Goal: Task Accomplishment & Management: Manage account settings

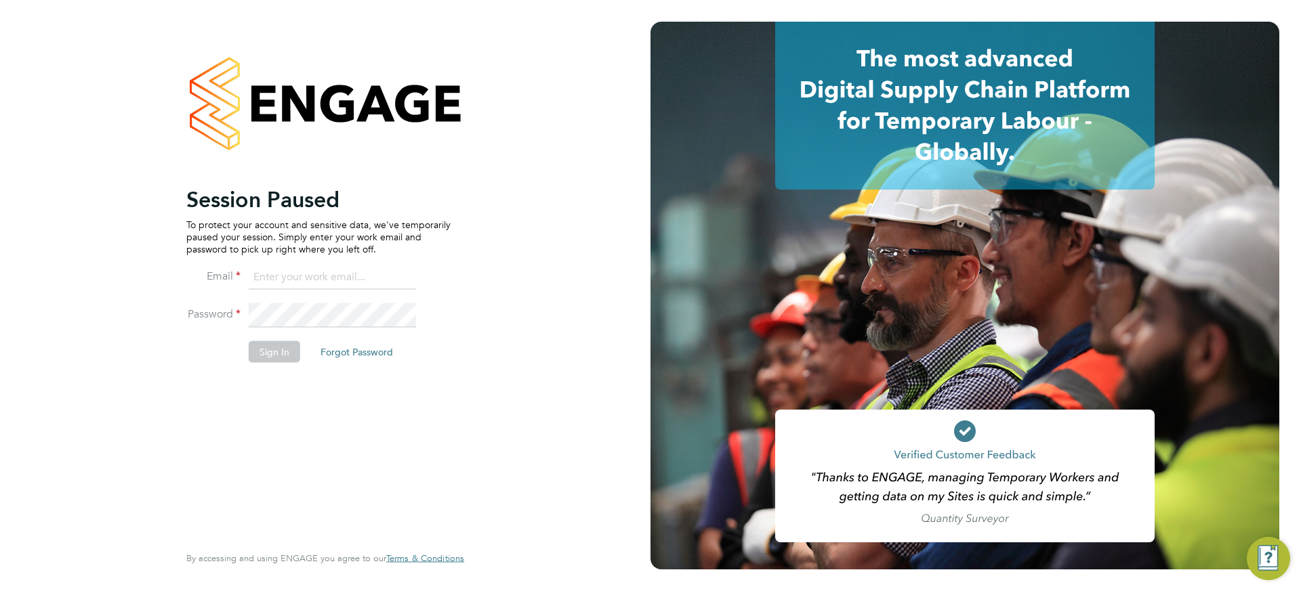
type input "[PERSON_NAME][EMAIL_ADDRESS][PERSON_NAME][DOMAIN_NAME]"
click at [282, 345] on button "Sign In" at bounding box center [274, 352] width 51 height 22
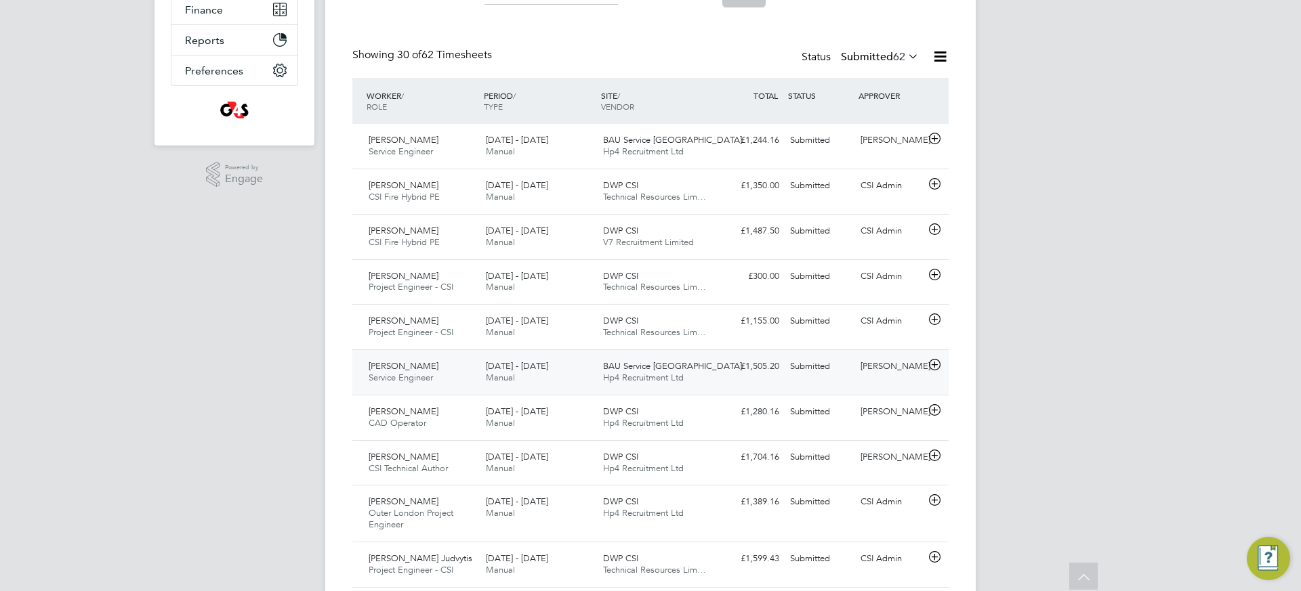
click at [555, 379] on div "25 - 31 Aug 2025 Manual" at bounding box center [538, 373] width 117 height 34
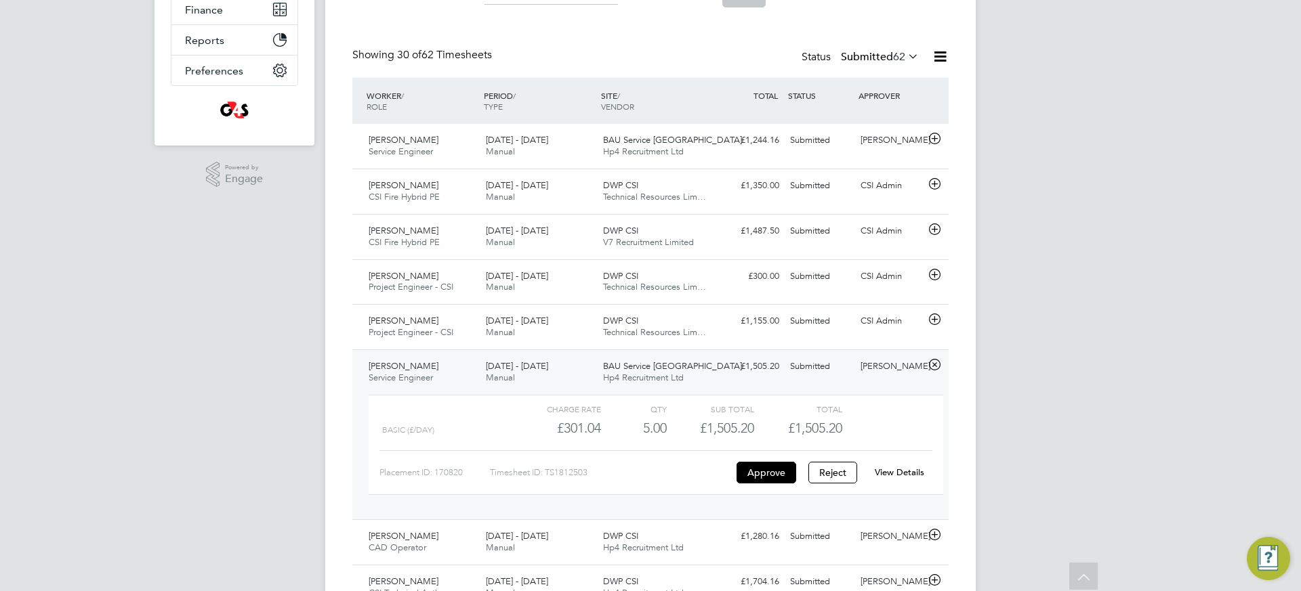
click at [896, 473] on link "View Details" at bounding box center [898, 473] width 49 height 12
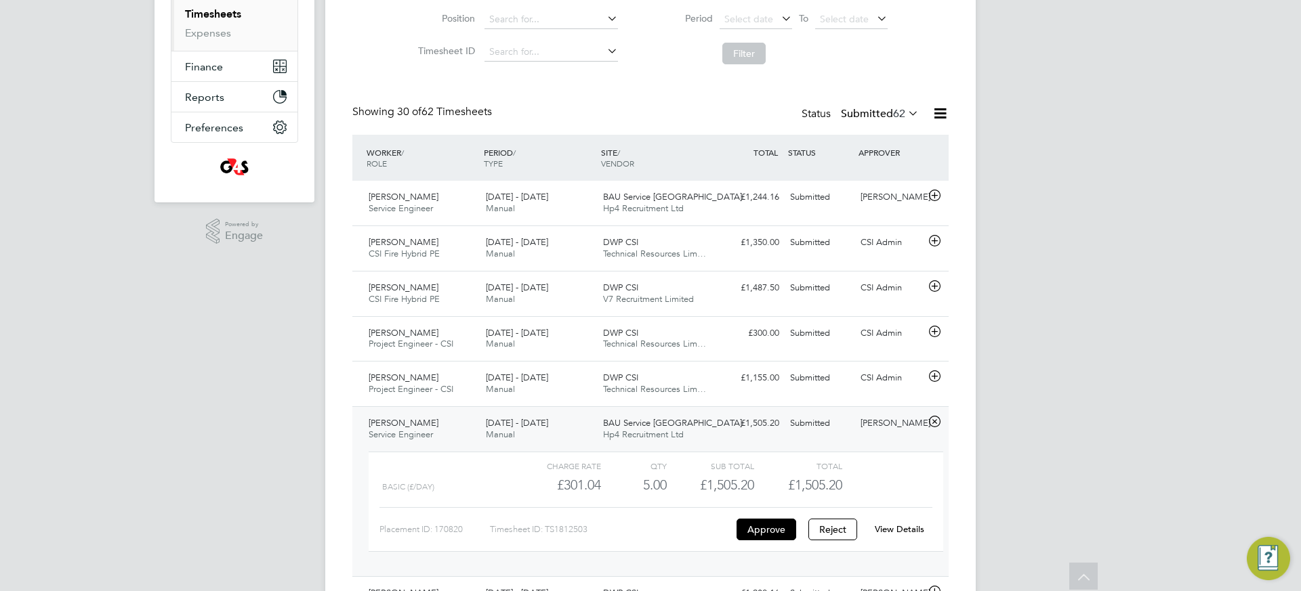
scroll to position [113, 0]
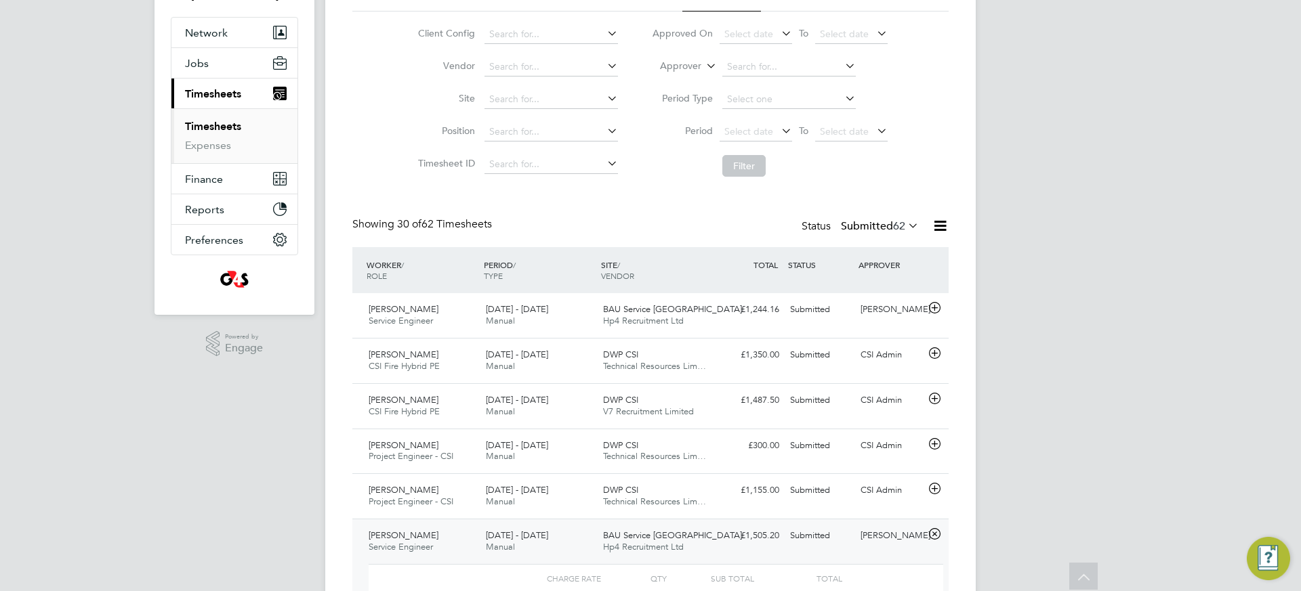
click at [219, 131] on link "Timesheets" at bounding box center [213, 126] width 56 height 13
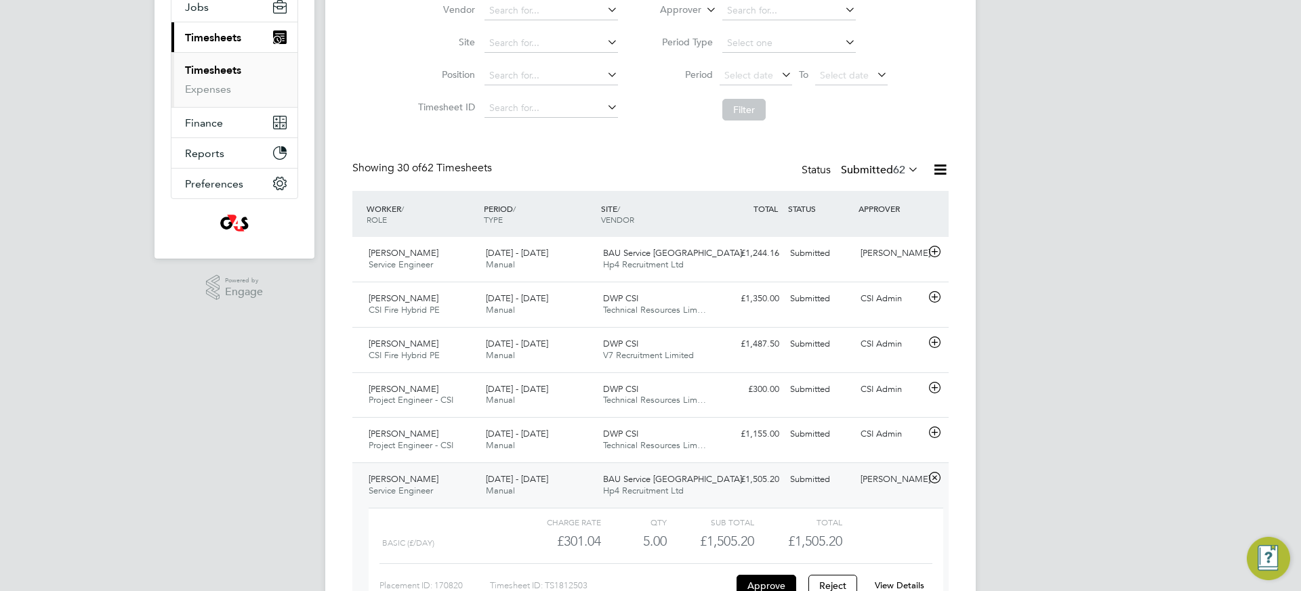
scroll to position [226, 0]
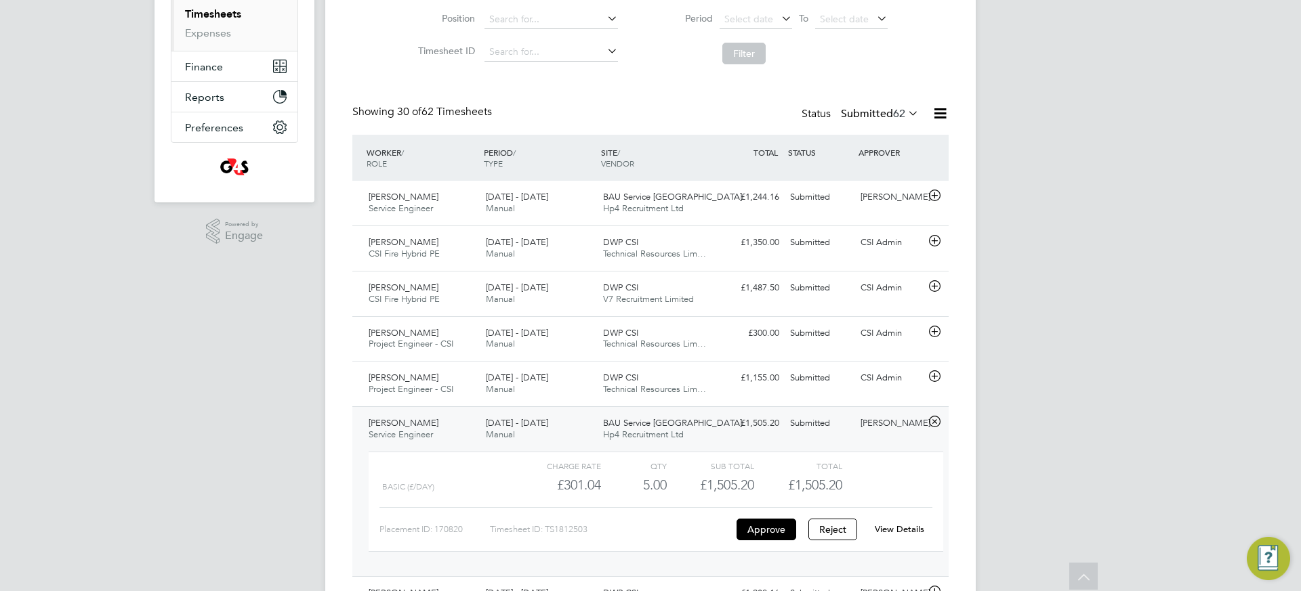
click at [227, 15] on link "Timesheets" at bounding box center [213, 13] width 56 height 13
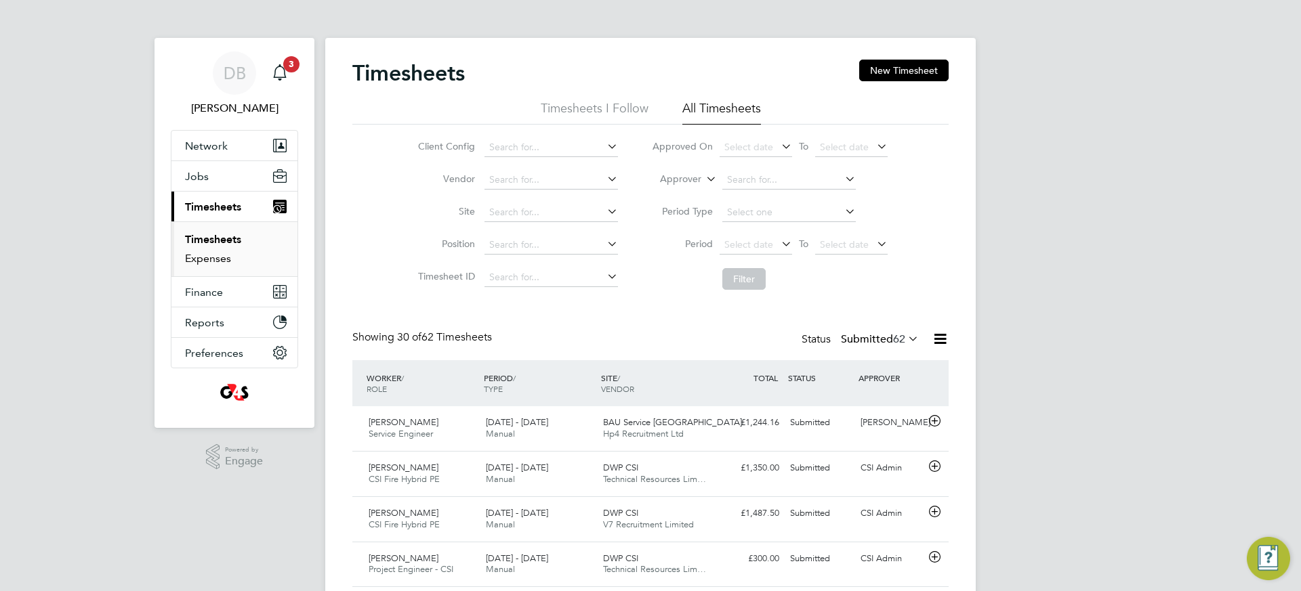
click at [209, 263] on link "Expenses" at bounding box center [208, 258] width 46 height 13
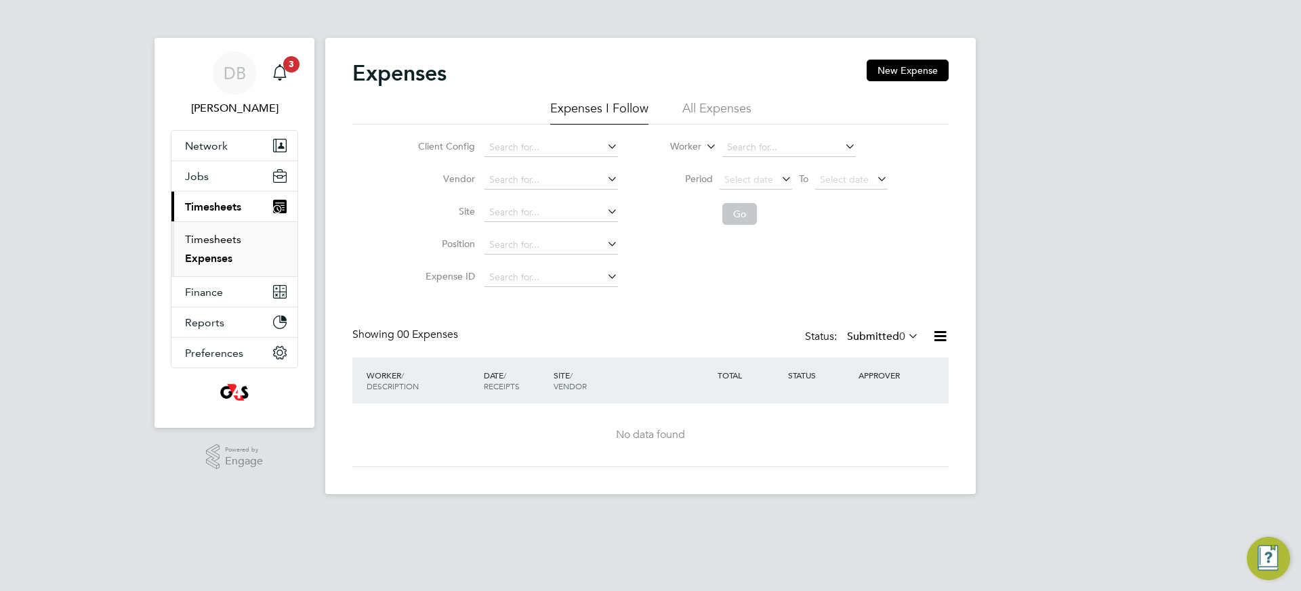
click at [212, 240] on link "Timesheets" at bounding box center [213, 239] width 56 height 13
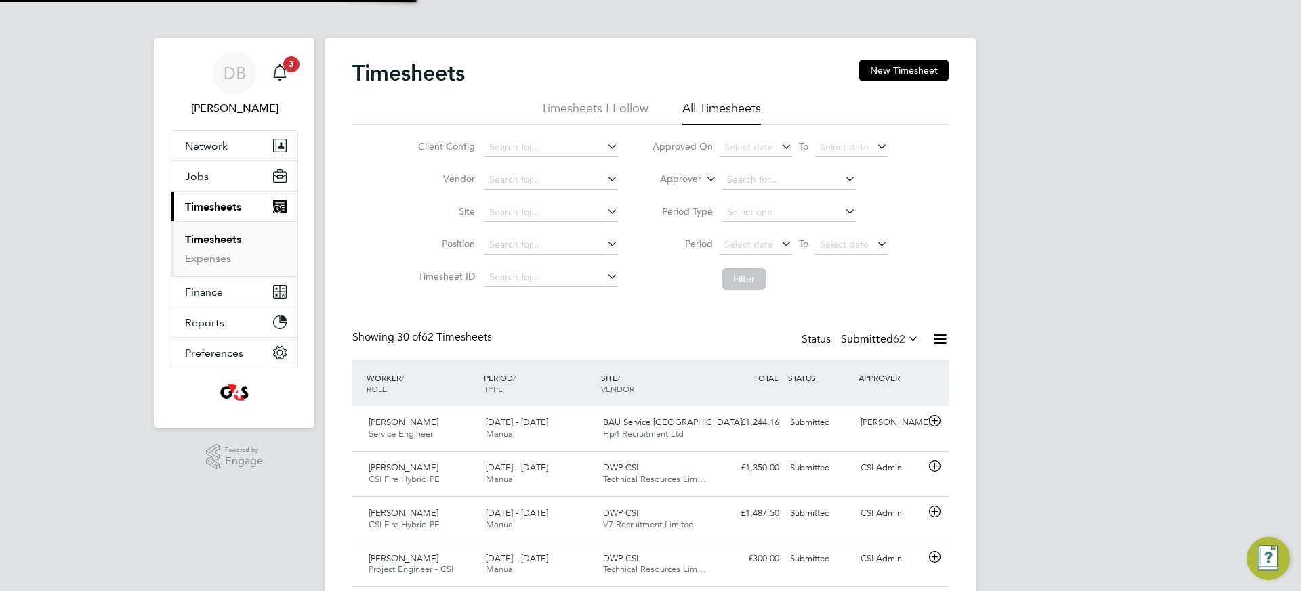
scroll to position [35, 118]
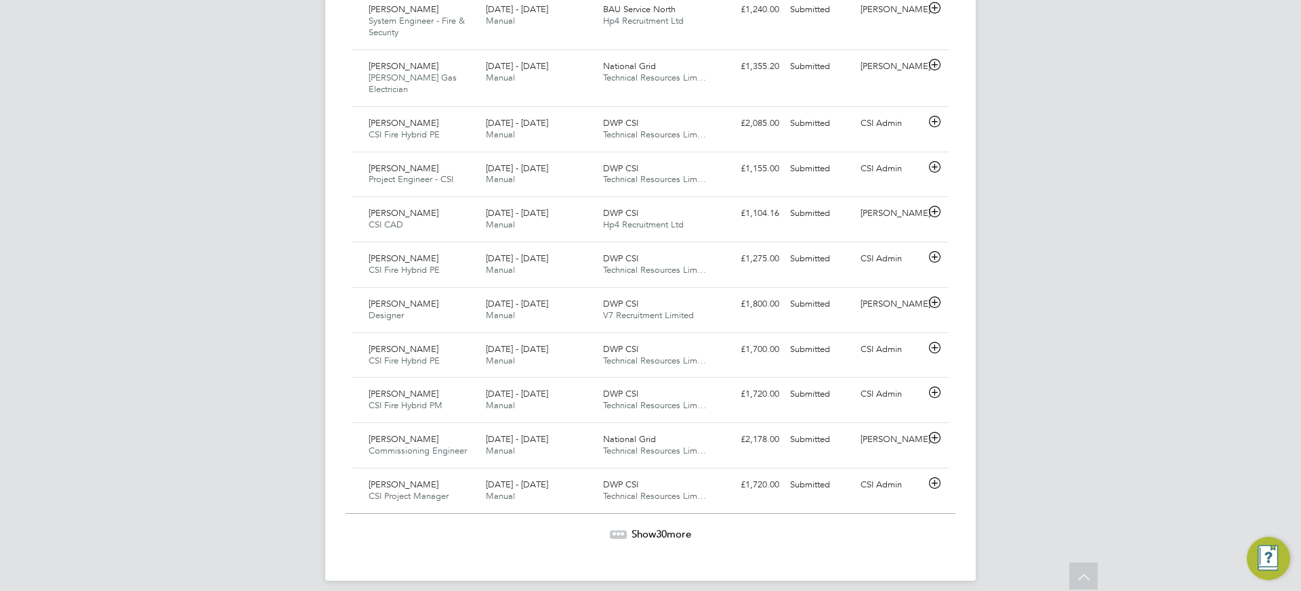
click at [659, 528] on span "30" at bounding box center [661, 534] width 11 height 13
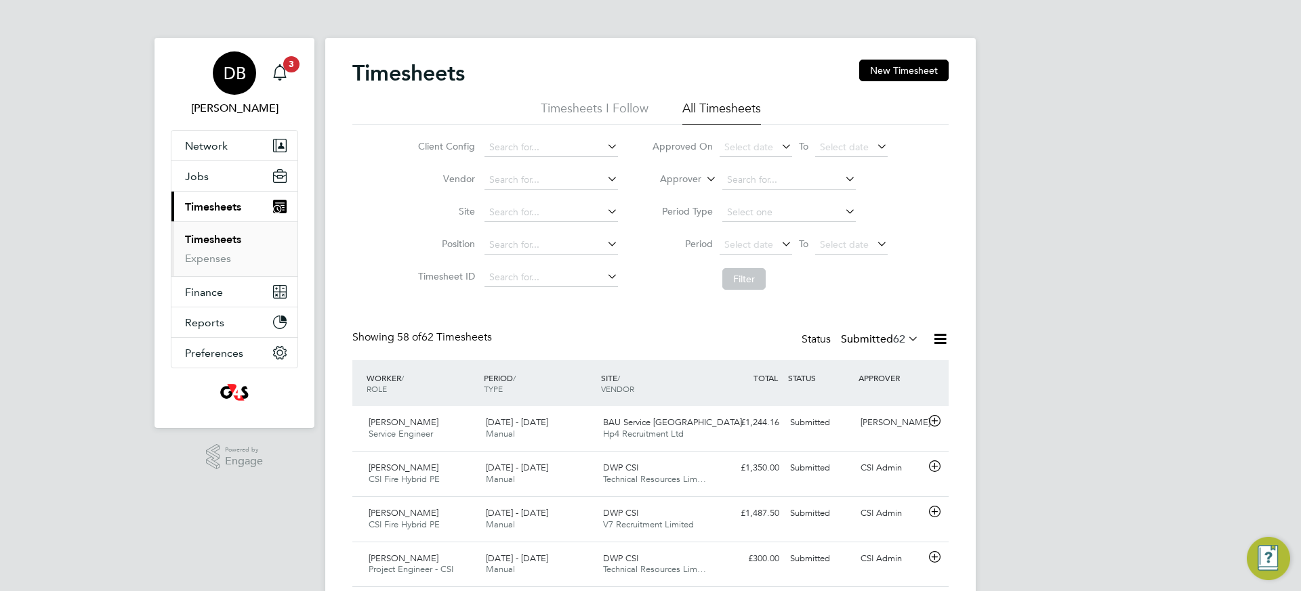
click at [235, 70] on span "DB" at bounding box center [235, 73] width 22 height 18
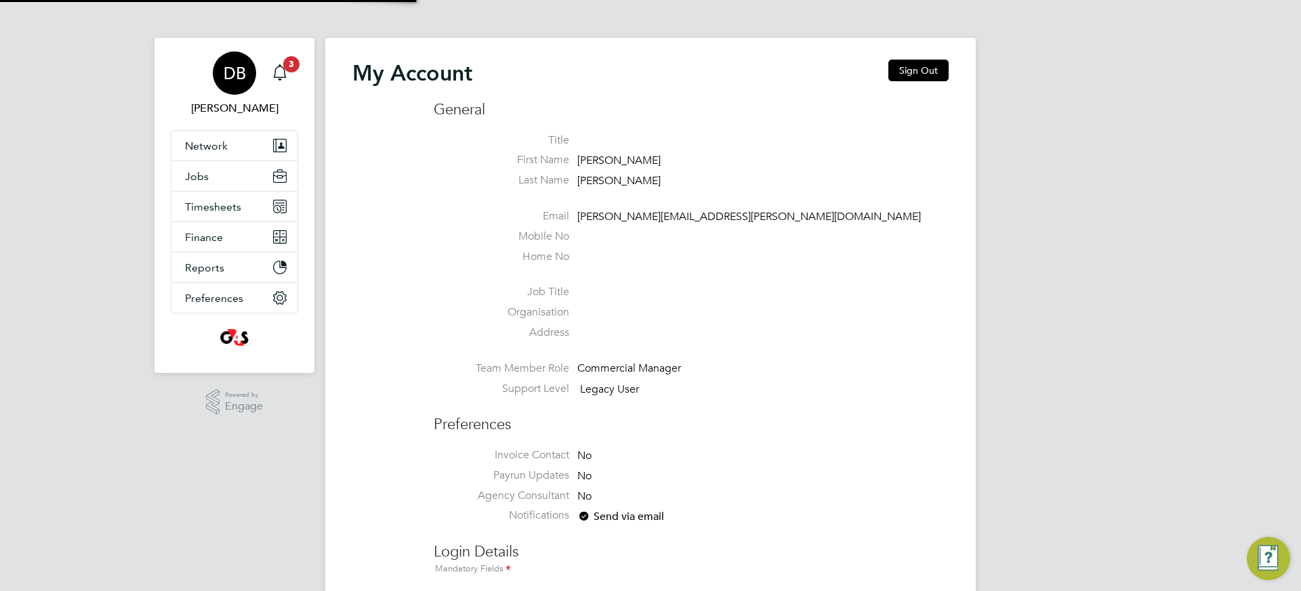
type input "david.bringhurst@uk.g4s.com"
click at [906, 70] on button "Sign Out" at bounding box center [918, 71] width 60 height 22
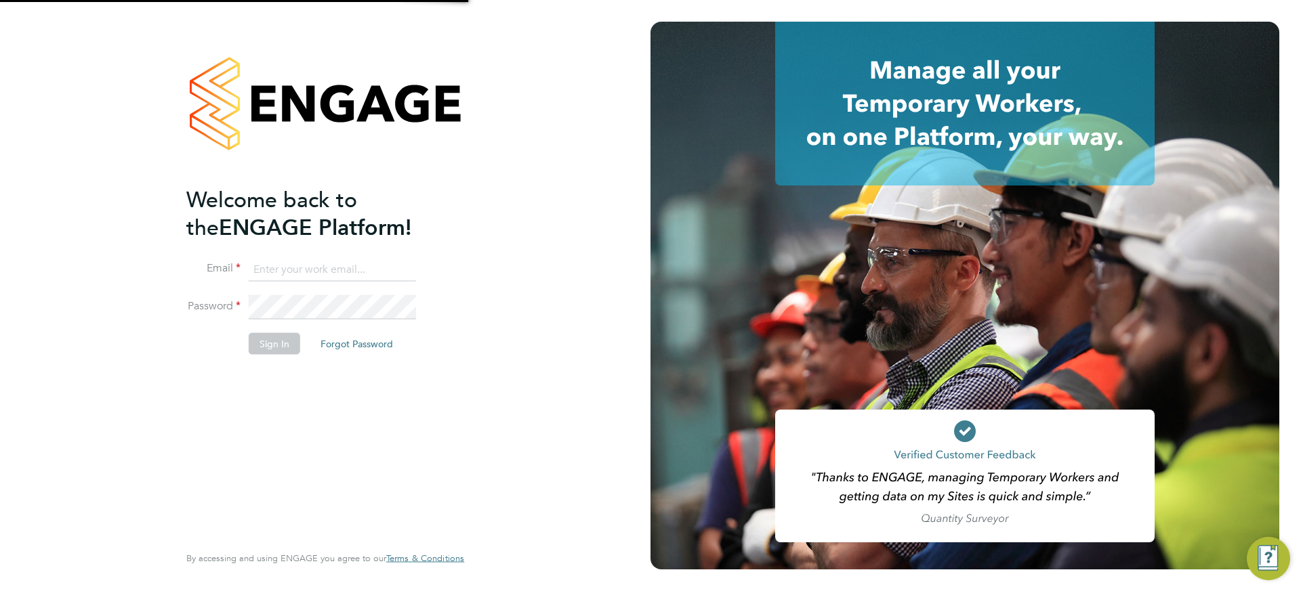
type input "david.bringhurst@uk.g4s.com"
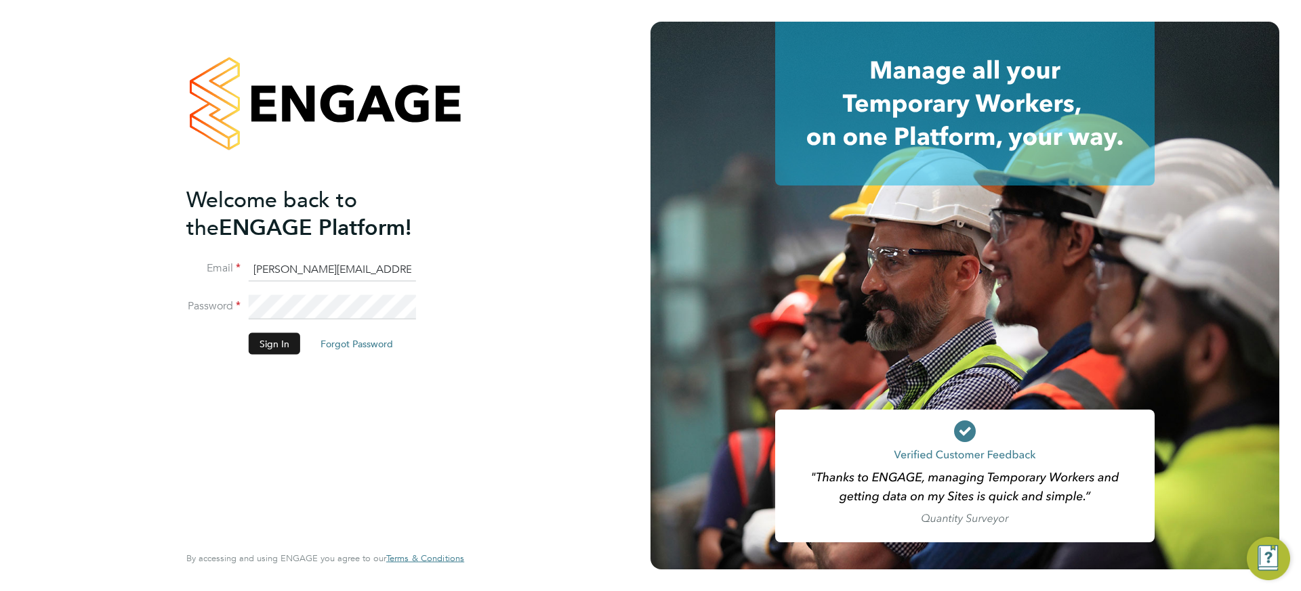
click at [279, 345] on button "Sign In" at bounding box center [274, 344] width 51 height 22
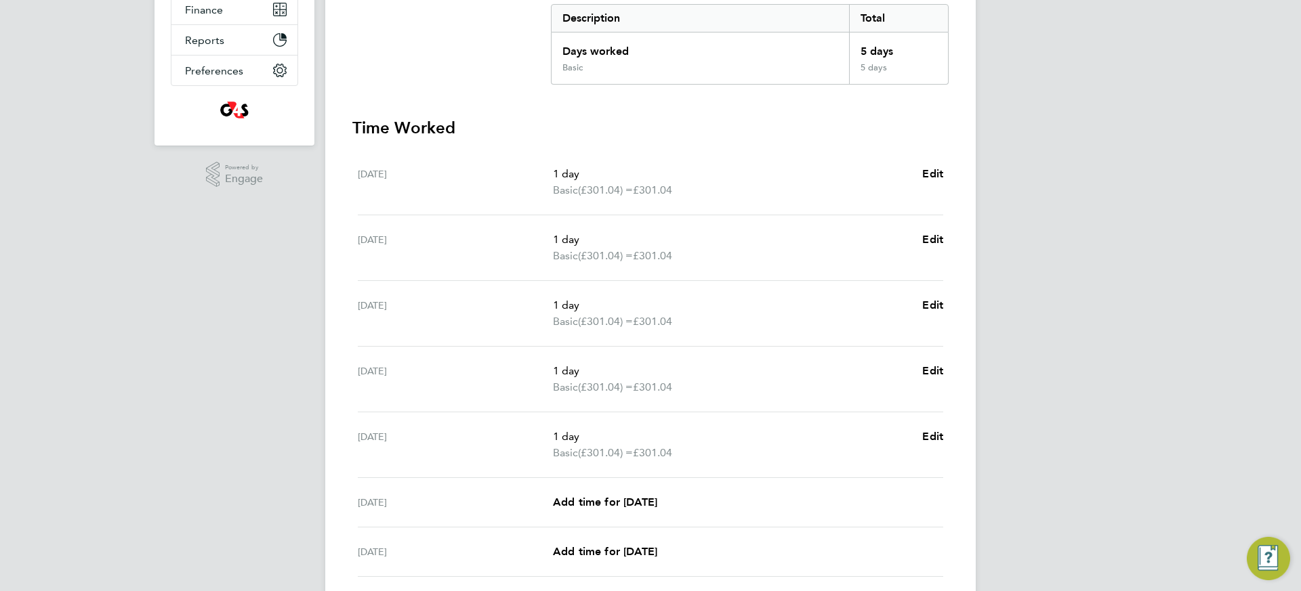
scroll to position [387, 0]
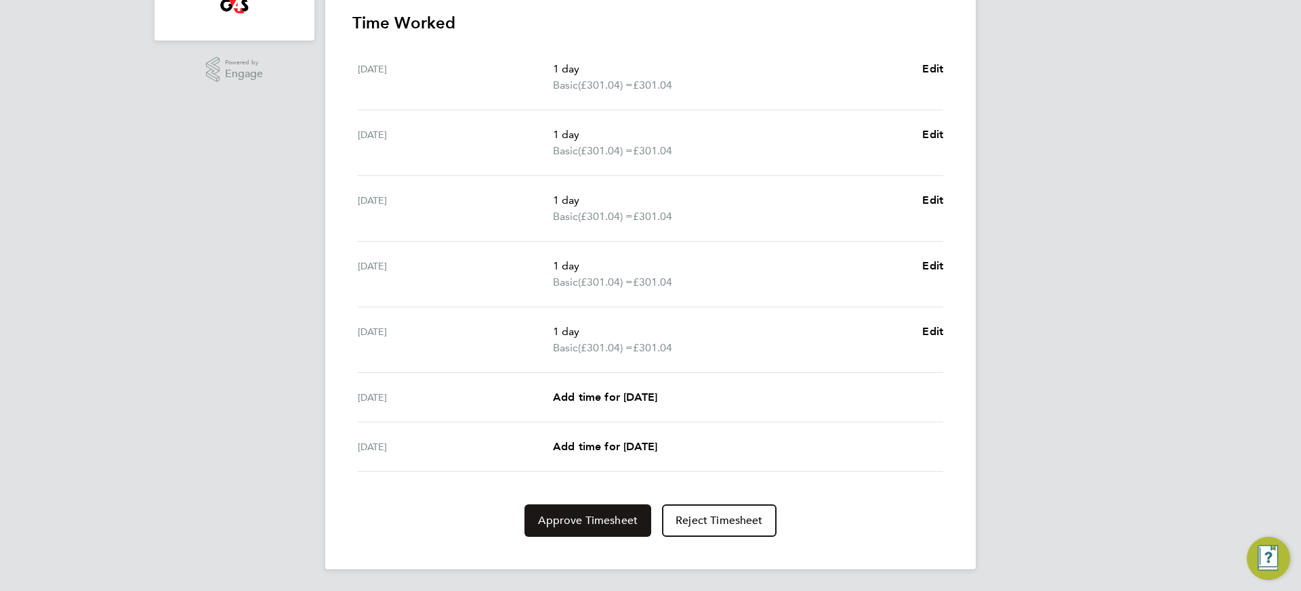
click at [622, 531] on button "Approve Timesheet" at bounding box center [587, 521] width 127 height 33
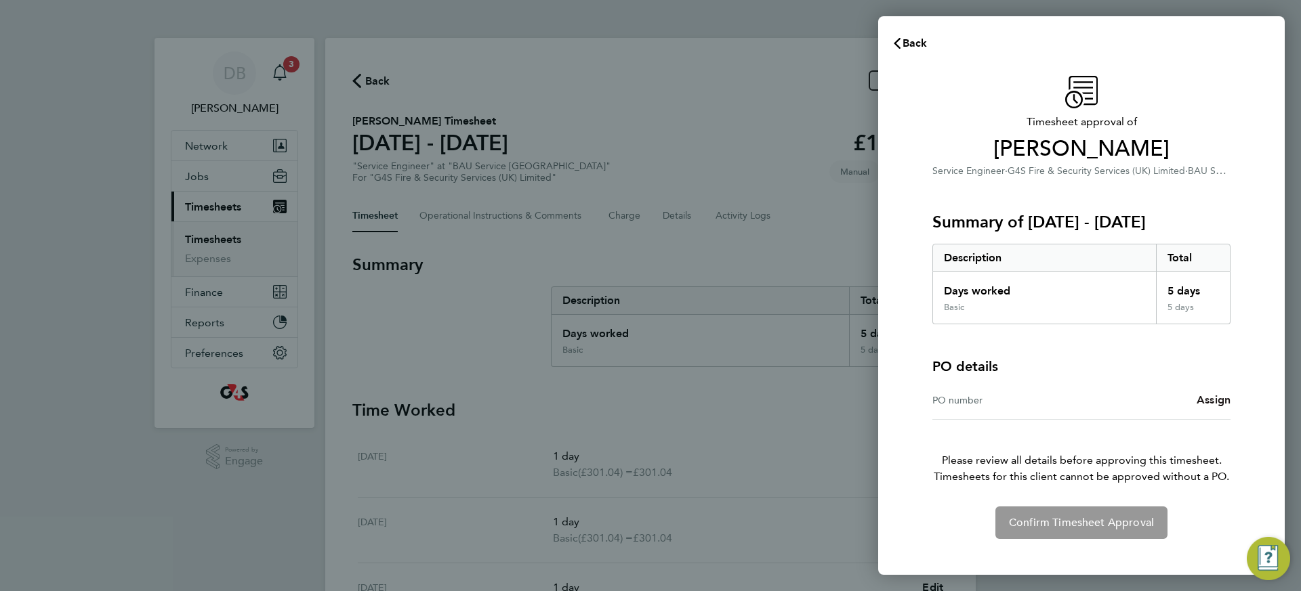
click at [1207, 405] on span "Assign" at bounding box center [1213, 400] width 34 height 13
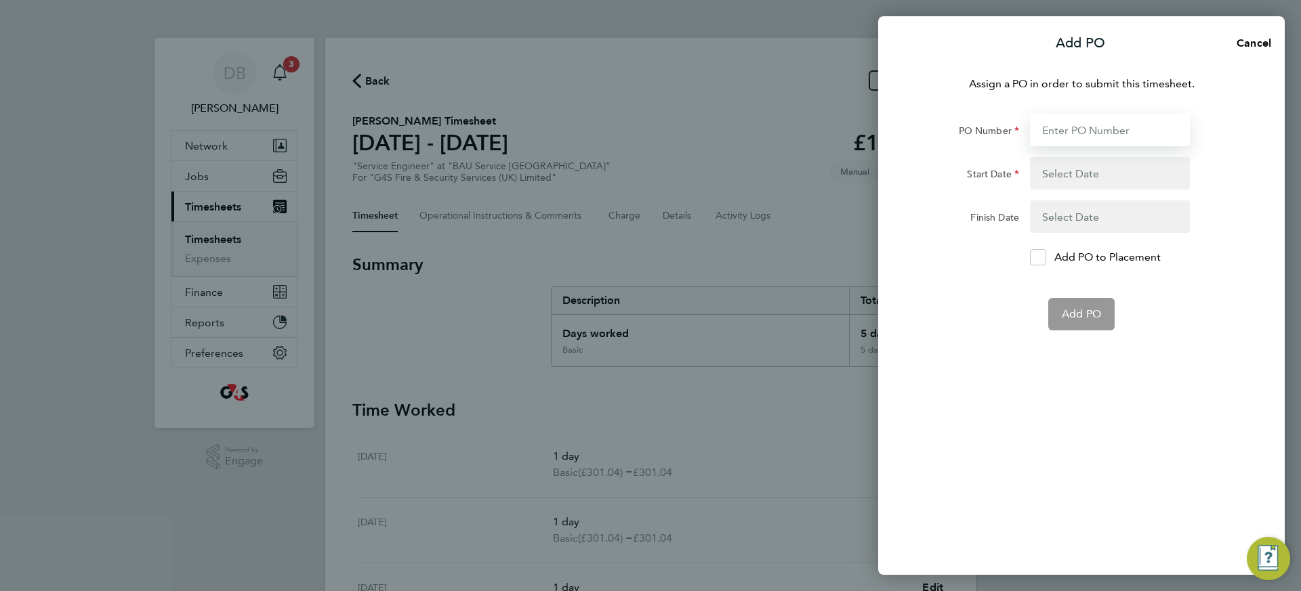
click at [1091, 130] on input "PO Number" at bounding box center [1110, 130] width 160 height 33
type input "50CN-BST8808-NL"
click at [1078, 175] on button "button" at bounding box center [1110, 173] width 160 height 33
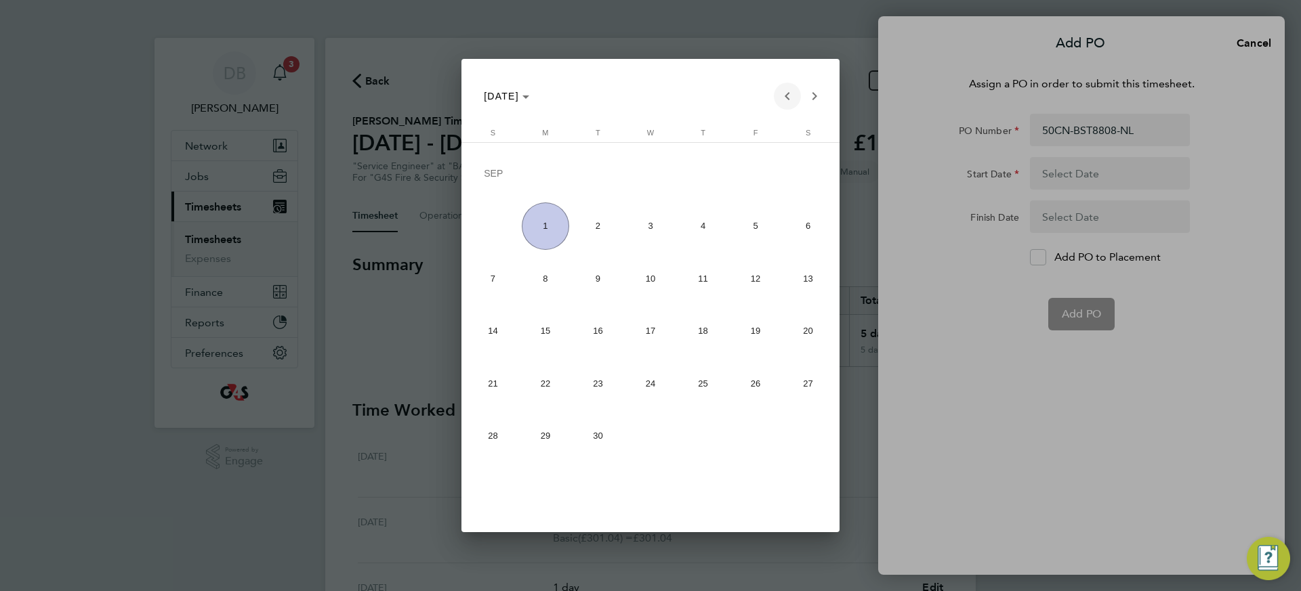
click at [790, 96] on span "Previous month" at bounding box center [787, 96] width 27 height 27
click at [541, 384] on span "25" at bounding box center [545, 387] width 47 height 47
type input "[DATE]"
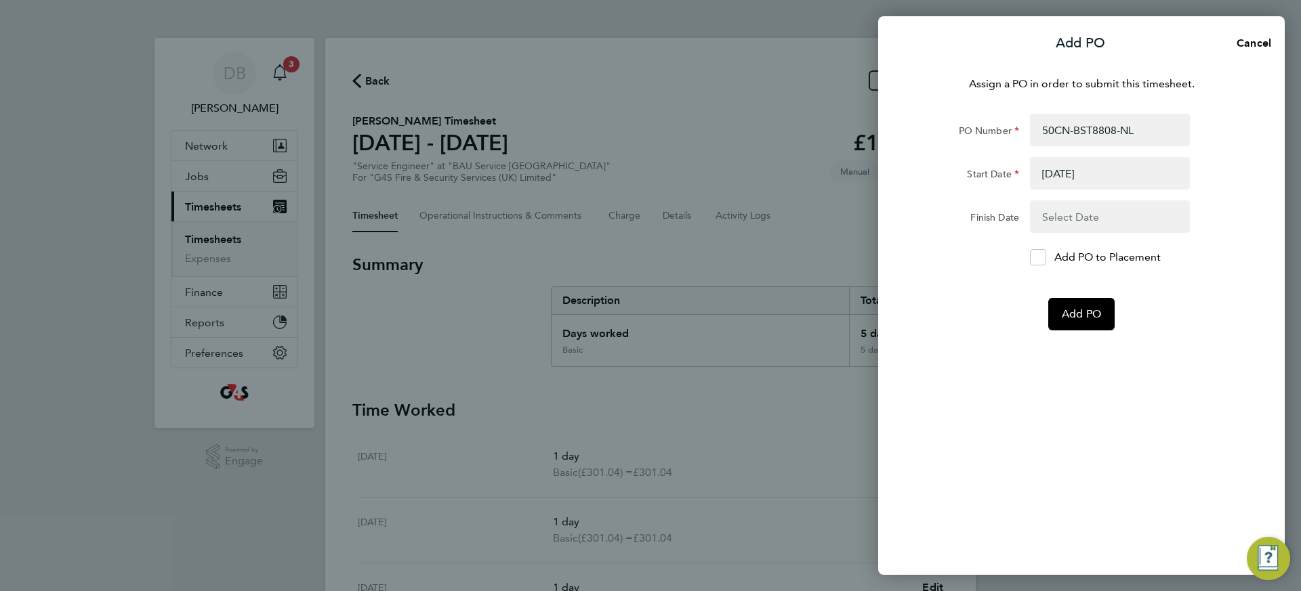
click at [1069, 217] on button "button" at bounding box center [1110, 217] width 160 height 33
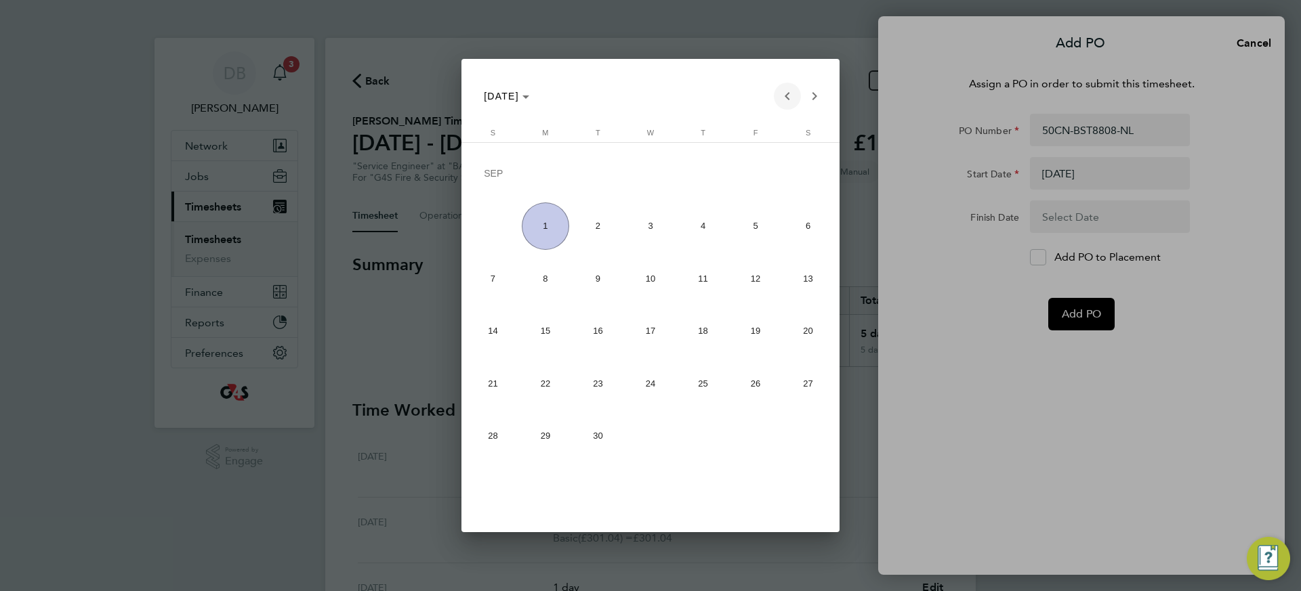
click at [791, 95] on span "Previous month" at bounding box center [787, 96] width 27 height 27
click at [491, 438] on span "31" at bounding box center [492, 439] width 47 height 47
type input "[DATE]"
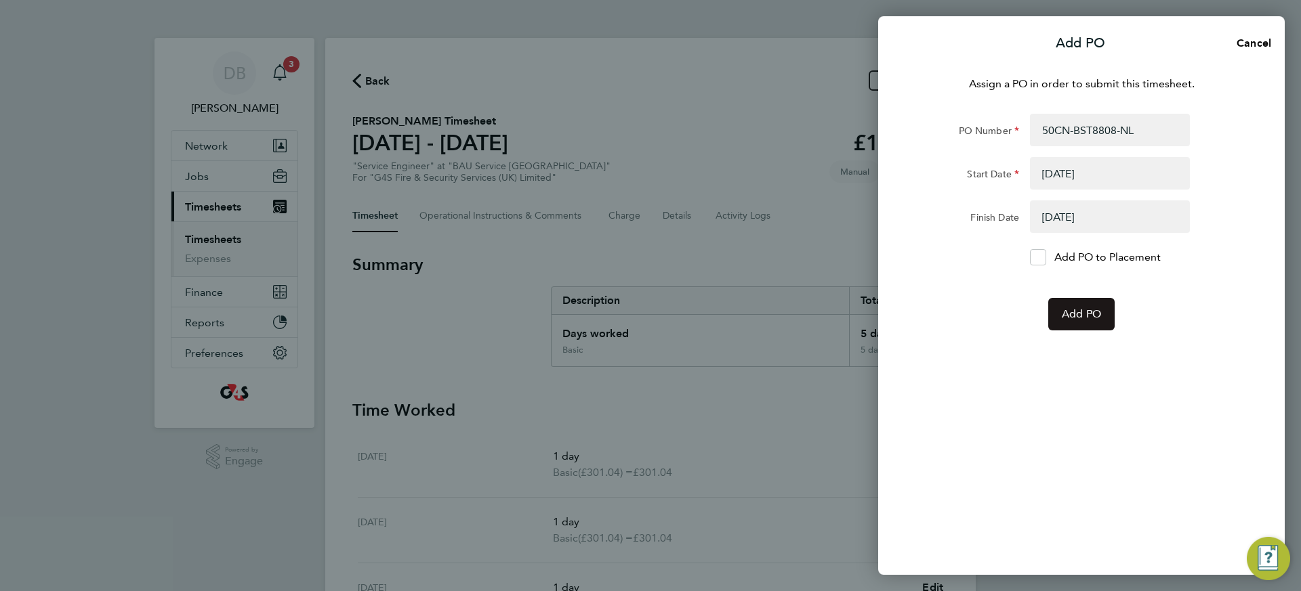
click at [1083, 311] on span "Add PO" at bounding box center [1080, 315] width 39 height 14
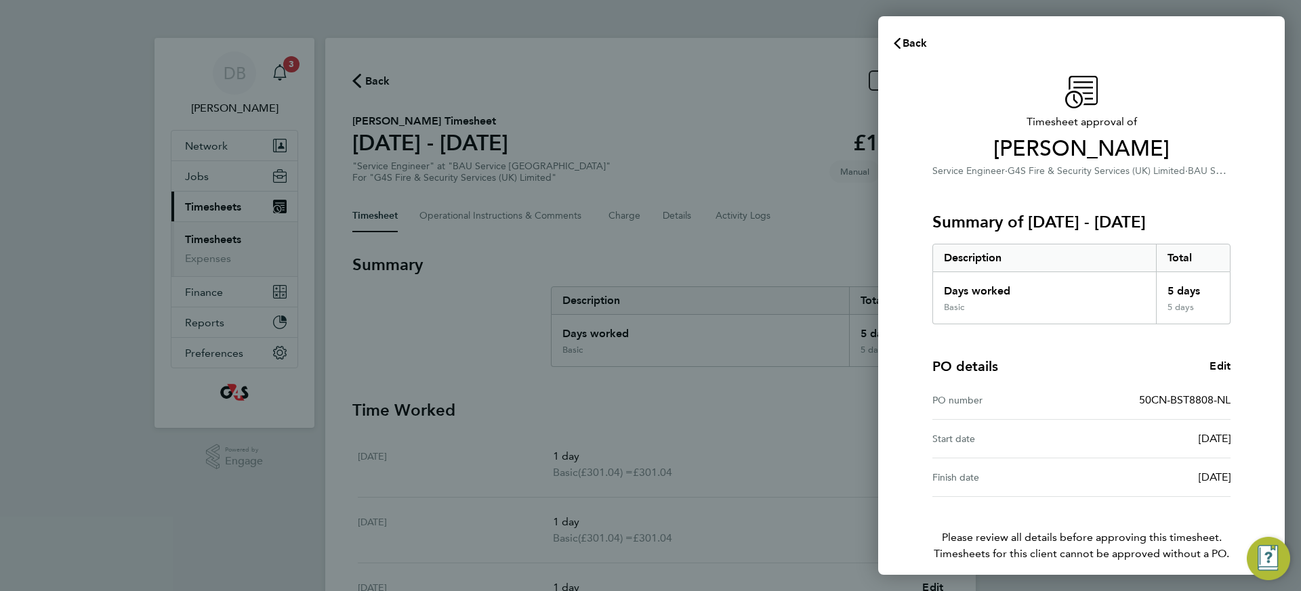
scroll to position [58, 0]
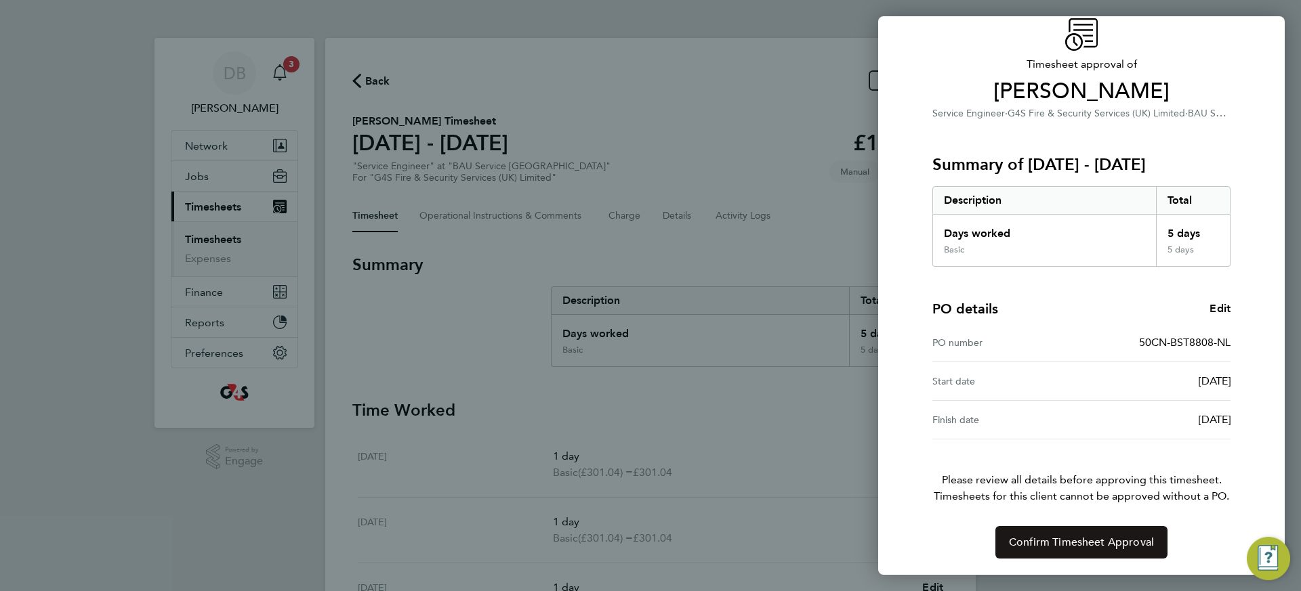
click at [1079, 543] on span "Confirm Timesheet Approval" at bounding box center [1081, 543] width 145 height 14
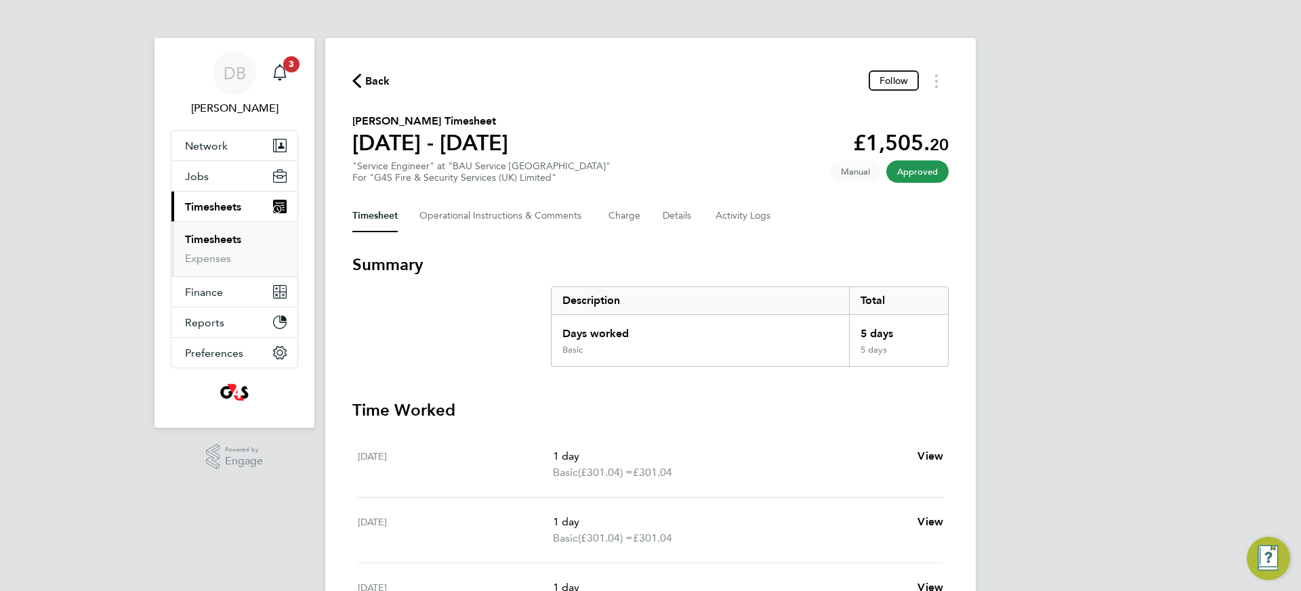
click at [205, 241] on link "Timesheets" at bounding box center [213, 239] width 56 height 13
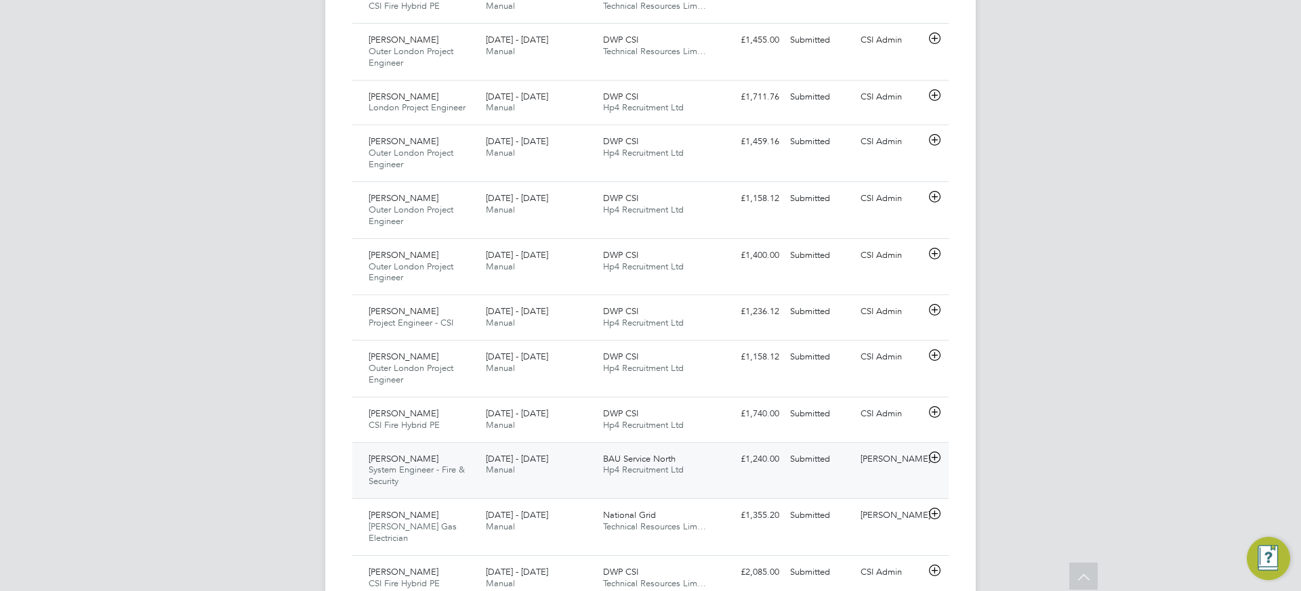
click at [619, 455] on span "BAU Service North" at bounding box center [639, 459] width 72 height 12
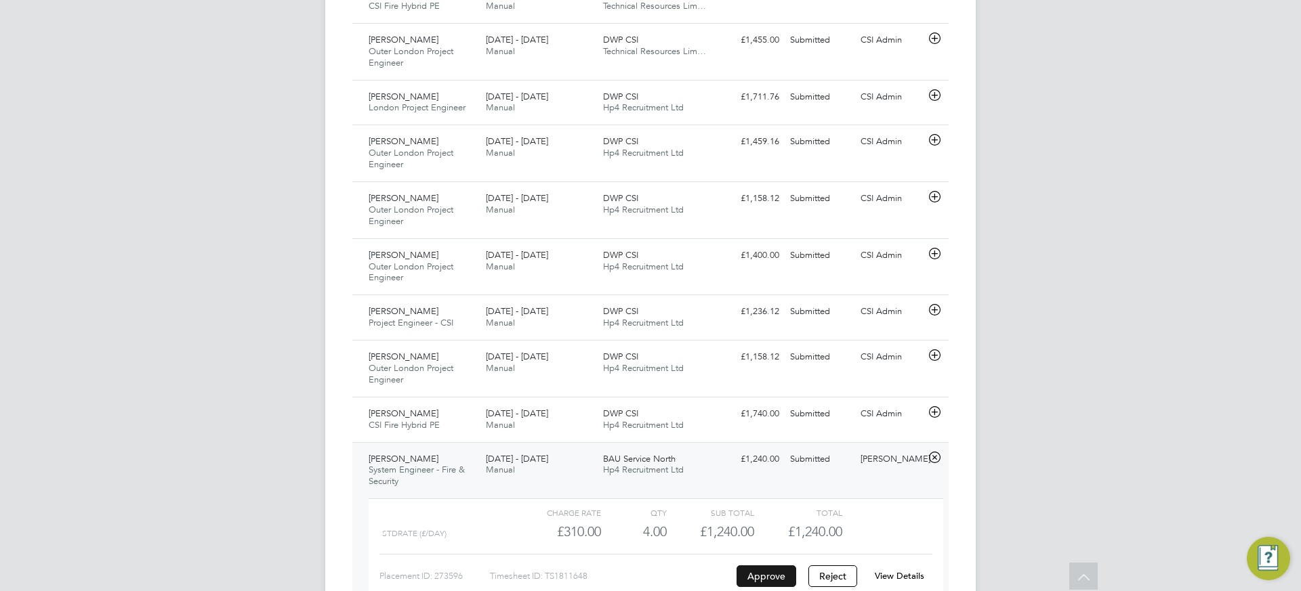
click at [760, 572] on button "Approve" at bounding box center [766, 577] width 60 height 22
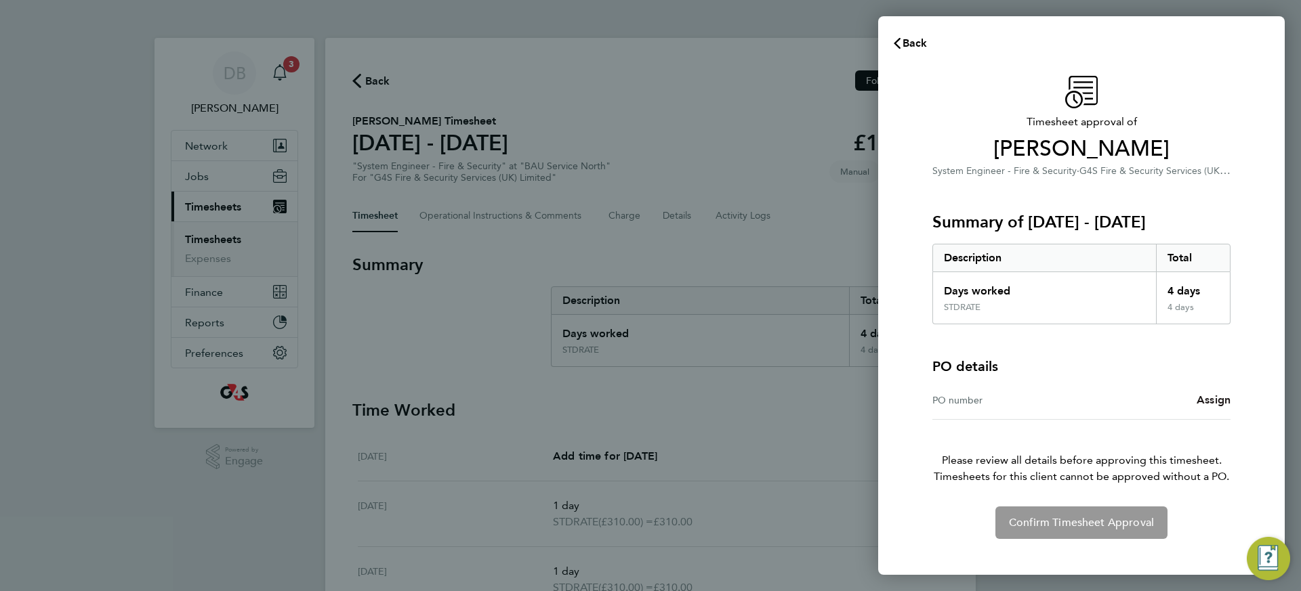
click at [1219, 400] on span "Assign" at bounding box center [1213, 400] width 34 height 13
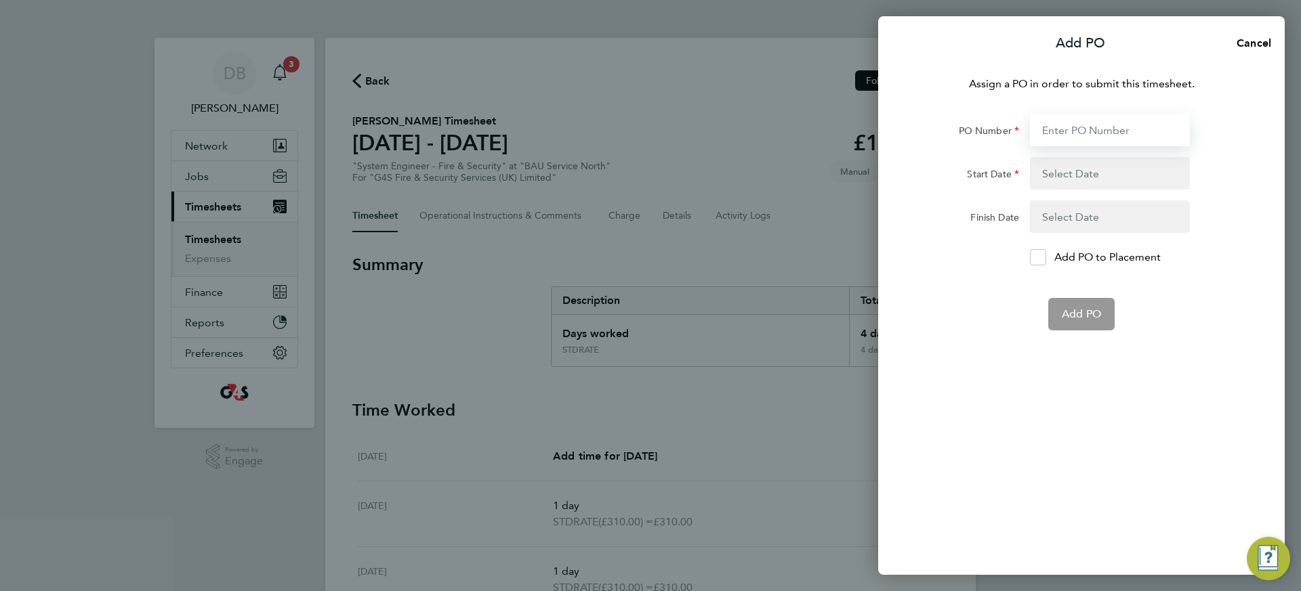
click at [1085, 122] on input "PO Number" at bounding box center [1110, 130] width 160 height 33
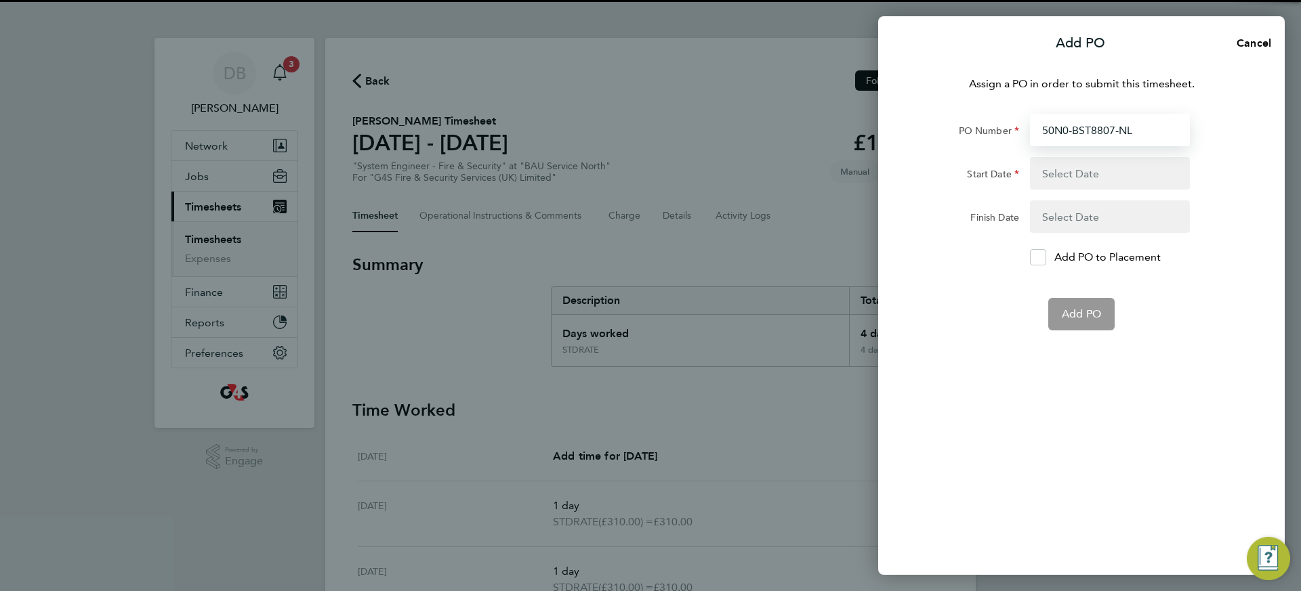
type input "50N0-BST8807-NL"
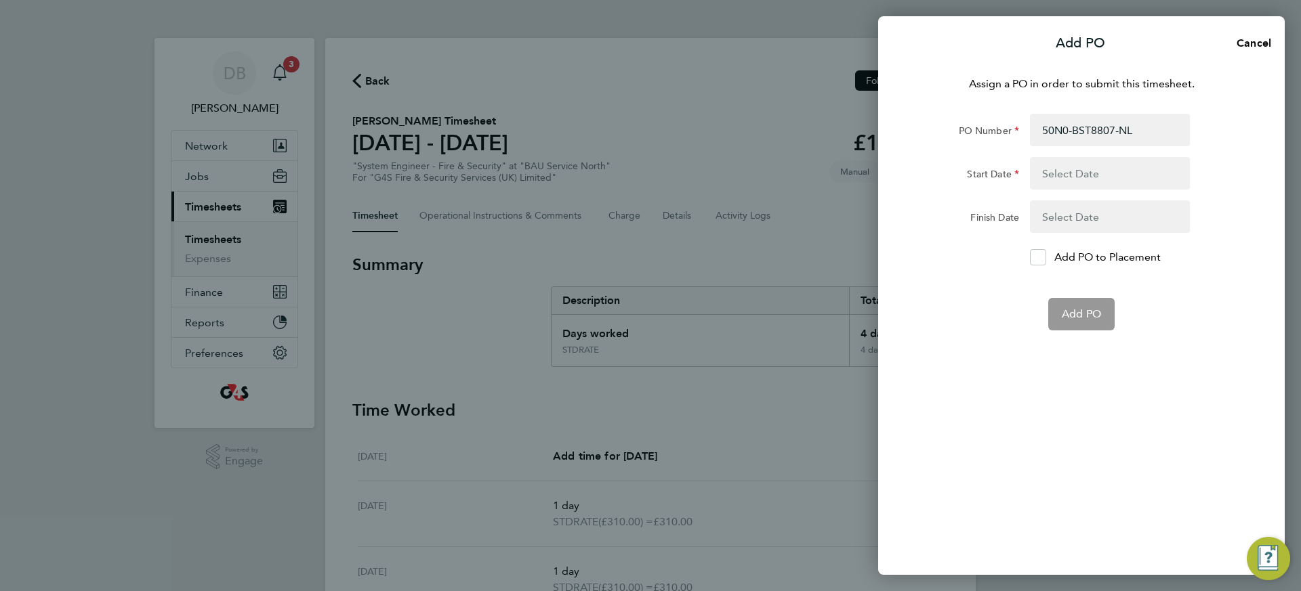
click at [1095, 173] on button "button" at bounding box center [1110, 173] width 160 height 33
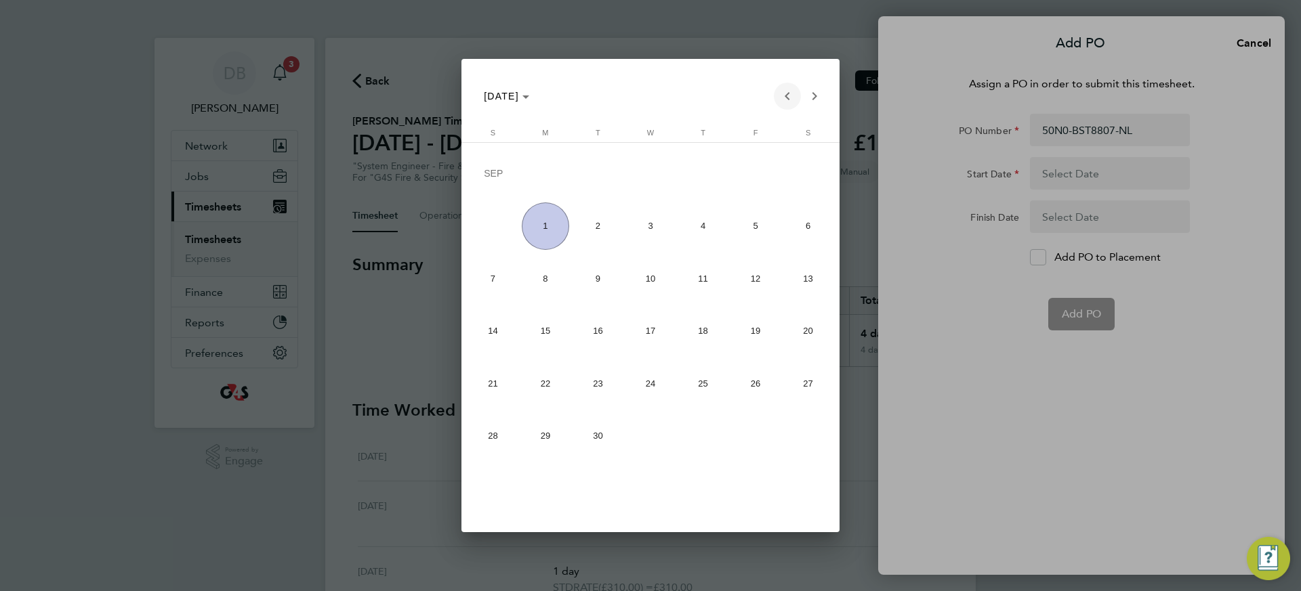
click at [793, 93] on span "Previous month" at bounding box center [787, 96] width 27 height 27
click at [538, 389] on span "25" at bounding box center [545, 387] width 47 height 47
type input "[DATE]"
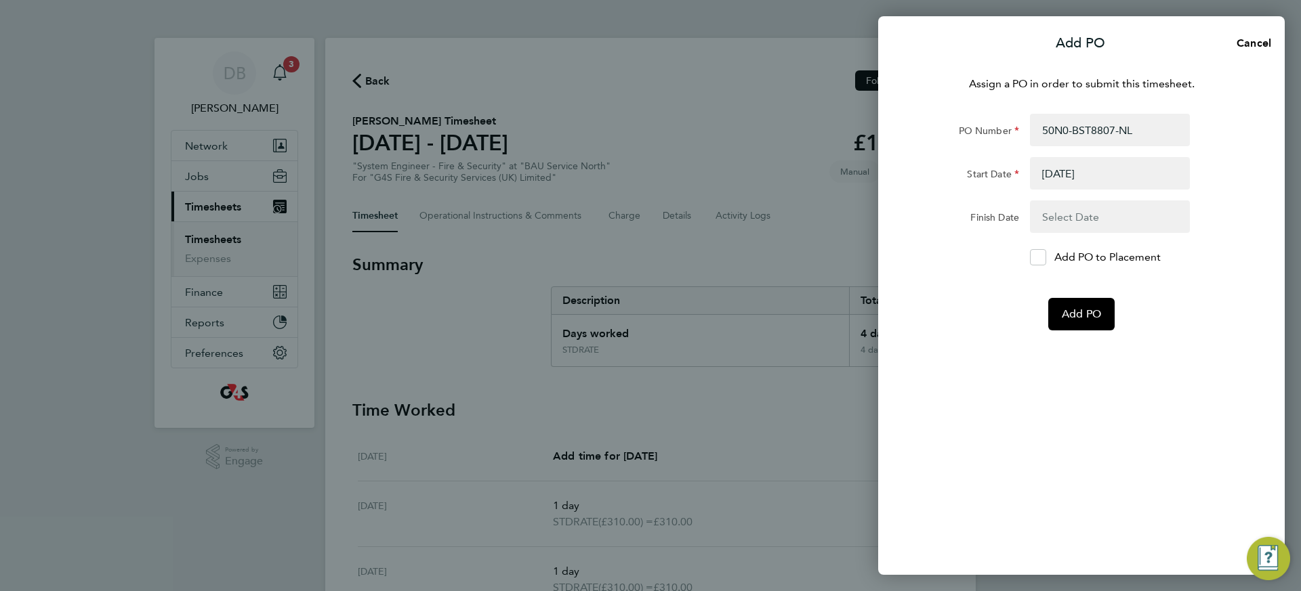
click at [1074, 214] on button "button" at bounding box center [1110, 217] width 160 height 33
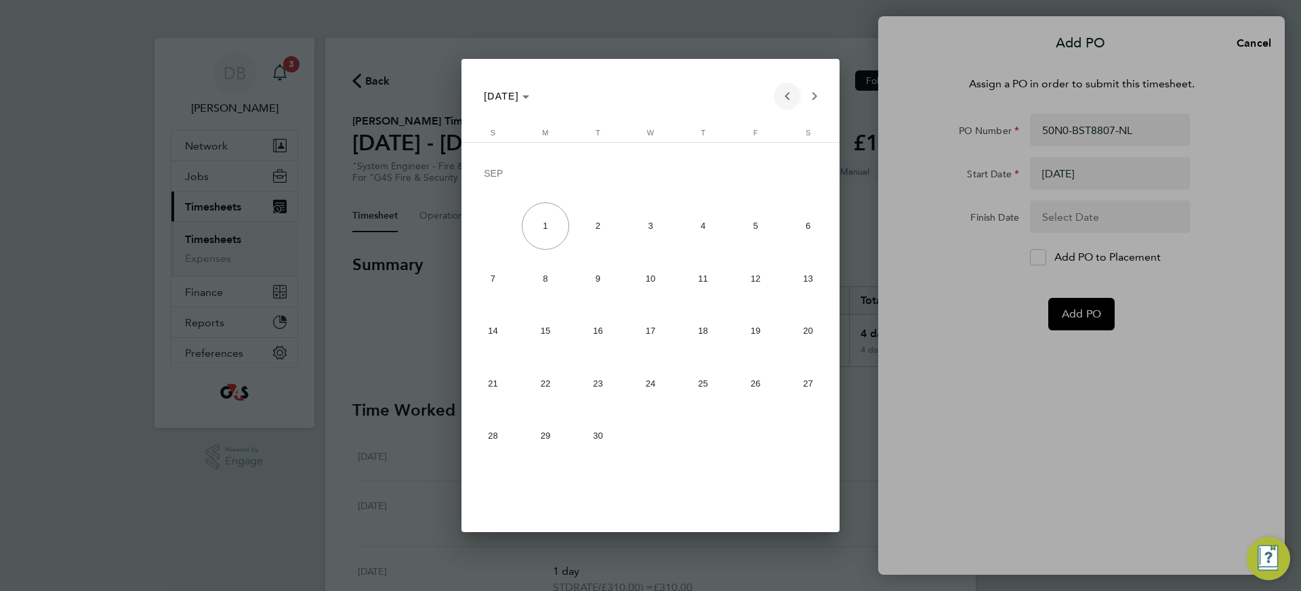
click at [788, 91] on span "Previous month" at bounding box center [787, 96] width 27 height 27
click at [492, 439] on span "31" at bounding box center [492, 439] width 47 height 47
type input "[DATE]"
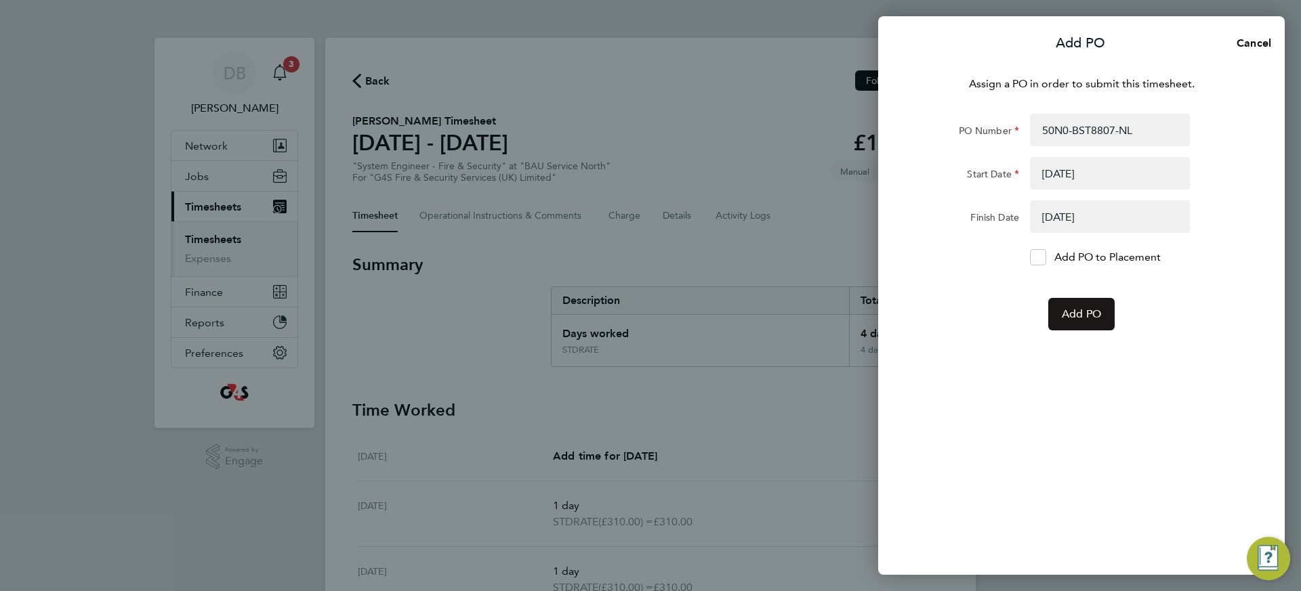
click at [1103, 318] on button "Add PO" at bounding box center [1081, 314] width 66 height 33
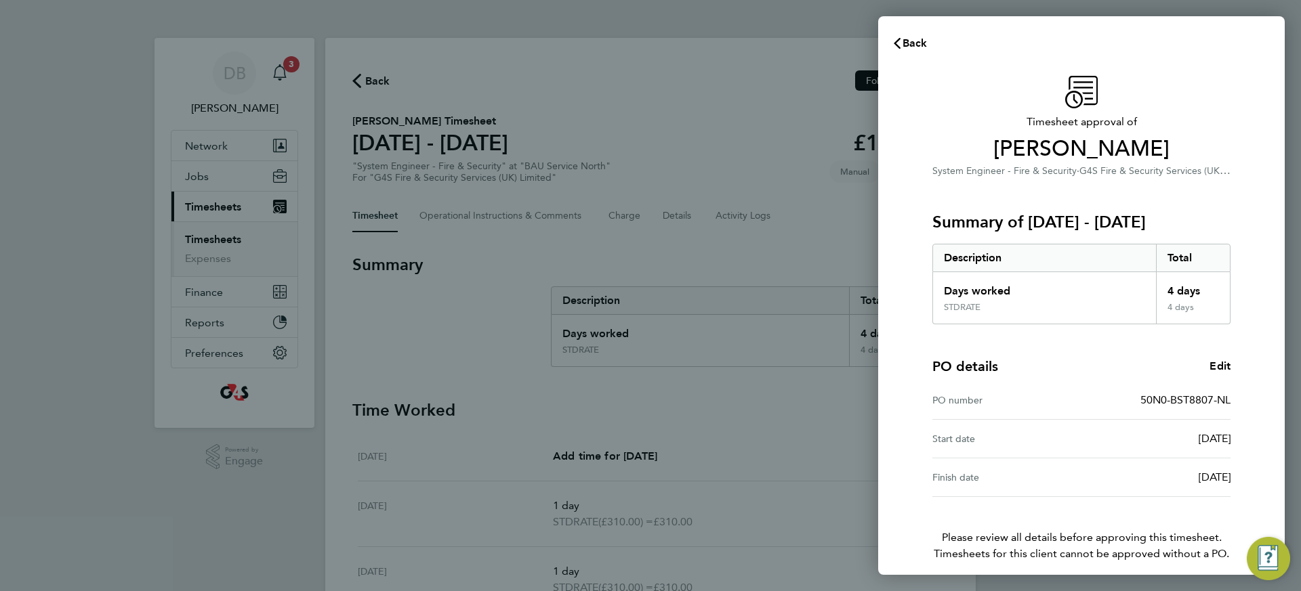
scroll to position [58, 0]
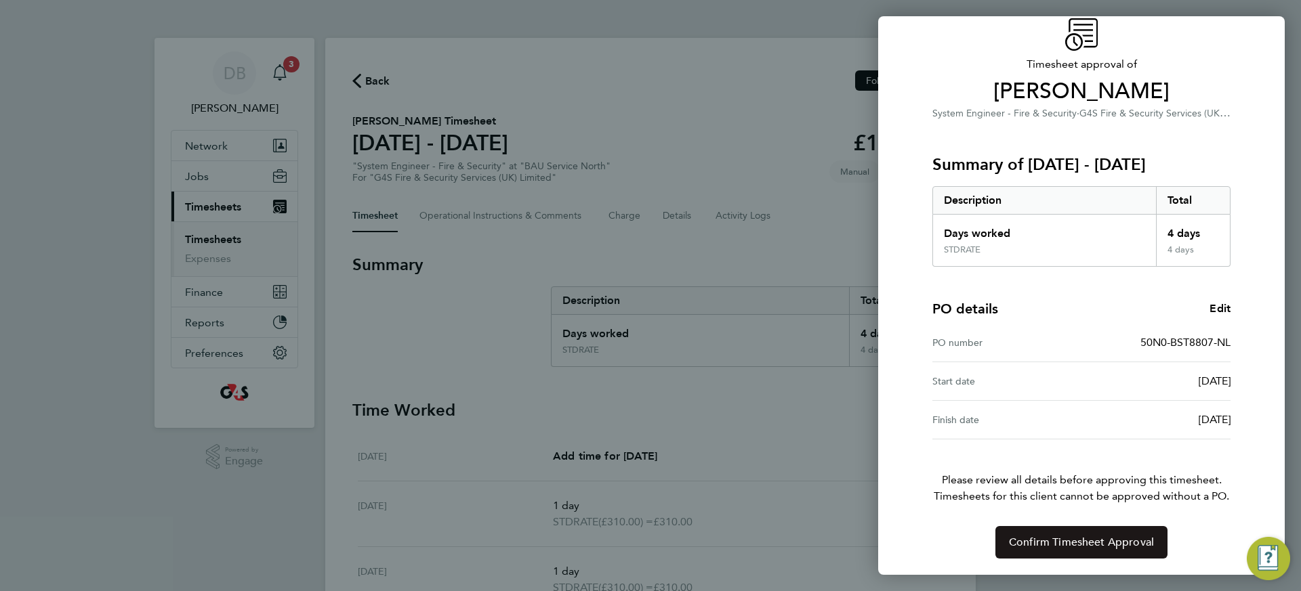
click at [1076, 546] on span "Confirm Timesheet Approval" at bounding box center [1081, 543] width 145 height 14
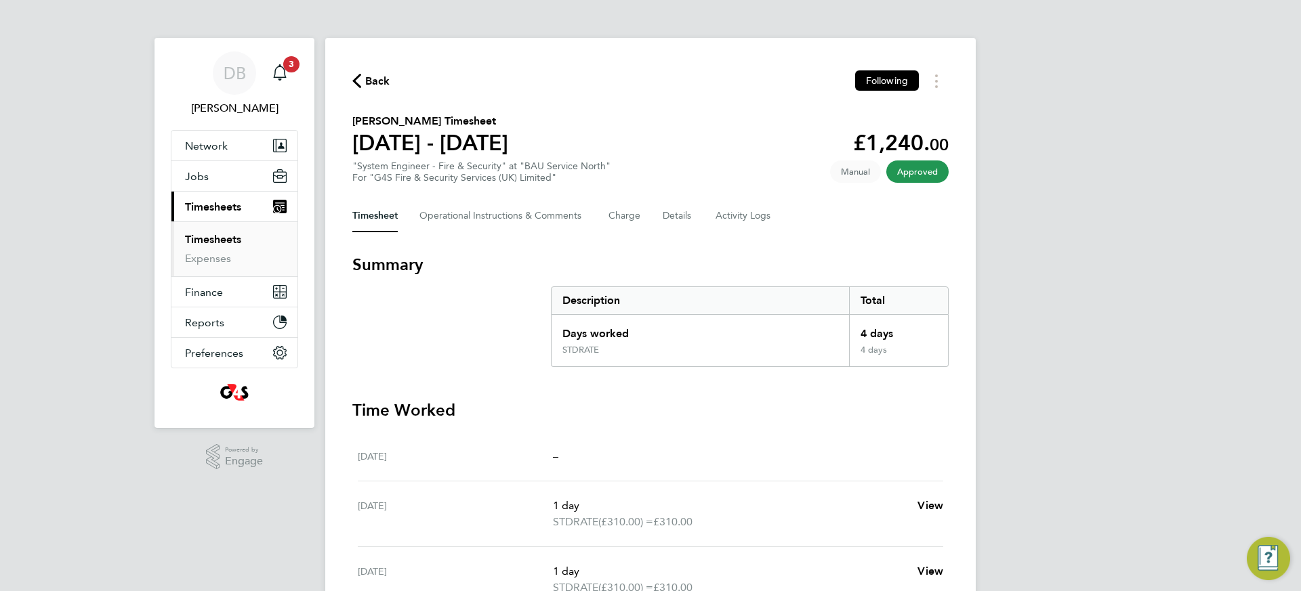
click at [195, 242] on link "Timesheets" at bounding box center [213, 239] width 56 height 13
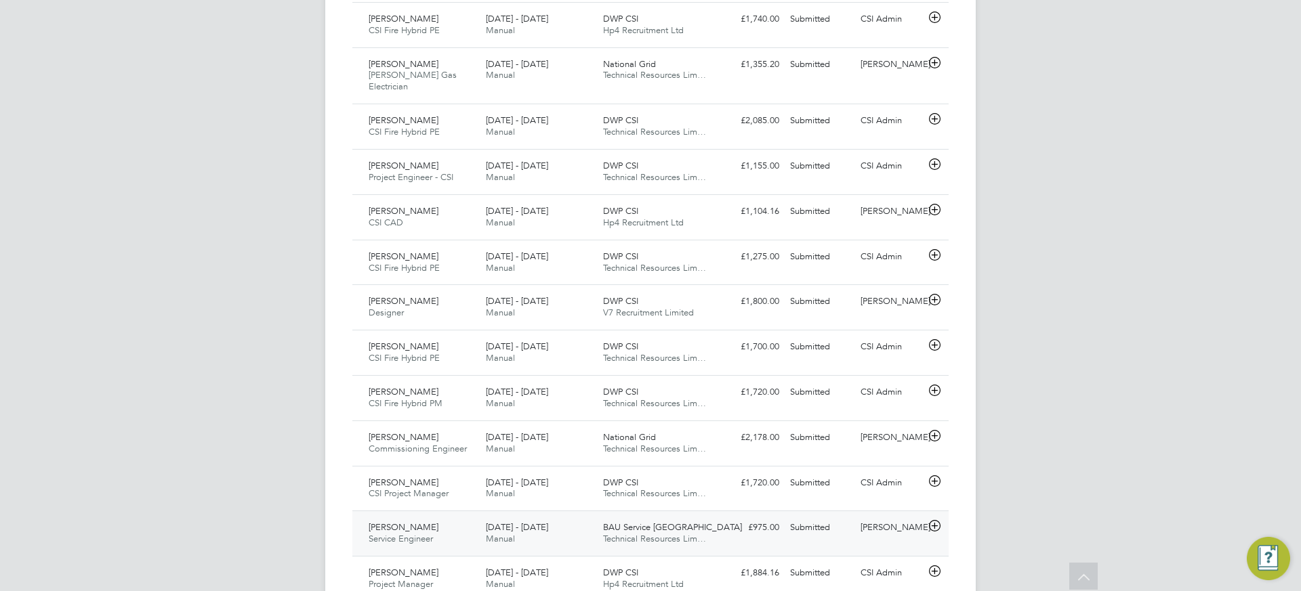
click at [675, 533] on span "Technical Resources Lim…" at bounding box center [654, 539] width 103 height 12
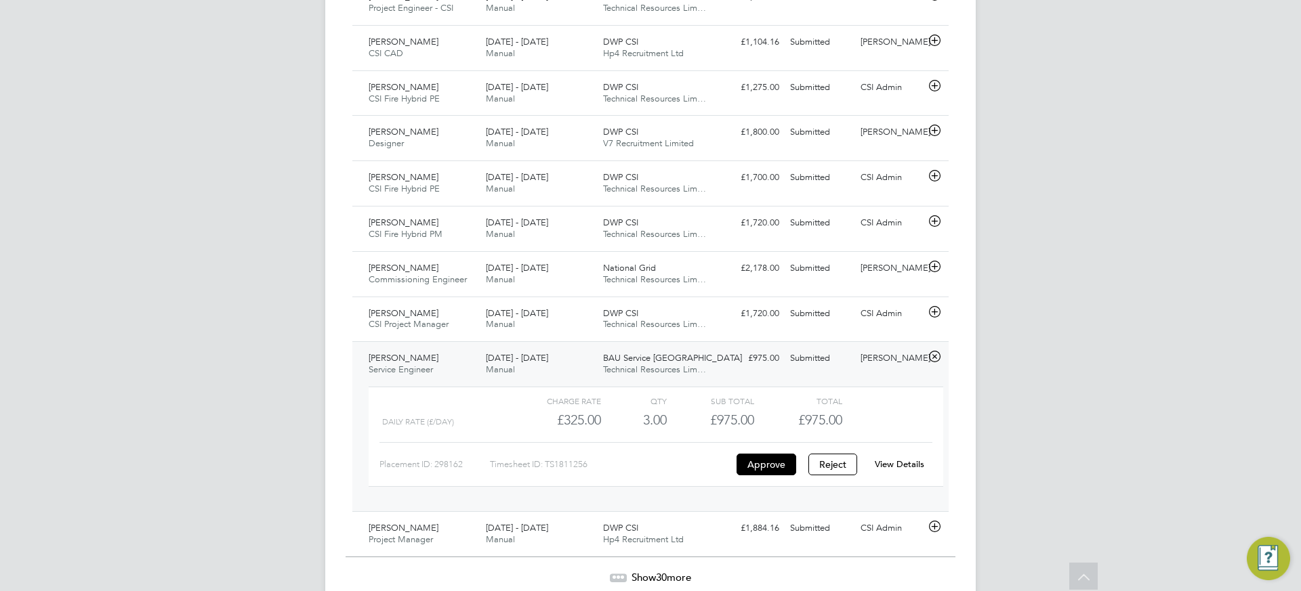
click at [897, 459] on link "View Details" at bounding box center [898, 465] width 49 height 12
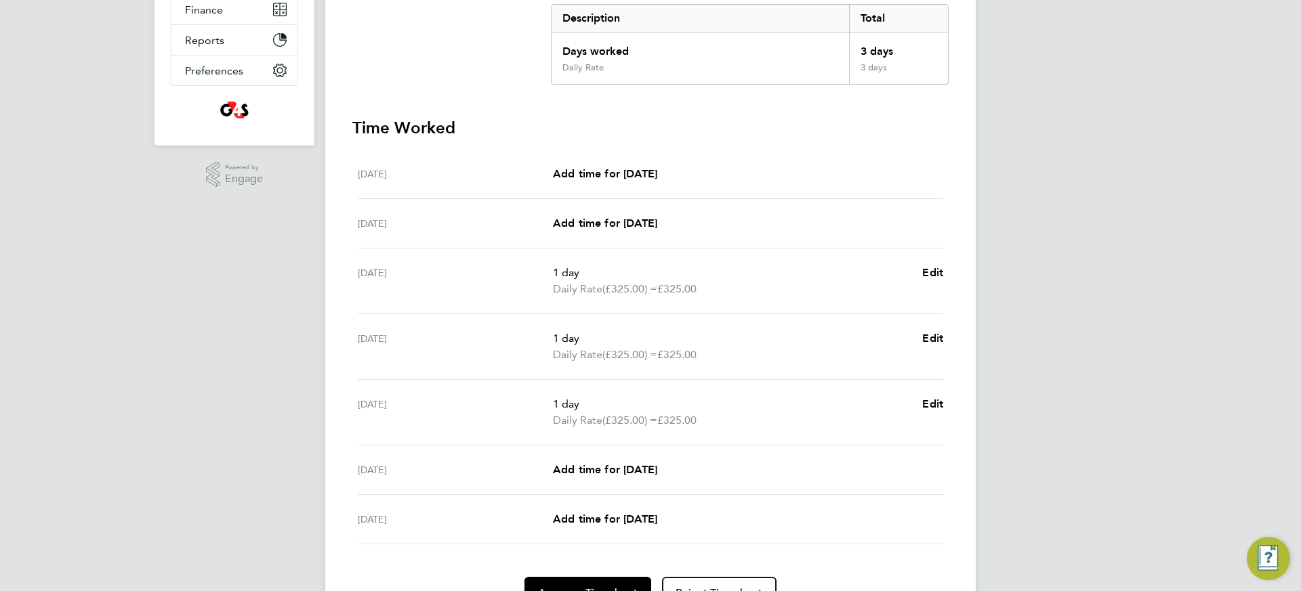
scroll to position [355, 0]
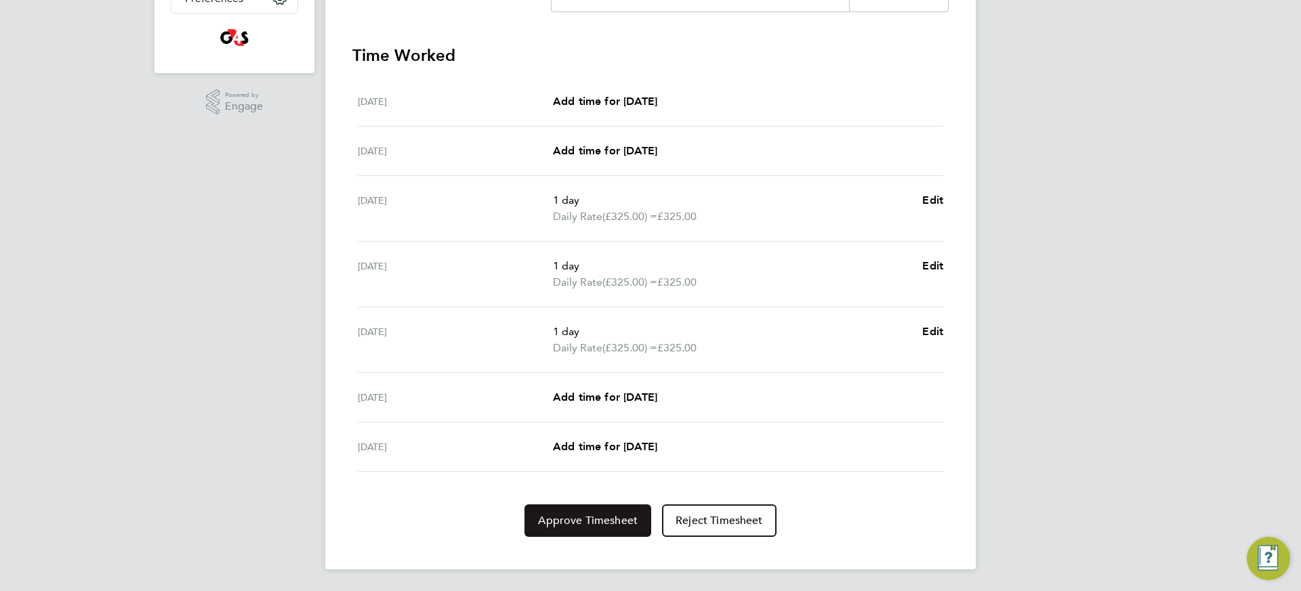
click at [595, 520] on span "Approve Timesheet" at bounding box center [588, 521] width 100 height 14
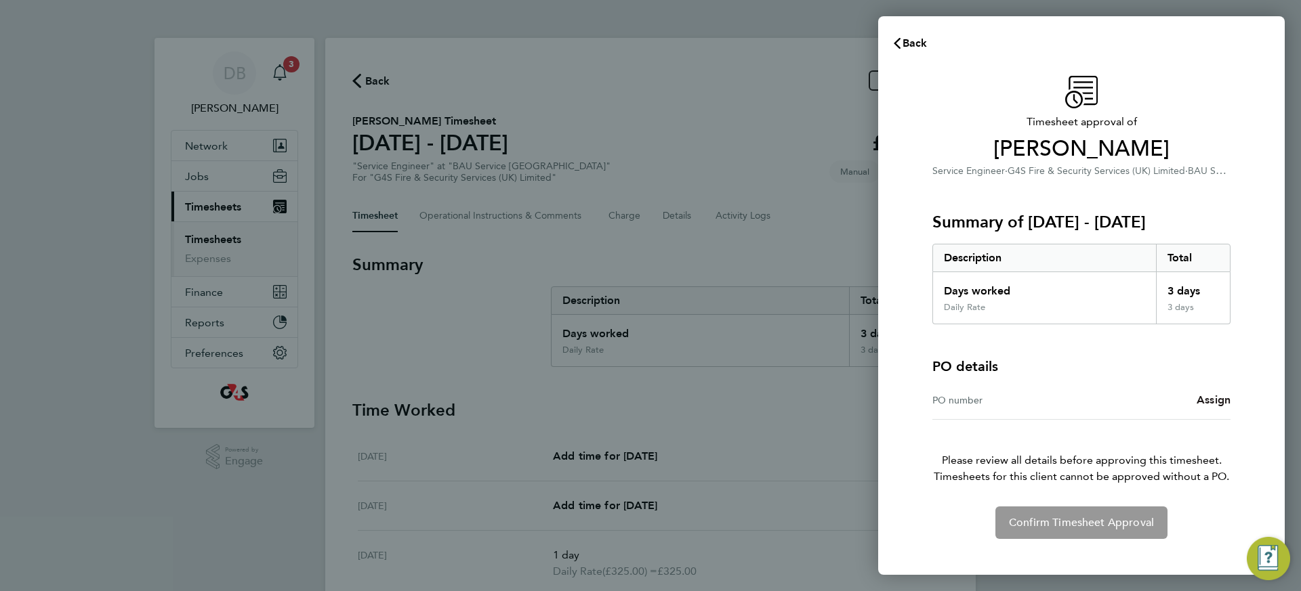
click at [1210, 400] on span "Assign" at bounding box center [1213, 400] width 34 height 13
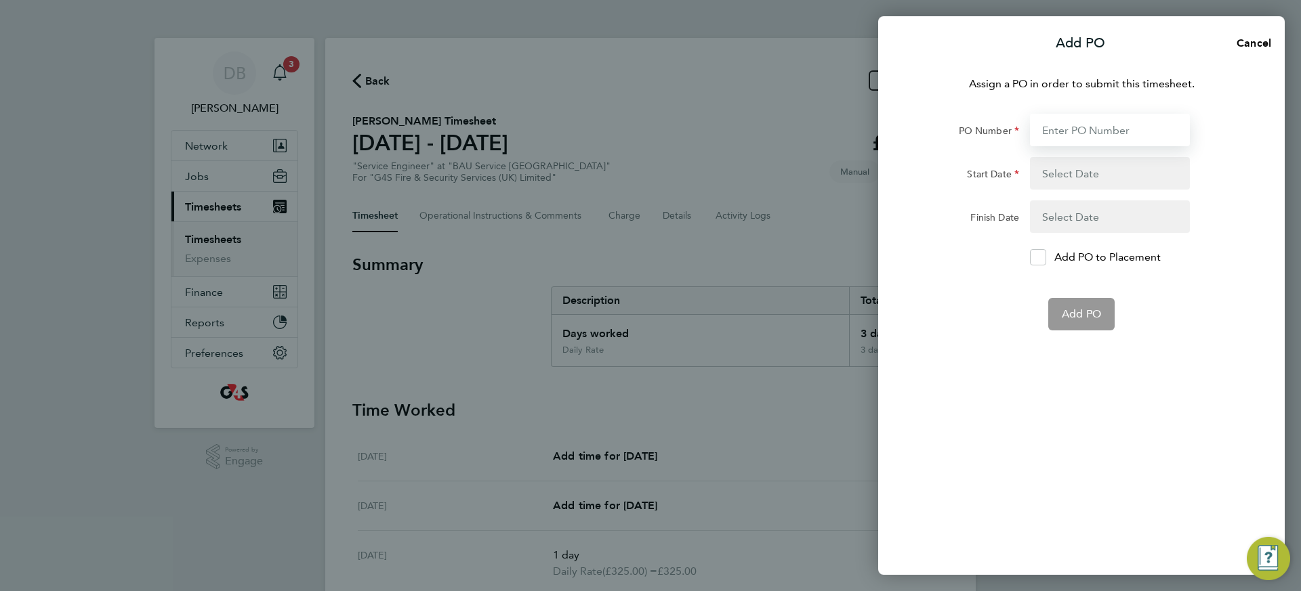
click at [1068, 129] on input "PO Number" at bounding box center [1110, 130] width 160 height 33
type input "50CN-BST8809-NL"
click at [1123, 182] on button "button" at bounding box center [1110, 173] width 160 height 33
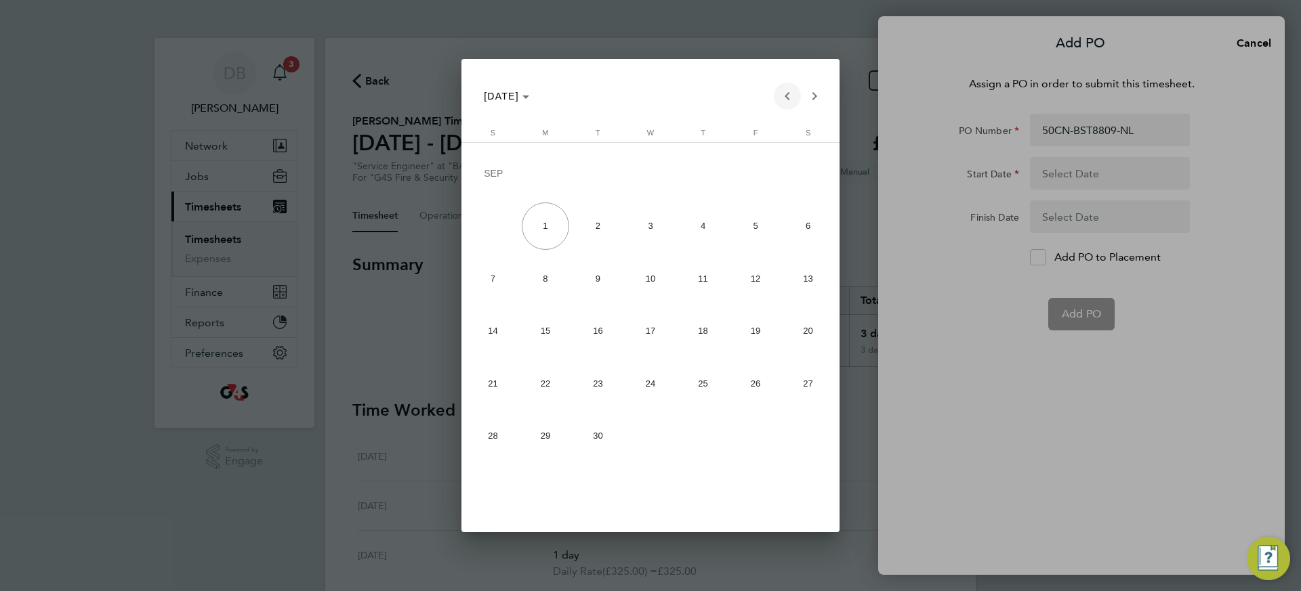
click at [786, 93] on span "Previous month" at bounding box center [787, 96] width 27 height 27
click at [548, 392] on span "25" at bounding box center [545, 387] width 47 height 47
type input "[DATE]"
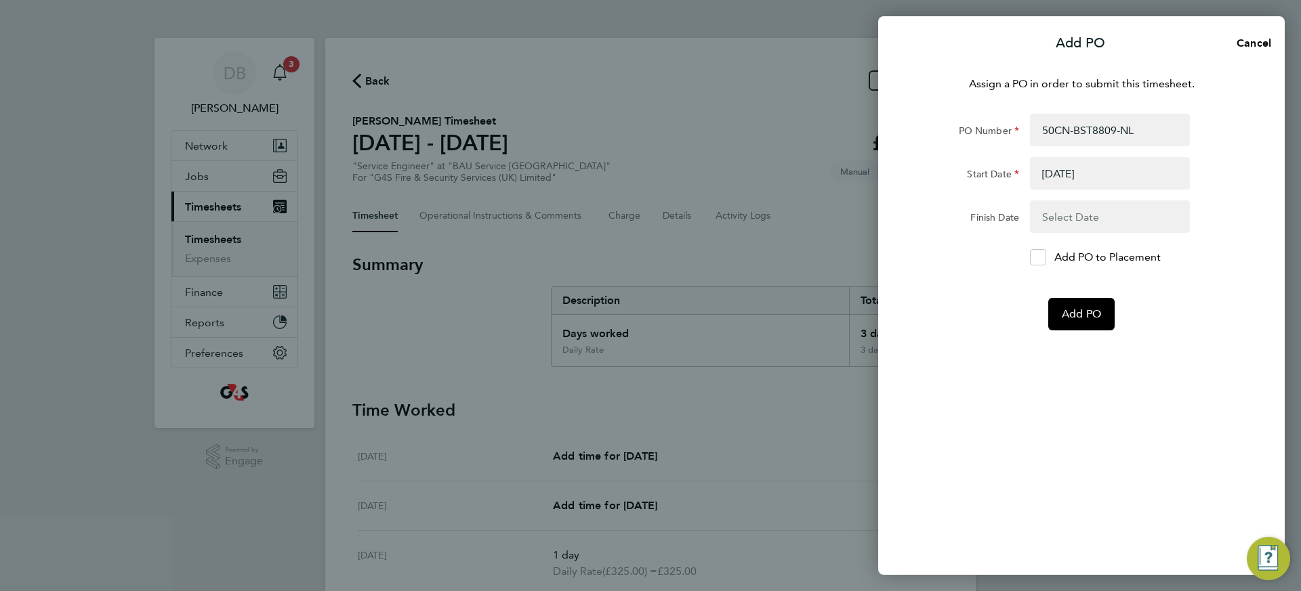
click at [1082, 212] on button "button" at bounding box center [1110, 217] width 160 height 33
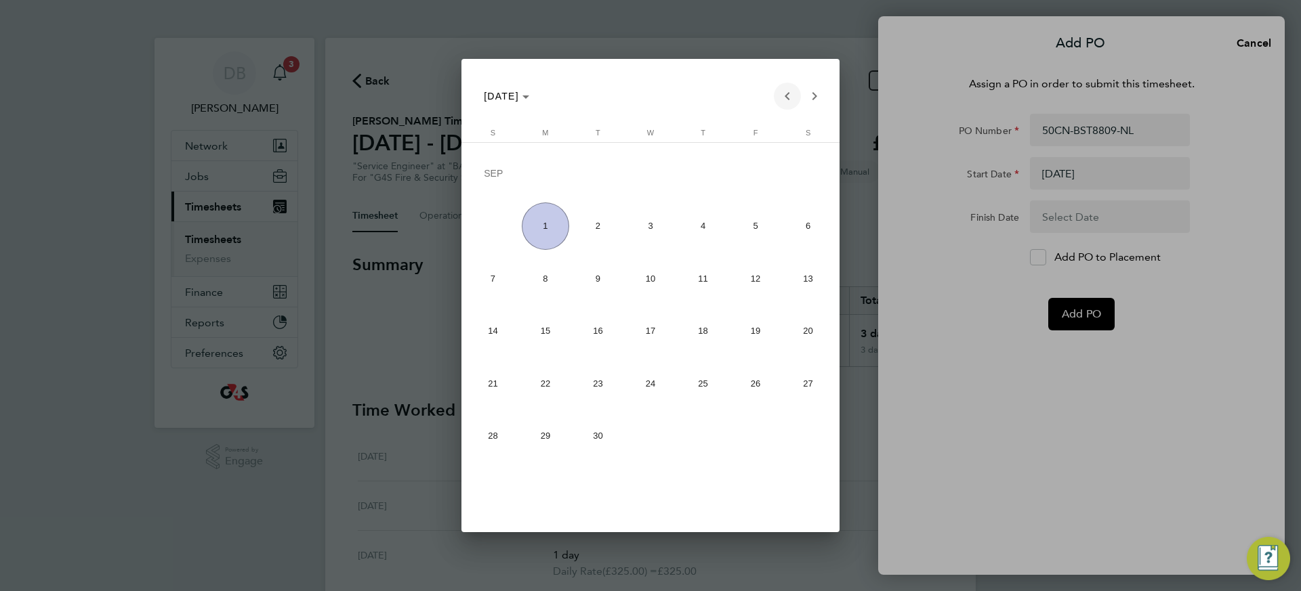
click at [784, 98] on span "Previous month" at bounding box center [787, 96] width 27 height 27
click at [492, 437] on span "31" at bounding box center [492, 439] width 47 height 47
type input "[DATE]"
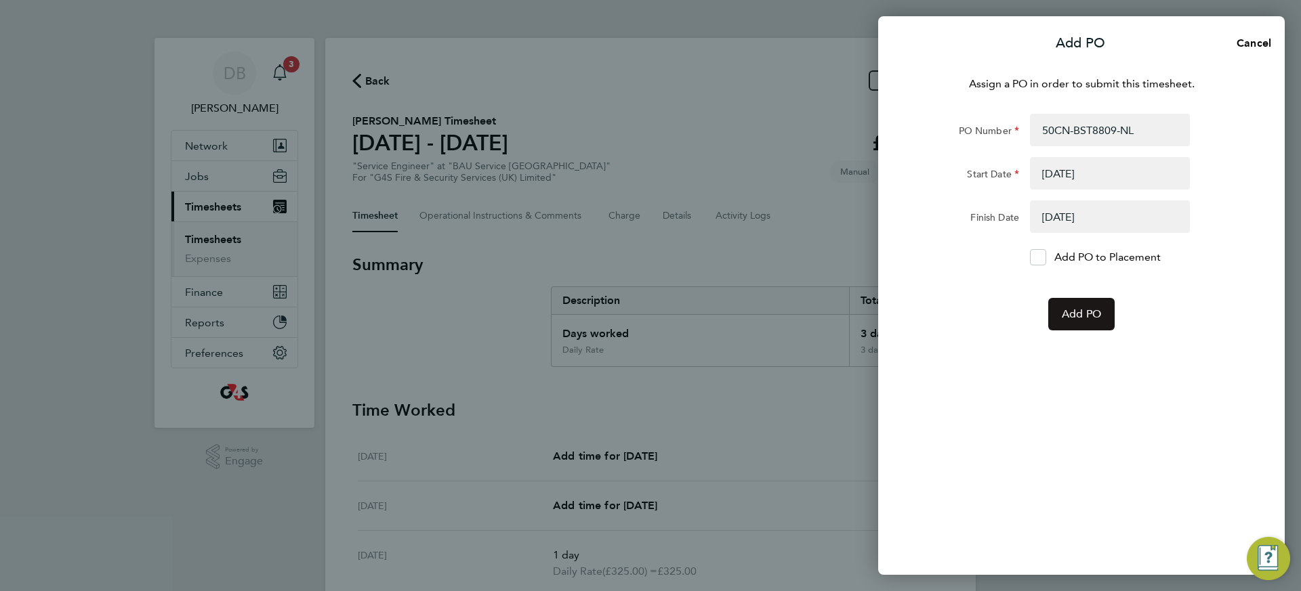
click at [1083, 308] on span "Add PO" at bounding box center [1080, 315] width 39 height 14
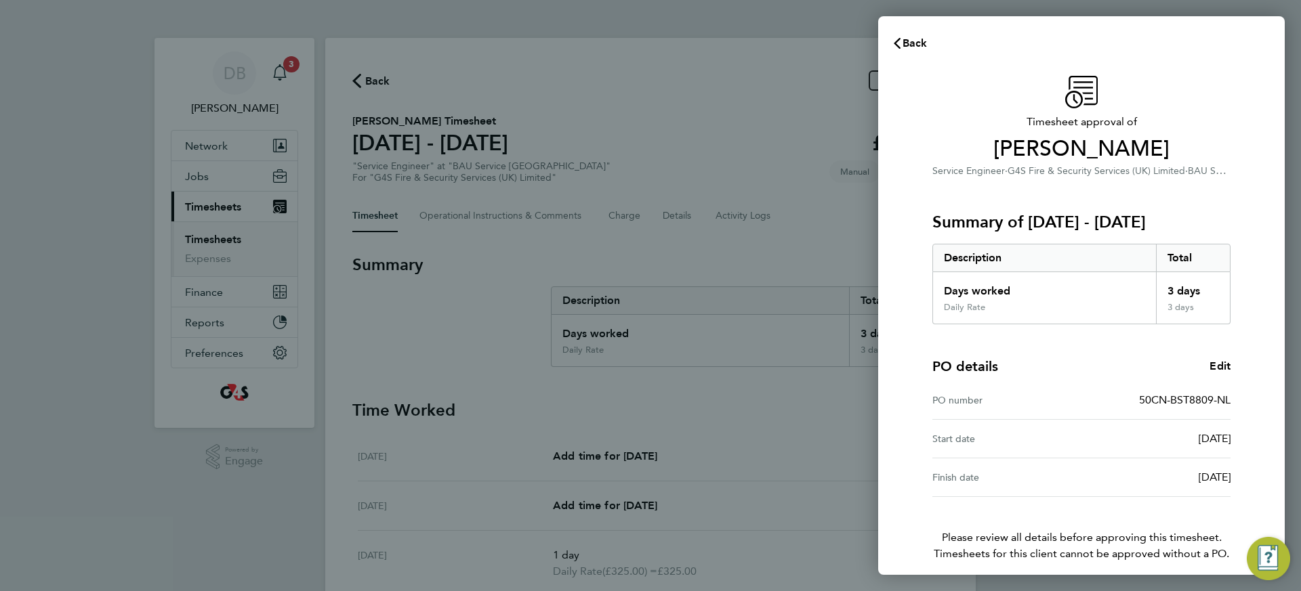
scroll to position [58, 0]
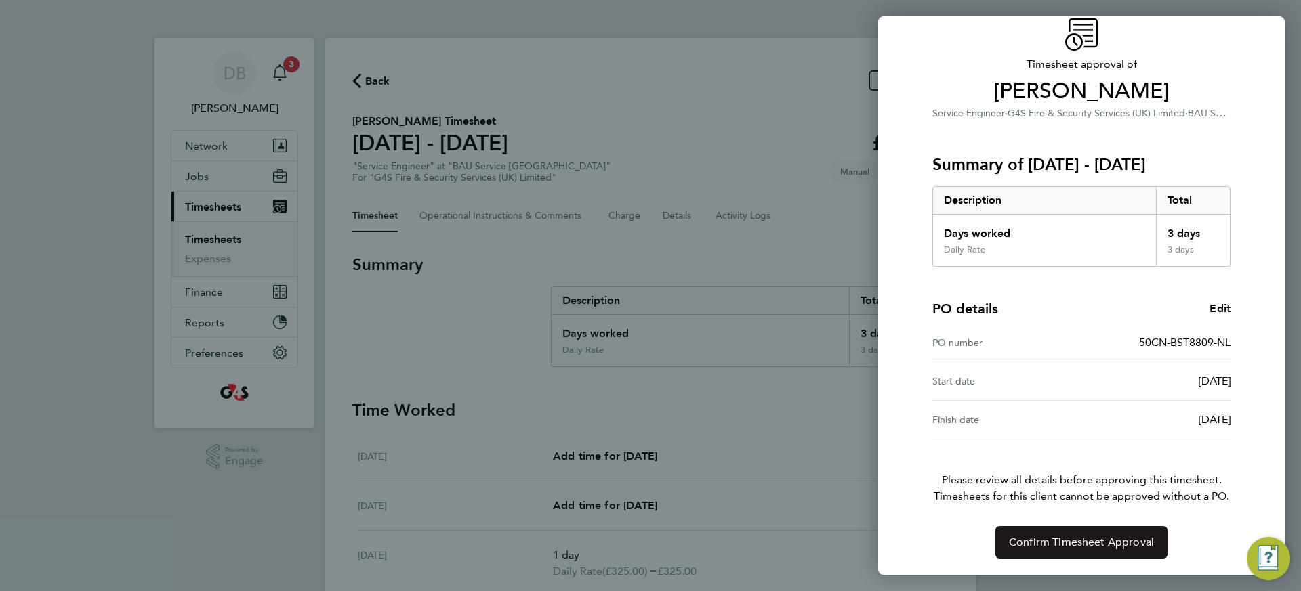
click at [1049, 557] on button "Confirm Timesheet Approval" at bounding box center [1081, 542] width 172 height 33
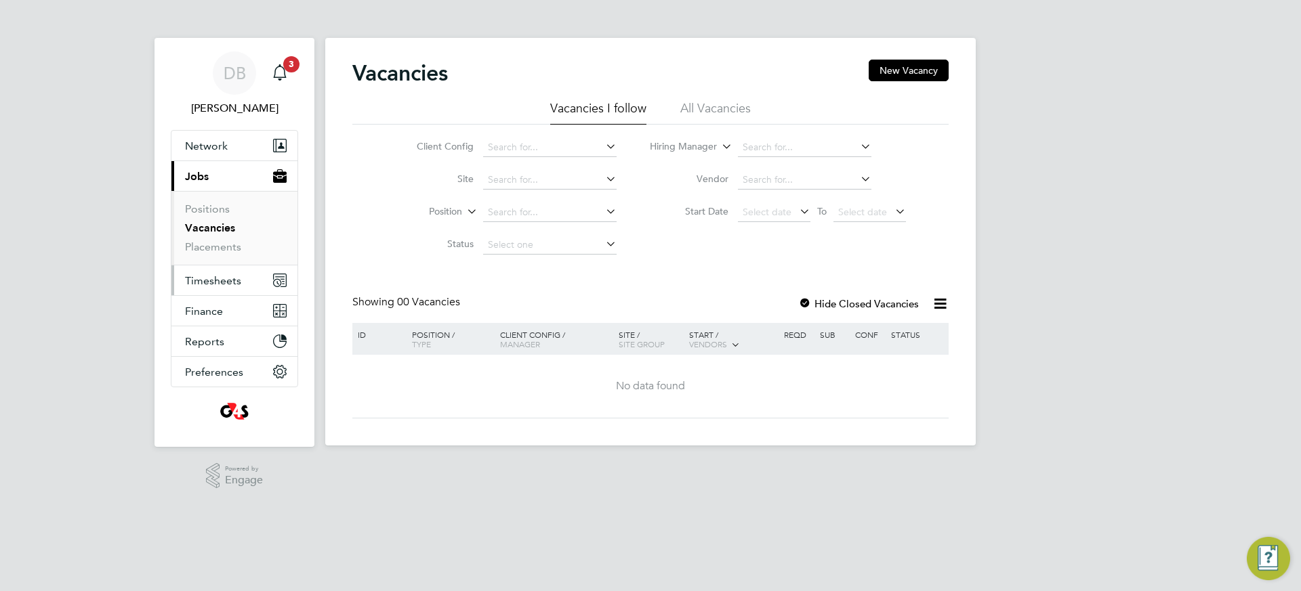
click at [234, 284] on span "Timesheets" at bounding box center [213, 280] width 56 height 13
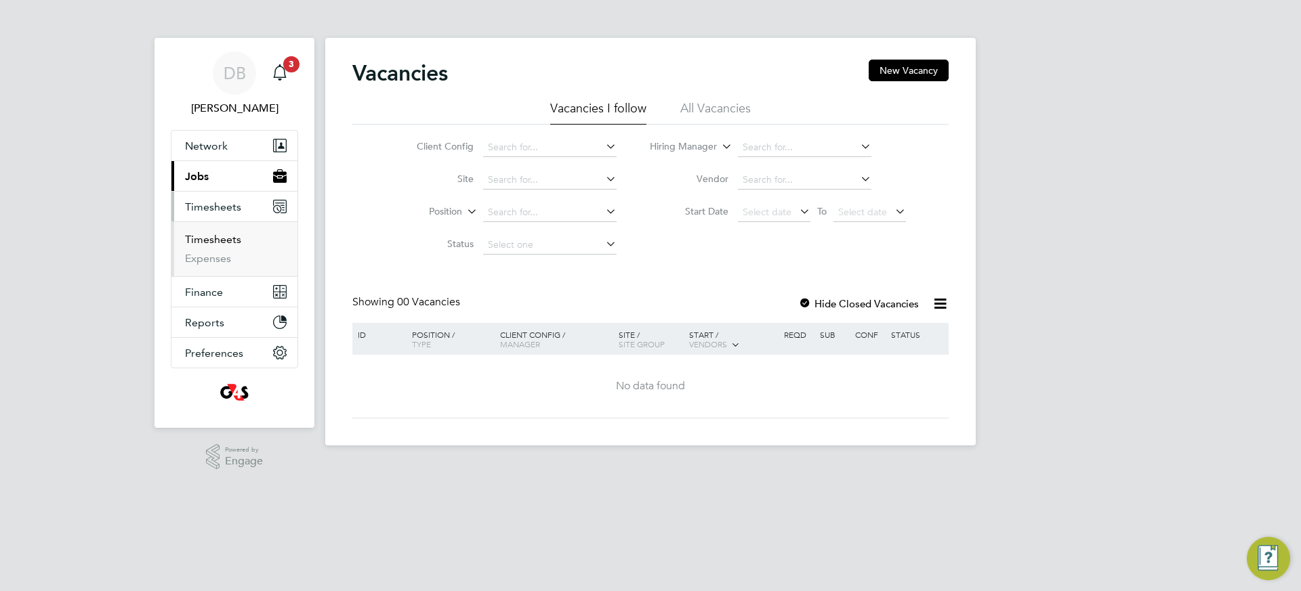
click at [229, 238] on link "Timesheets" at bounding box center [213, 239] width 56 height 13
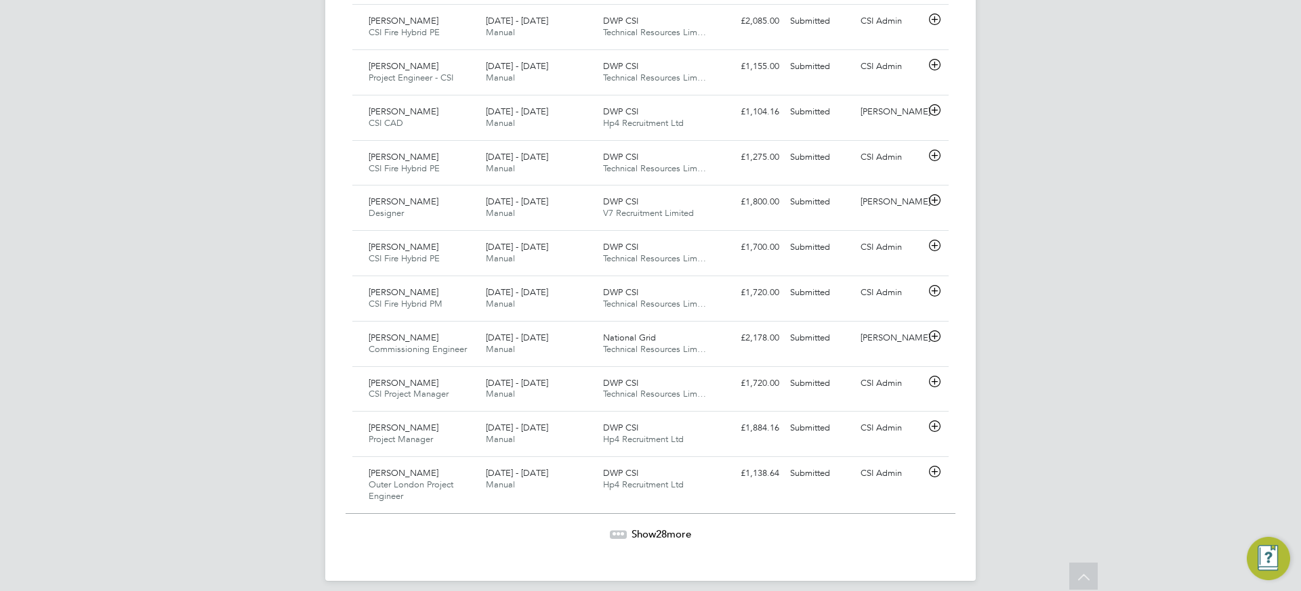
click at [658, 528] on span "28" at bounding box center [661, 534] width 11 height 13
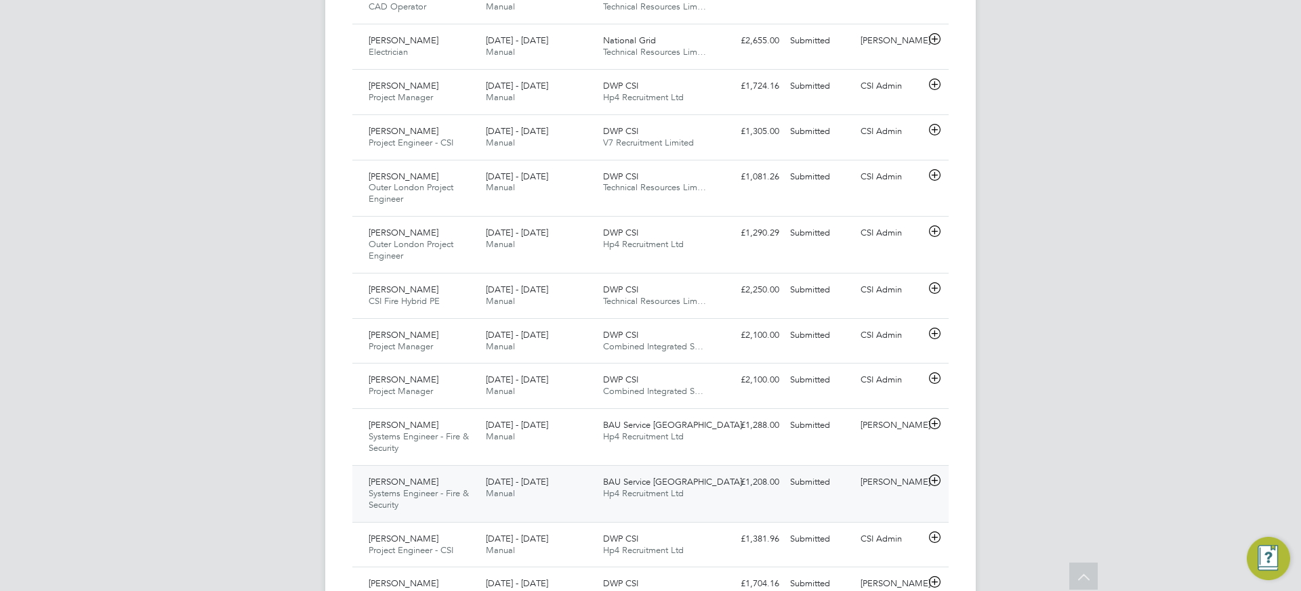
click at [629, 492] on div "BAU Service Midlands Hp4 Recruitment Ltd" at bounding box center [655, 488] width 117 height 34
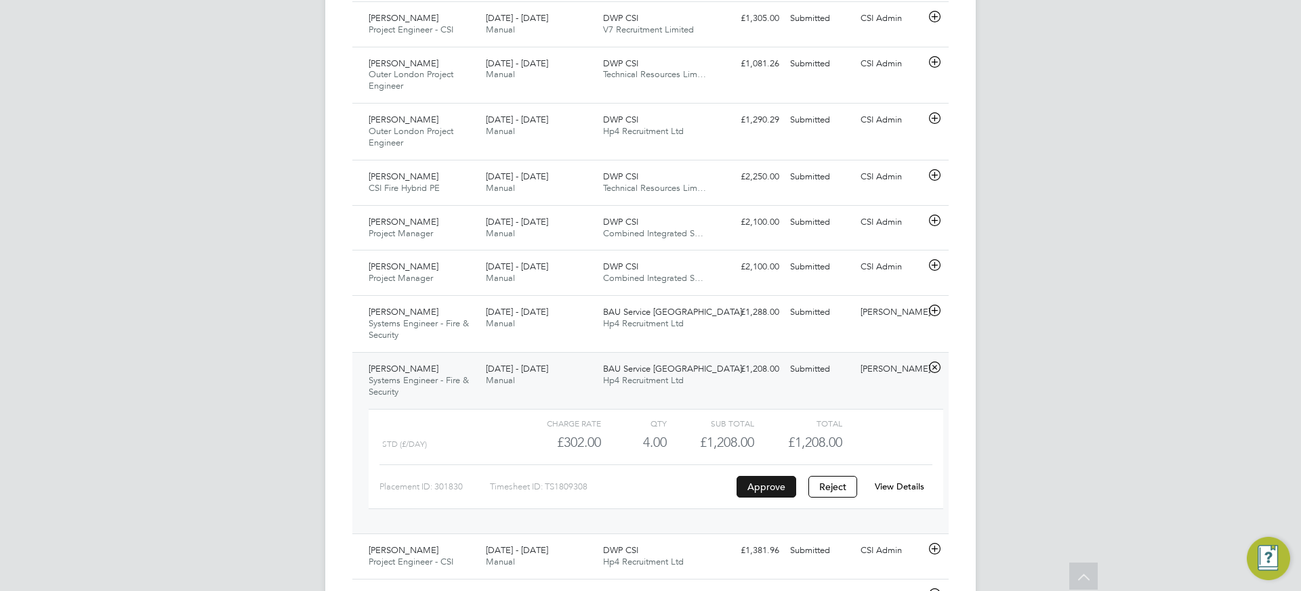
click at [765, 481] on button "Approve" at bounding box center [766, 487] width 60 height 22
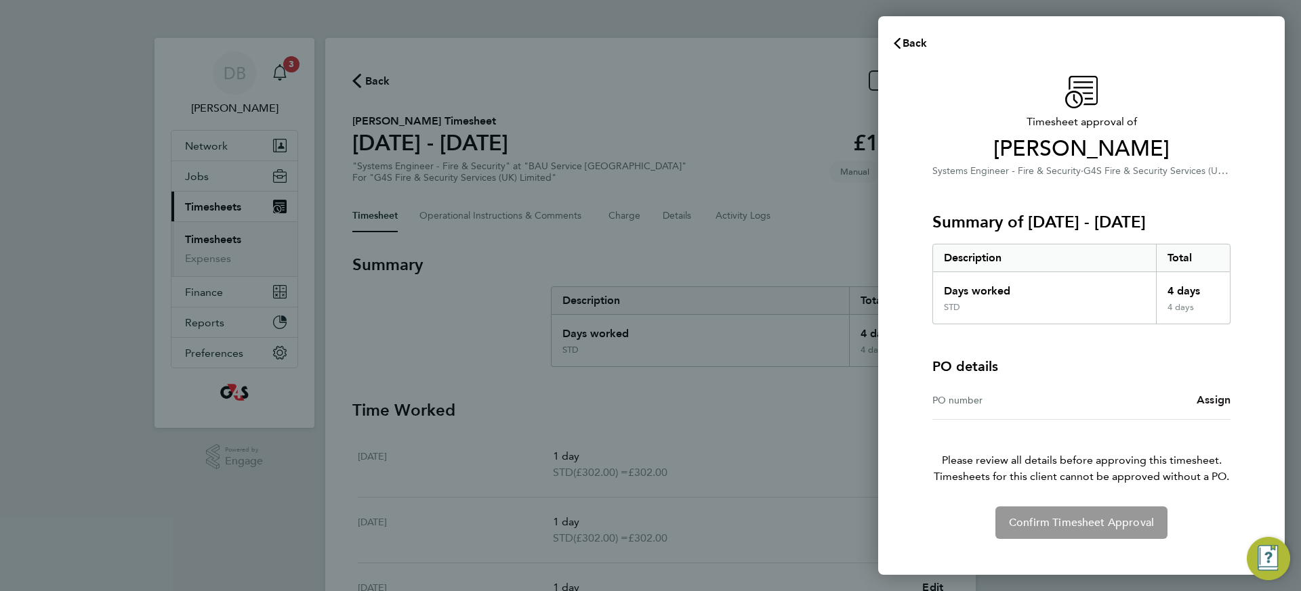
click at [1206, 404] on span "Assign" at bounding box center [1213, 400] width 34 height 13
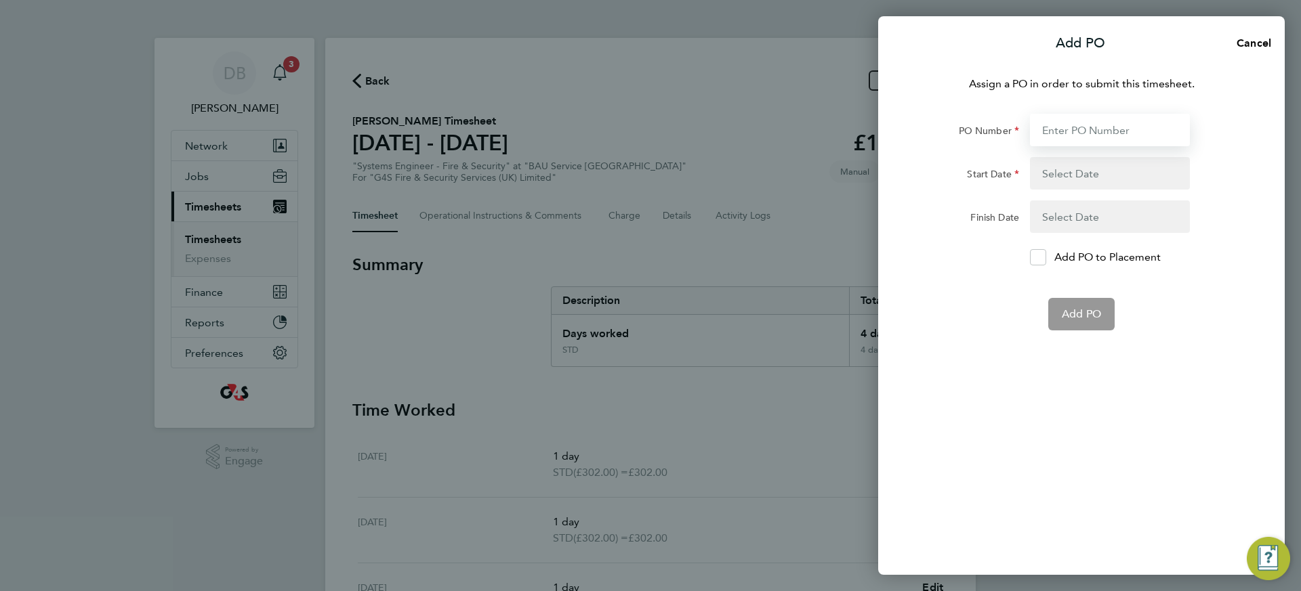
click at [1073, 131] on input "PO Number" at bounding box center [1110, 130] width 160 height 33
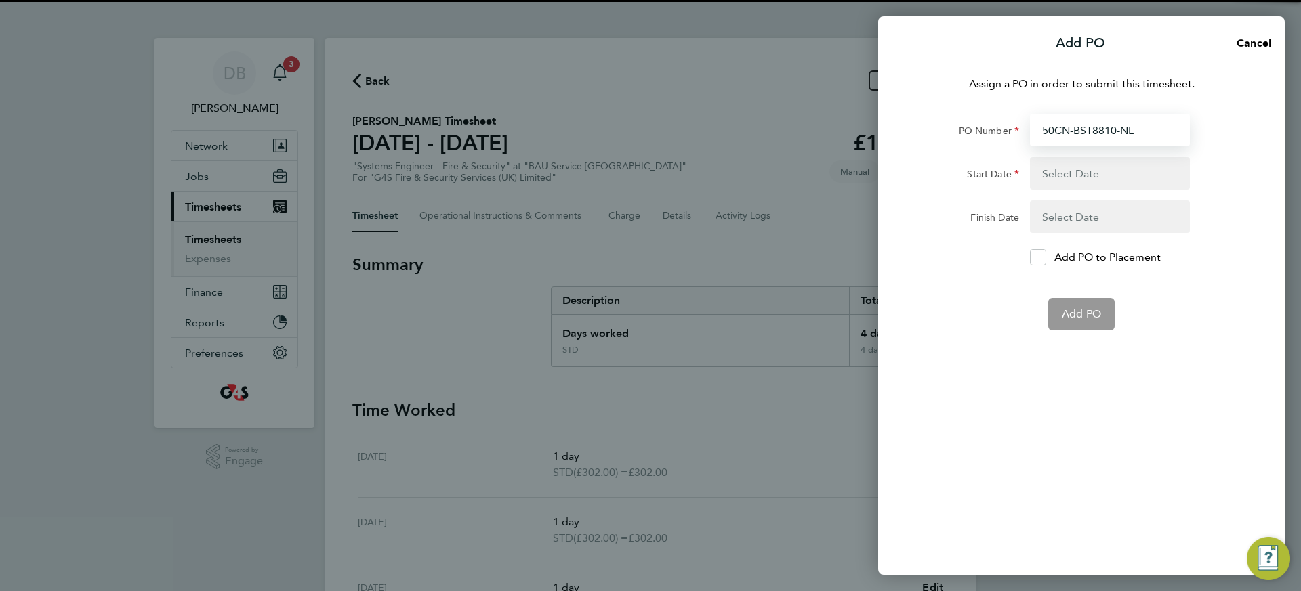
type input "50CN-BST8810-NL"
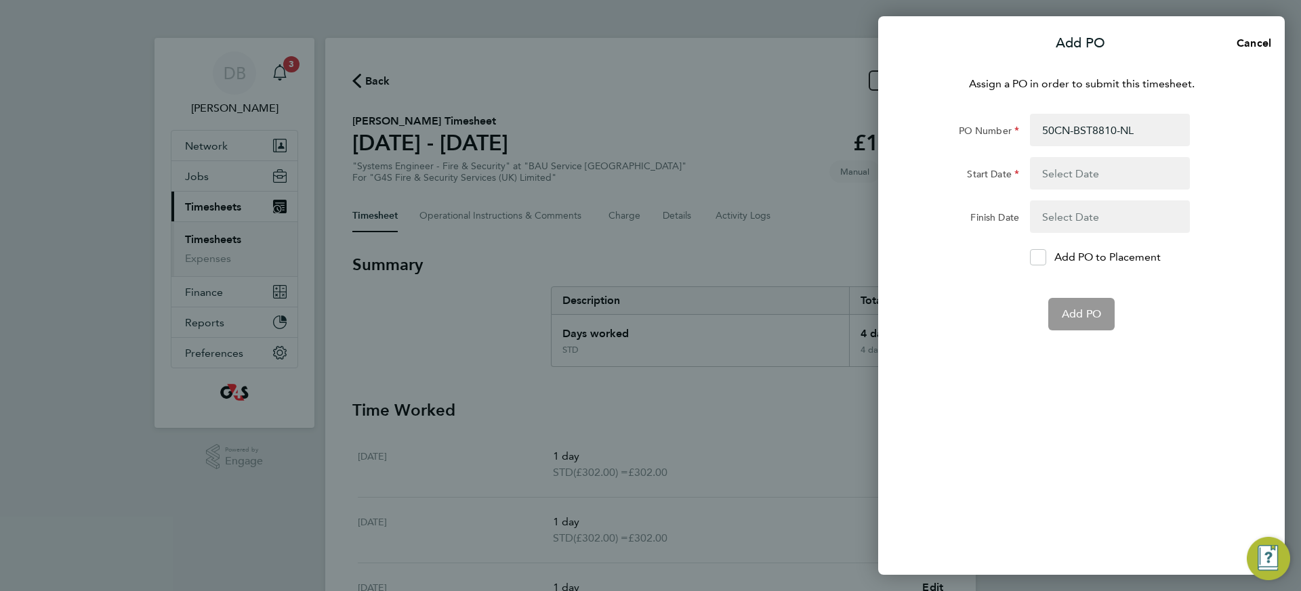
click at [1070, 181] on button "button" at bounding box center [1110, 173] width 160 height 33
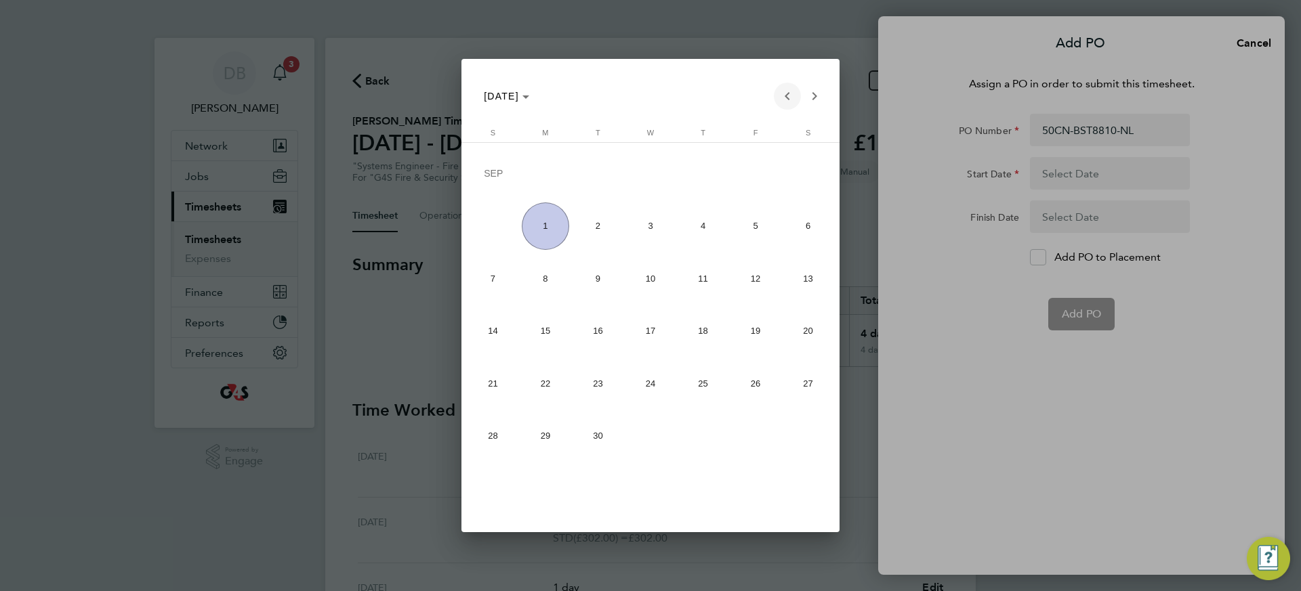
click at [784, 97] on span "Previous month" at bounding box center [787, 96] width 27 height 27
click at [546, 389] on span "25" at bounding box center [545, 387] width 47 height 47
type input "[DATE]"
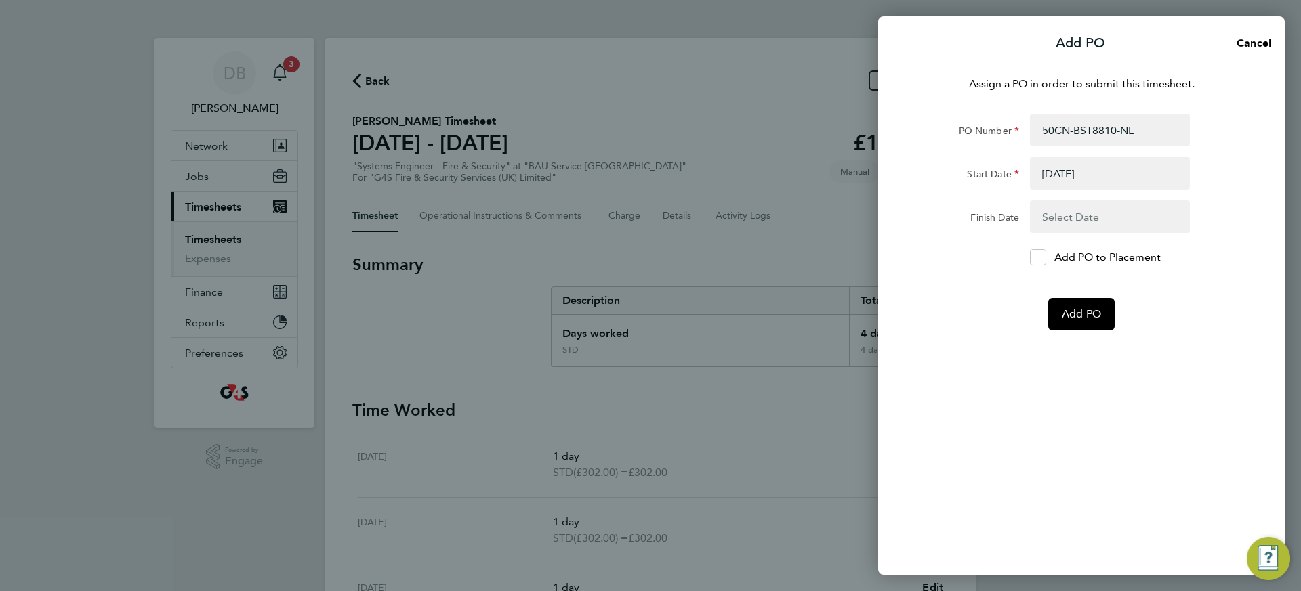
click at [1076, 226] on button "button" at bounding box center [1110, 217] width 160 height 33
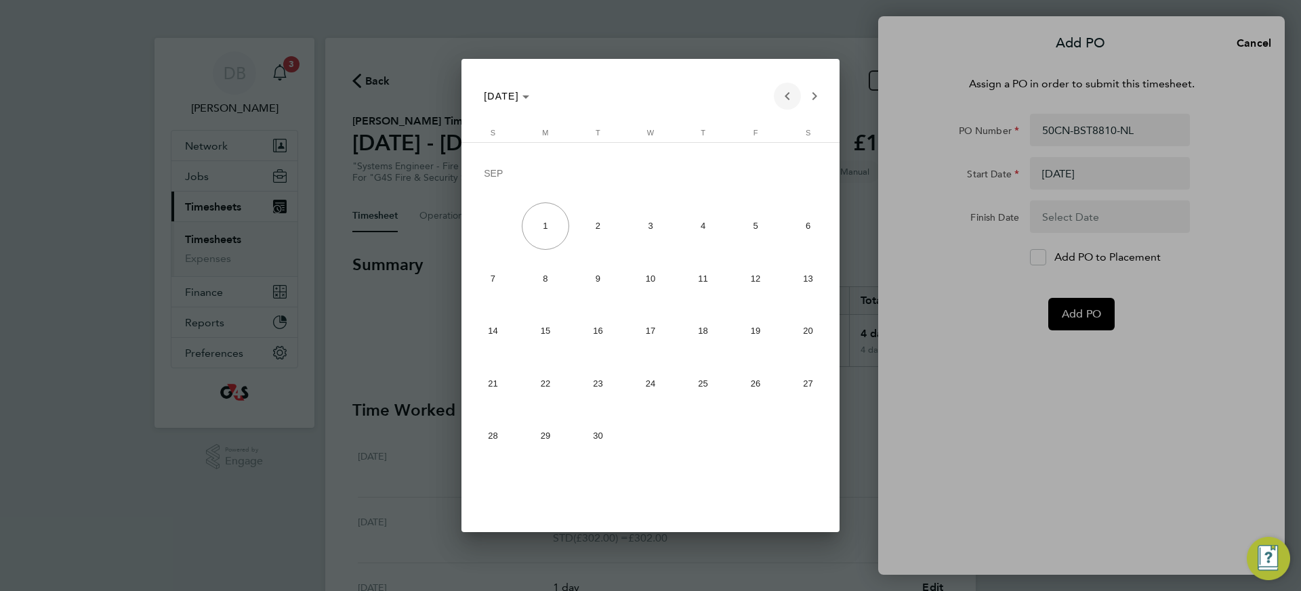
click at [793, 95] on span "Previous month" at bounding box center [787, 96] width 27 height 27
click at [488, 442] on span "31" at bounding box center [492, 439] width 47 height 47
type input "[DATE]"
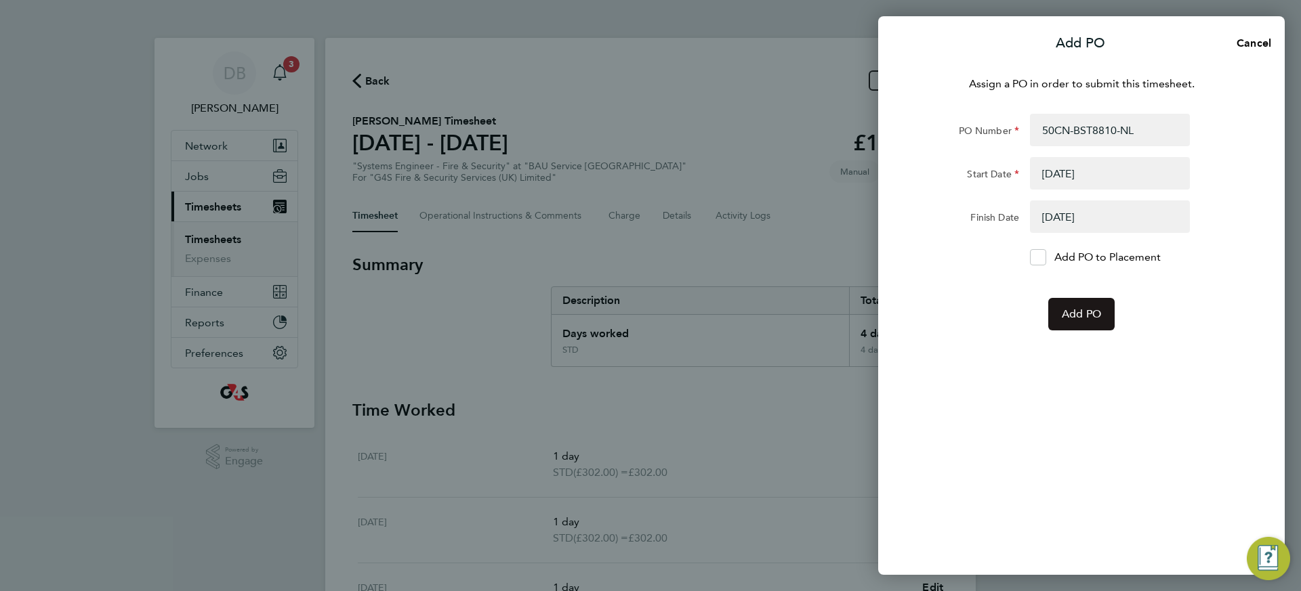
click at [1080, 309] on span "Add PO" at bounding box center [1080, 315] width 39 height 14
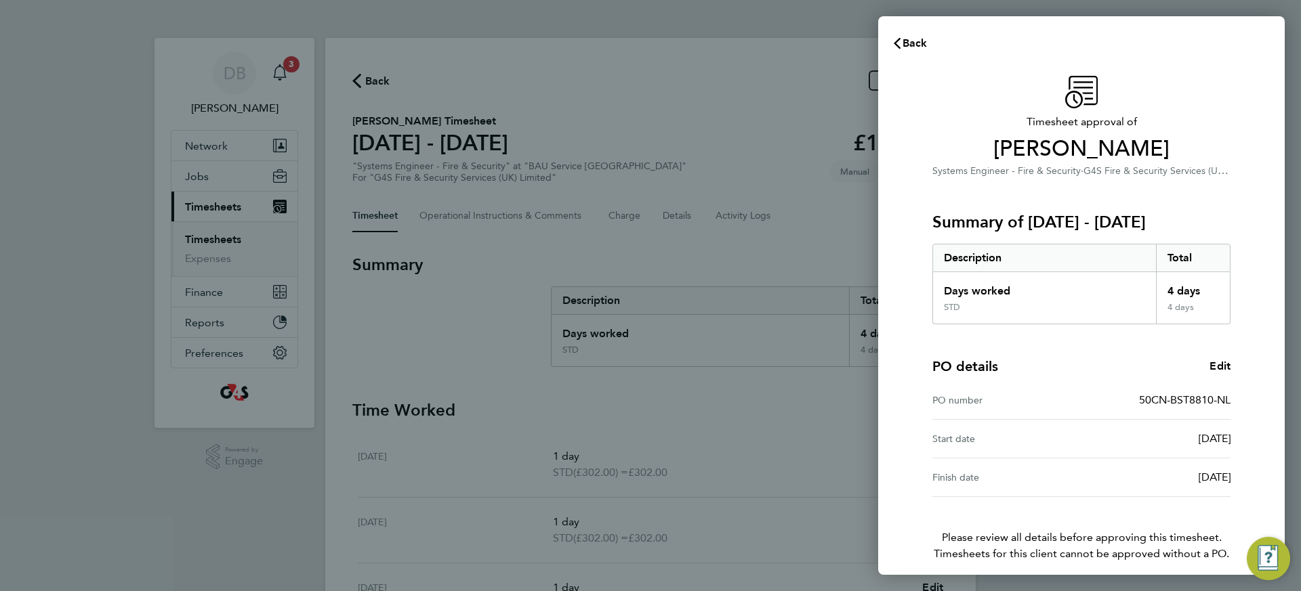
scroll to position [58, 0]
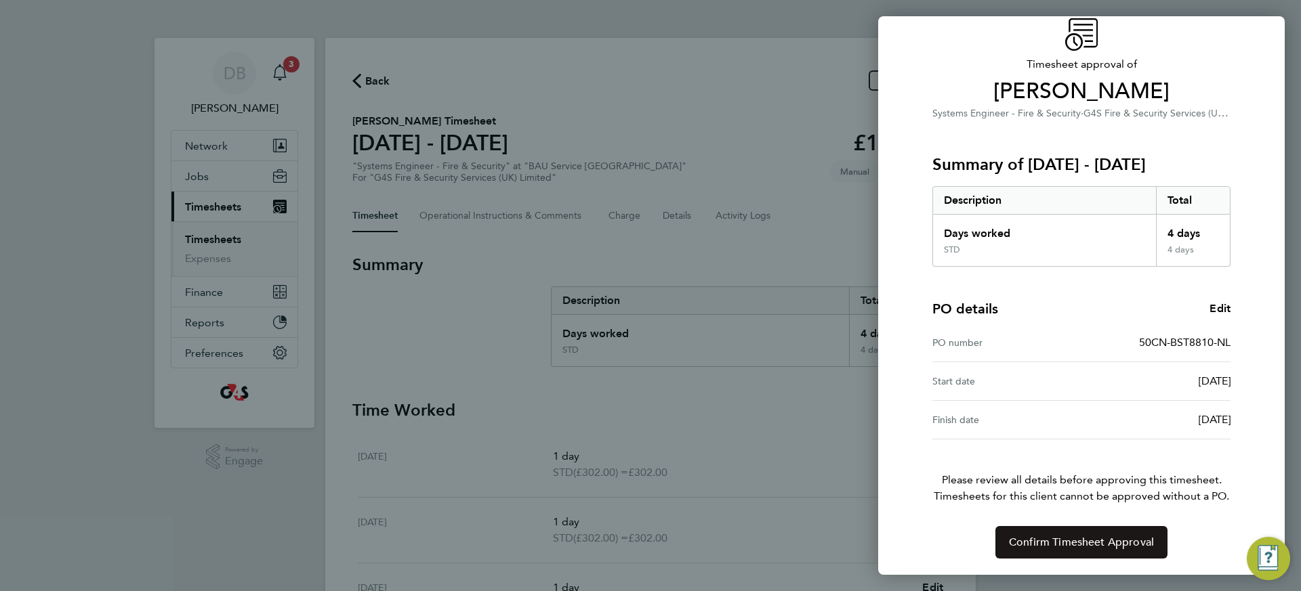
click at [1075, 549] on span "Confirm Timesheet Approval" at bounding box center [1081, 543] width 145 height 14
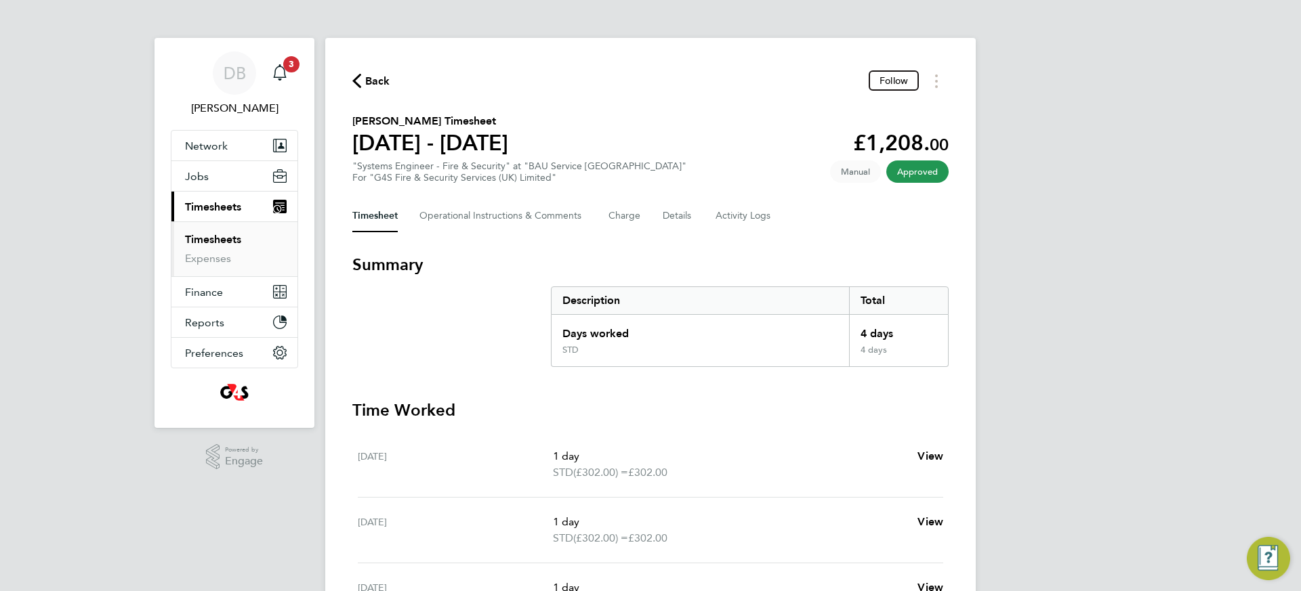
click at [211, 242] on link "Timesheets" at bounding box center [213, 239] width 56 height 13
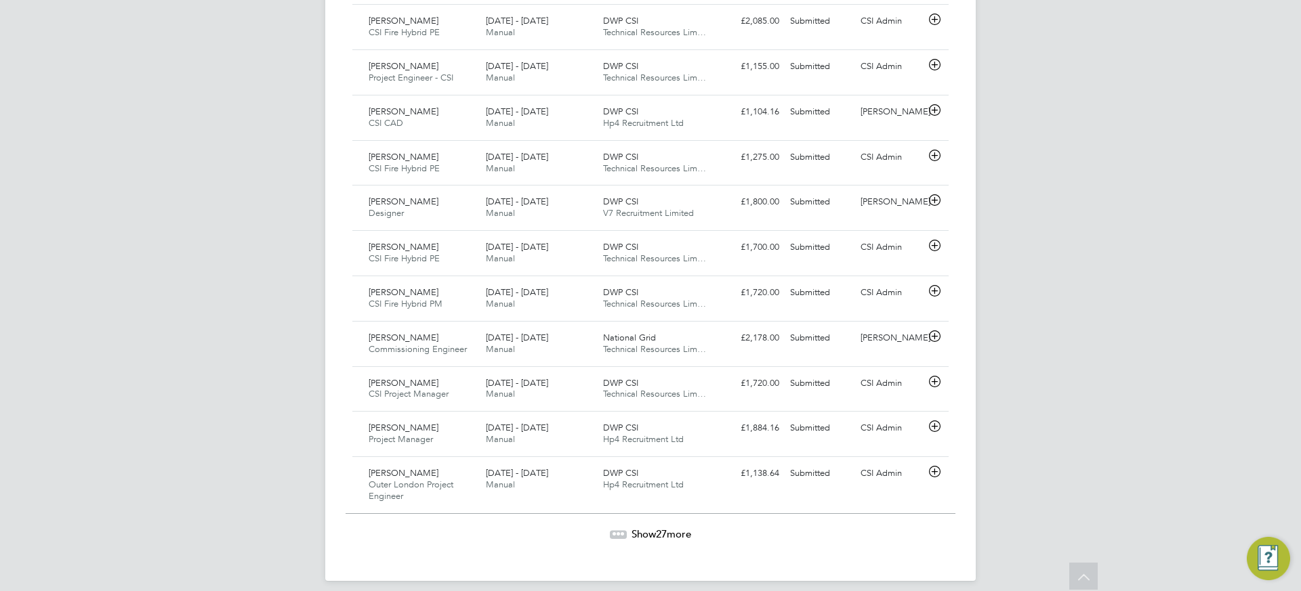
click at [670, 528] on span "Show 27 more" at bounding box center [661, 534] width 60 height 13
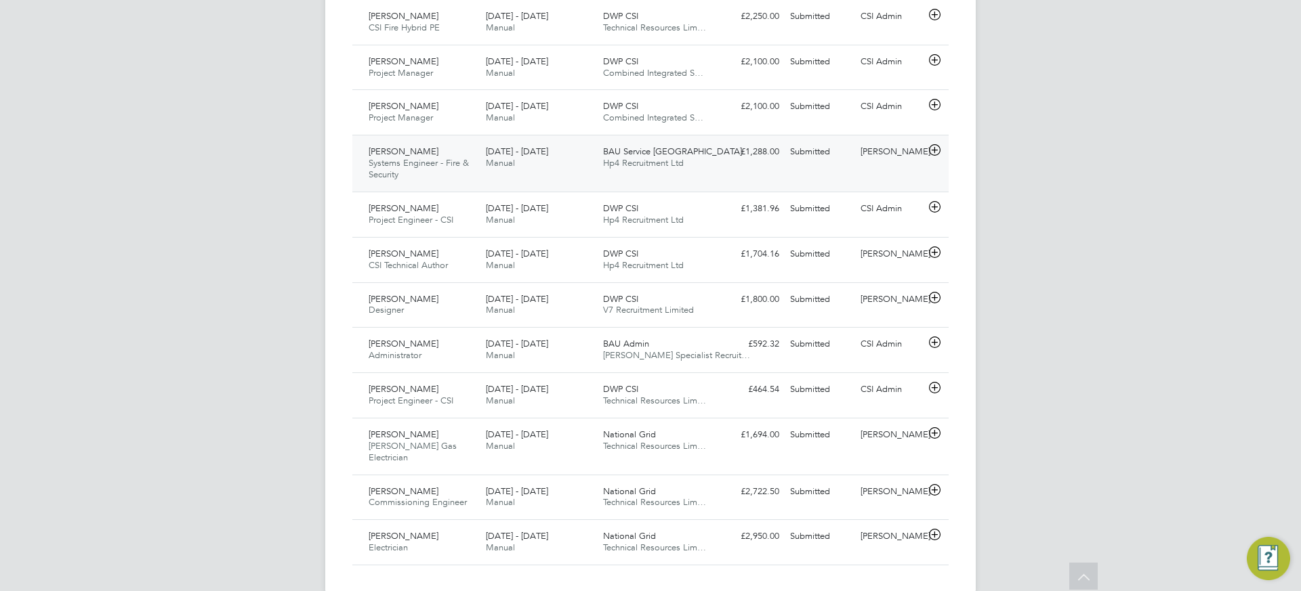
click at [704, 141] on div "BAU Service South West Hp4 Recruitment Ltd" at bounding box center [655, 158] width 117 height 34
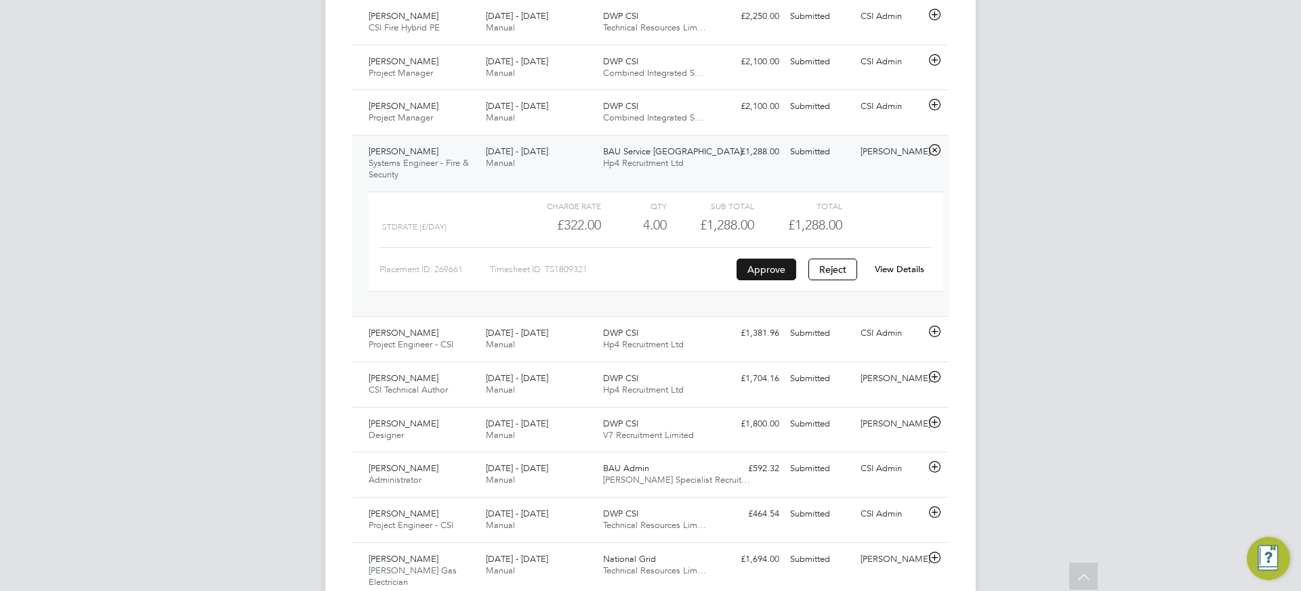
click at [776, 259] on button "Approve" at bounding box center [766, 270] width 60 height 22
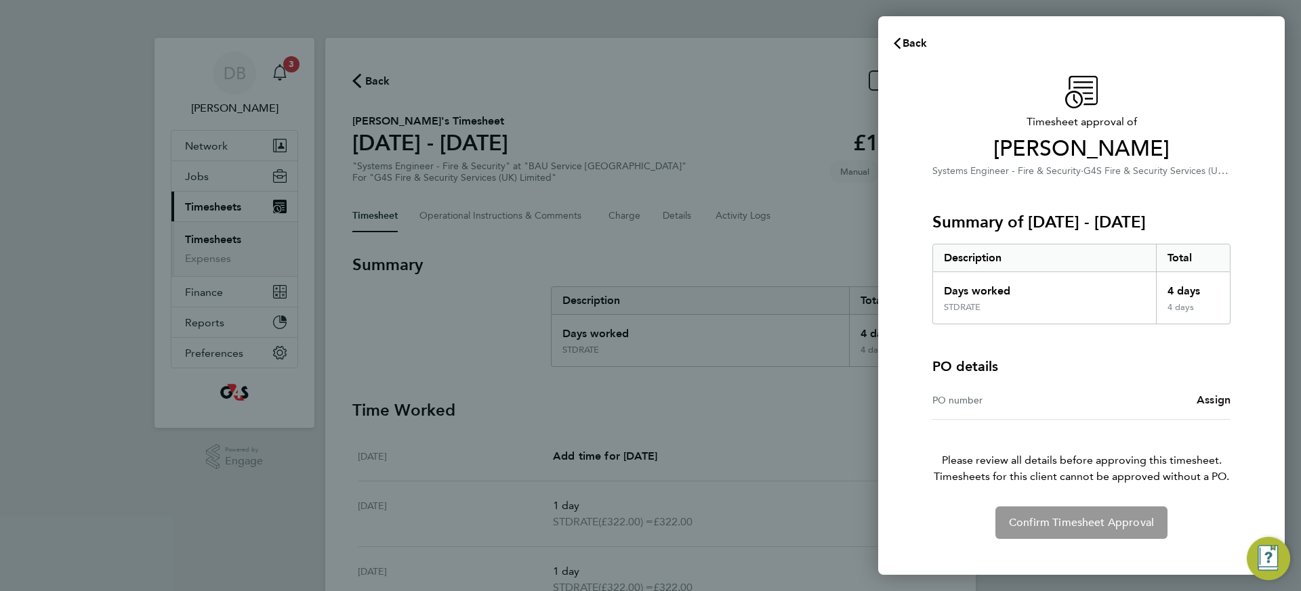
click at [1210, 396] on span "Assign" at bounding box center [1213, 400] width 34 height 13
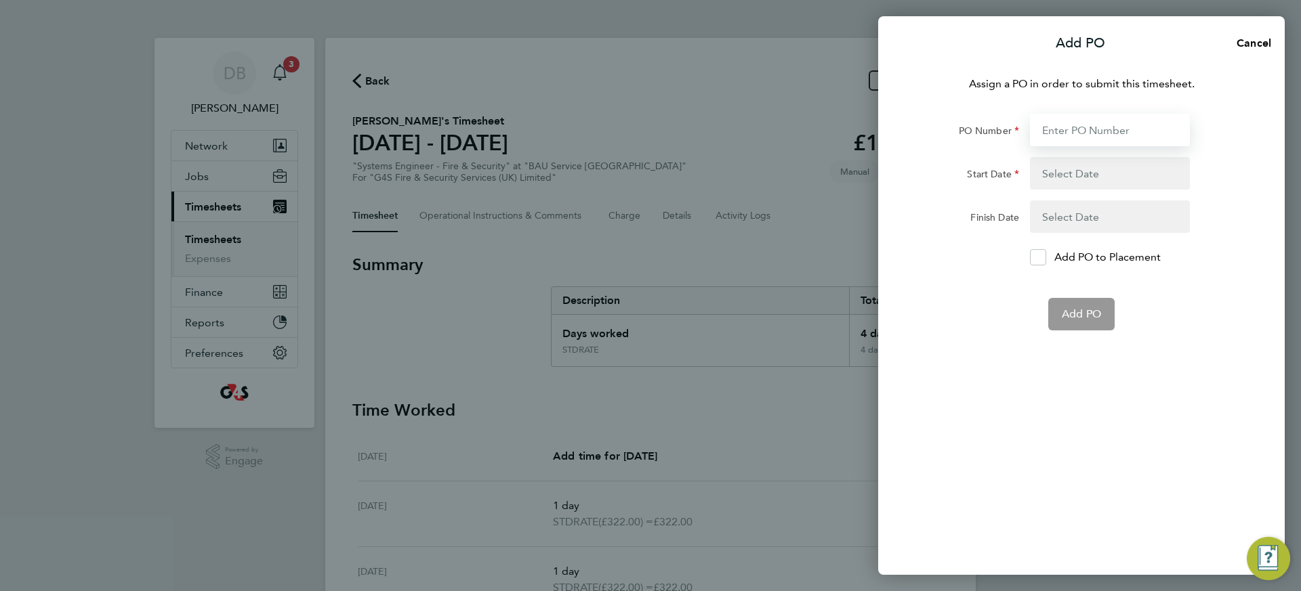
click at [1101, 130] on input "PO Number" at bounding box center [1110, 130] width 160 height 33
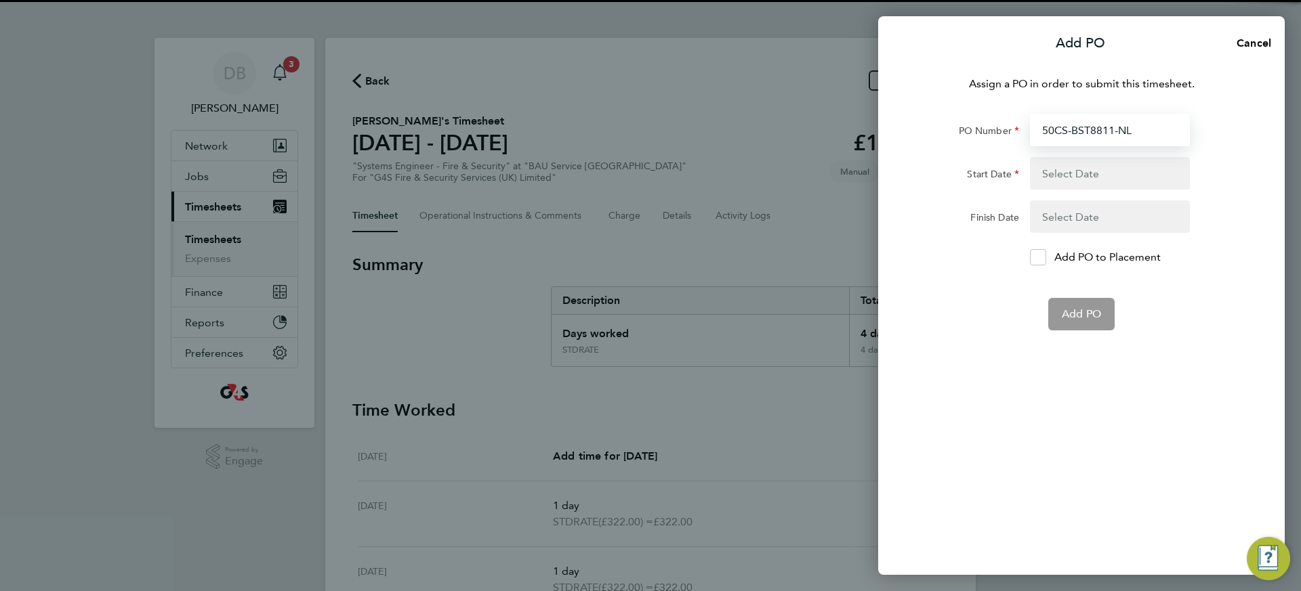
type input "50CS-BST8811-NL"
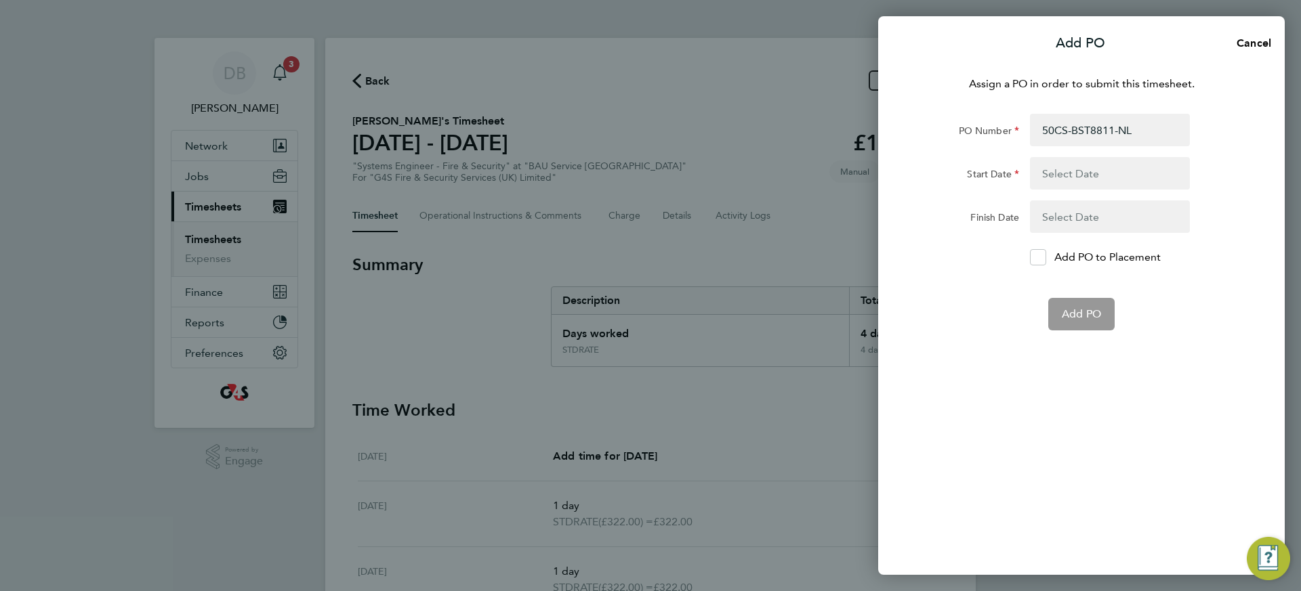
click at [1137, 173] on button "button" at bounding box center [1110, 173] width 160 height 33
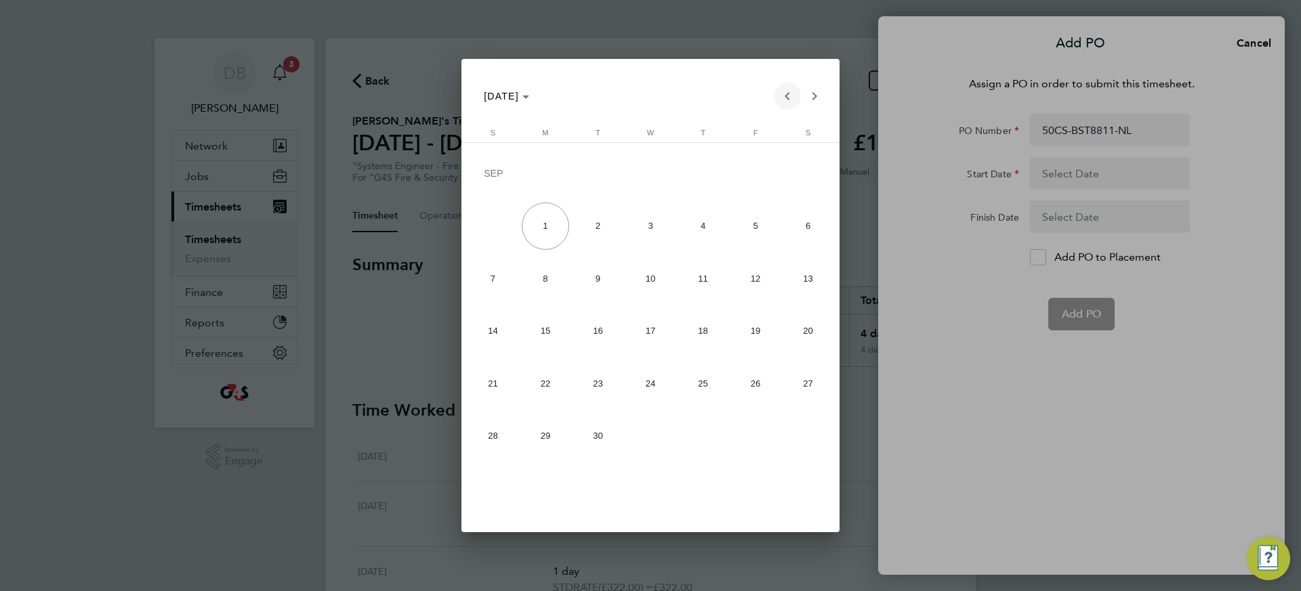
click at [788, 97] on span "Previous month" at bounding box center [787, 96] width 27 height 27
click at [554, 386] on span "25" at bounding box center [545, 387] width 47 height 47
type input "[DATE]"
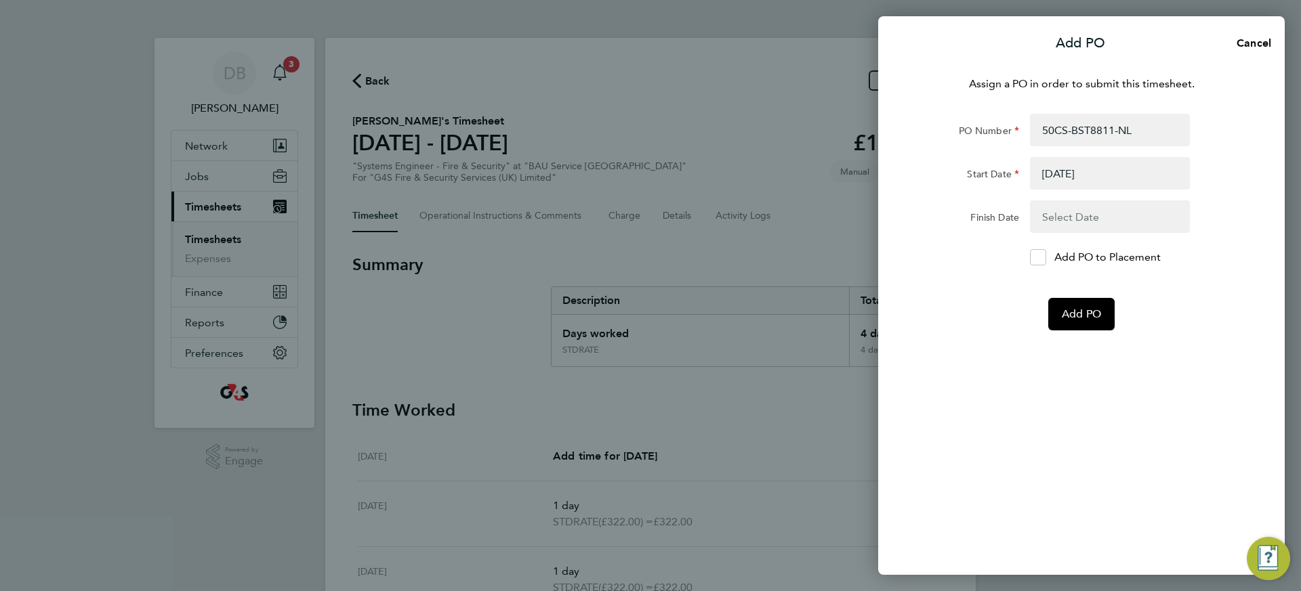
click at [1107, 222] on button "button" at bounding box center [1110, 217] width 160 height 33
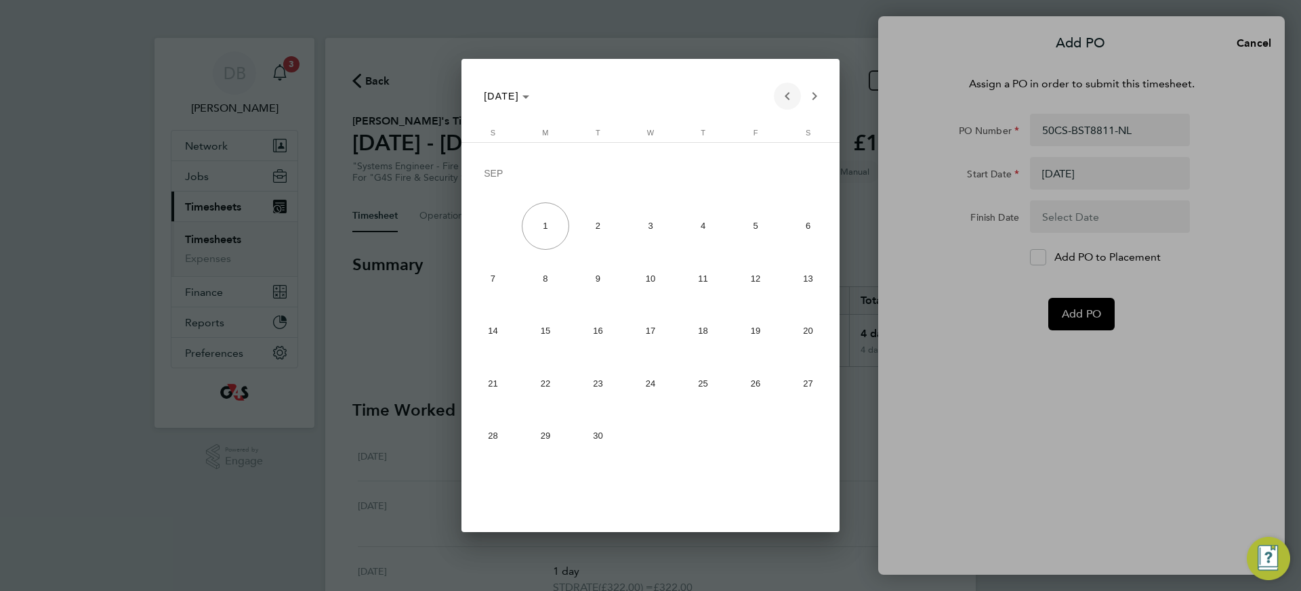
click at [789, 95] on span "Previous month" at bounding box center [787, 96] width 27 height 27
click at [487, 439] on span "31" at bounding box center [492, 439] width 47 height 47
type input "[DATE]"
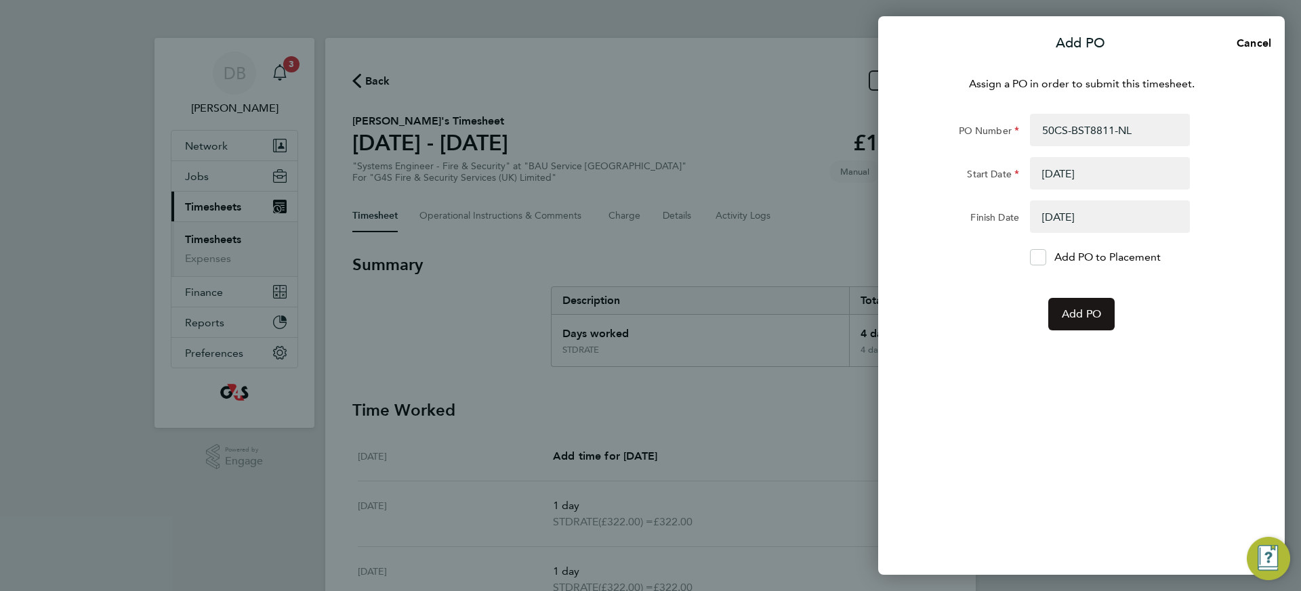
click at [1094, 319] on span "Add PO" at bounding box center [1080, 315] width 39 height 14
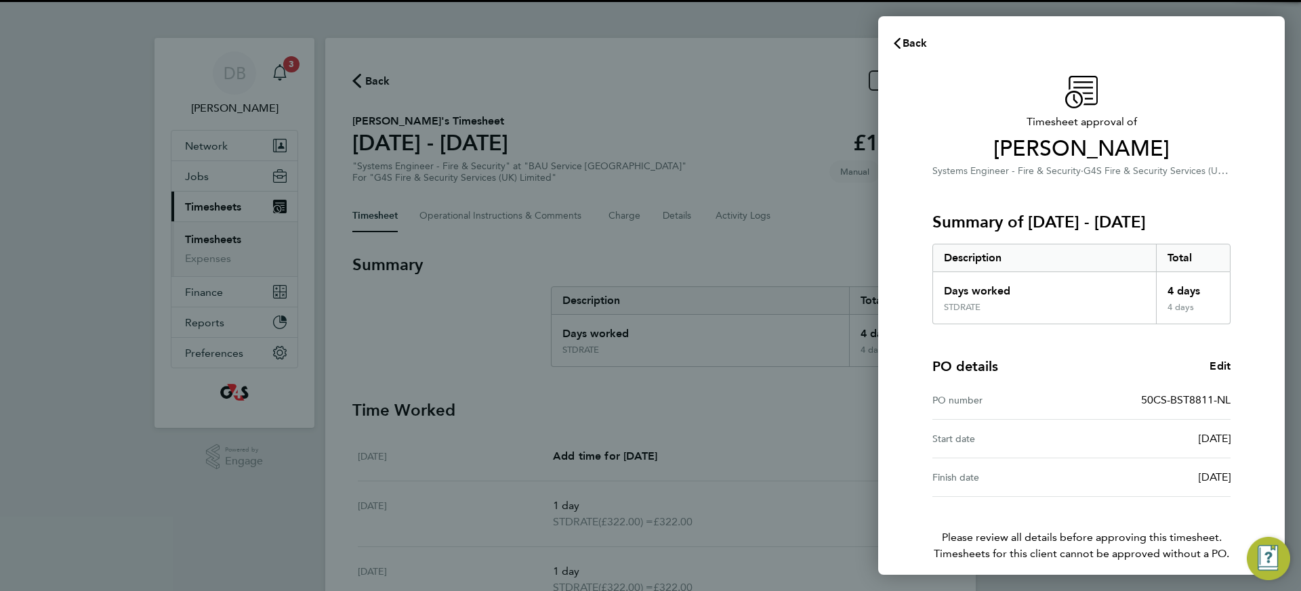
scroll to position [58, 0]
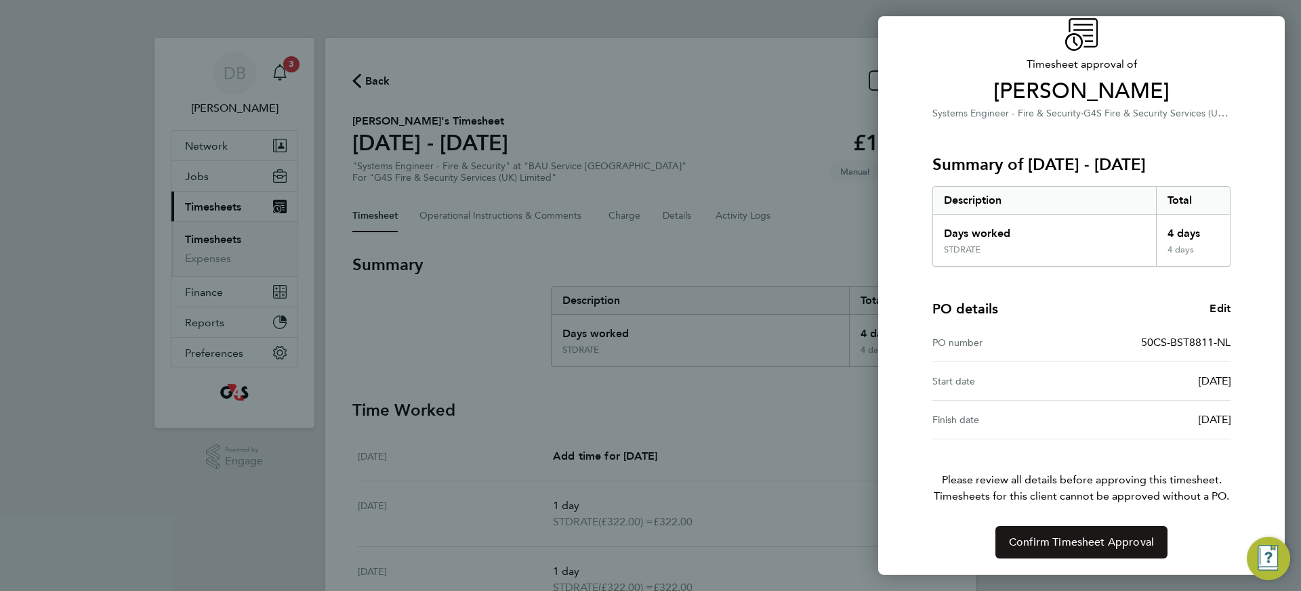
click at [1100, 537] on span "Confirm Timesheet Approval" at bounding box center [1081, 543] width 145 height 14
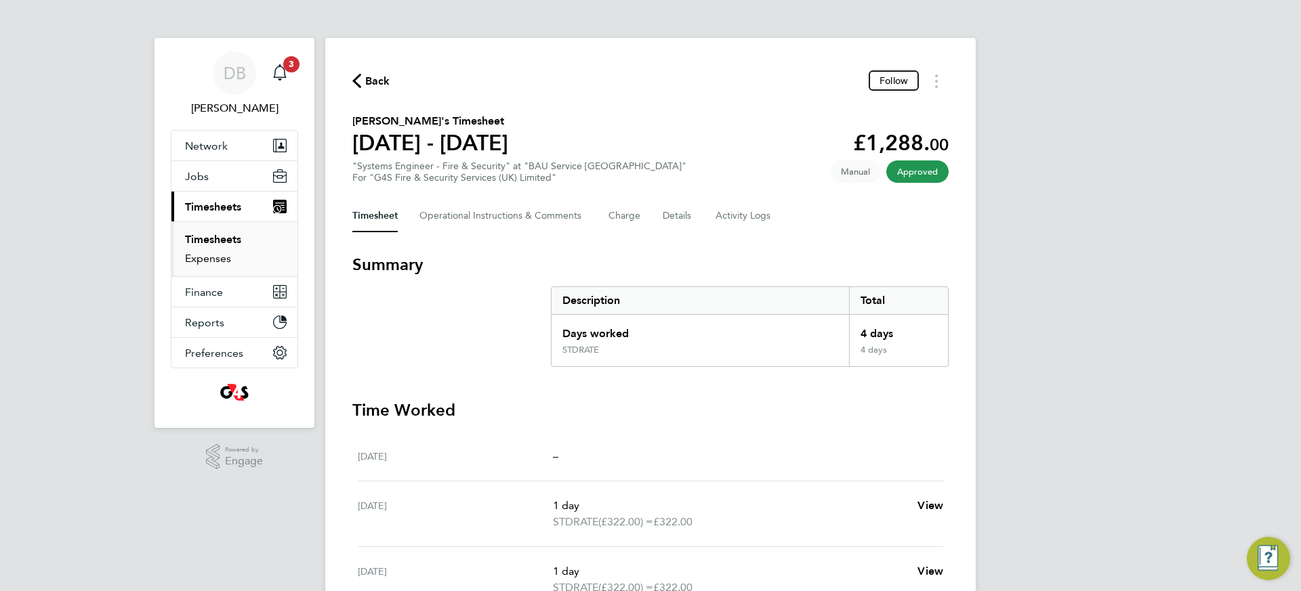
click at [206, 259] on link "Expenses" at bounding box center [208, 258] width 46 height 13
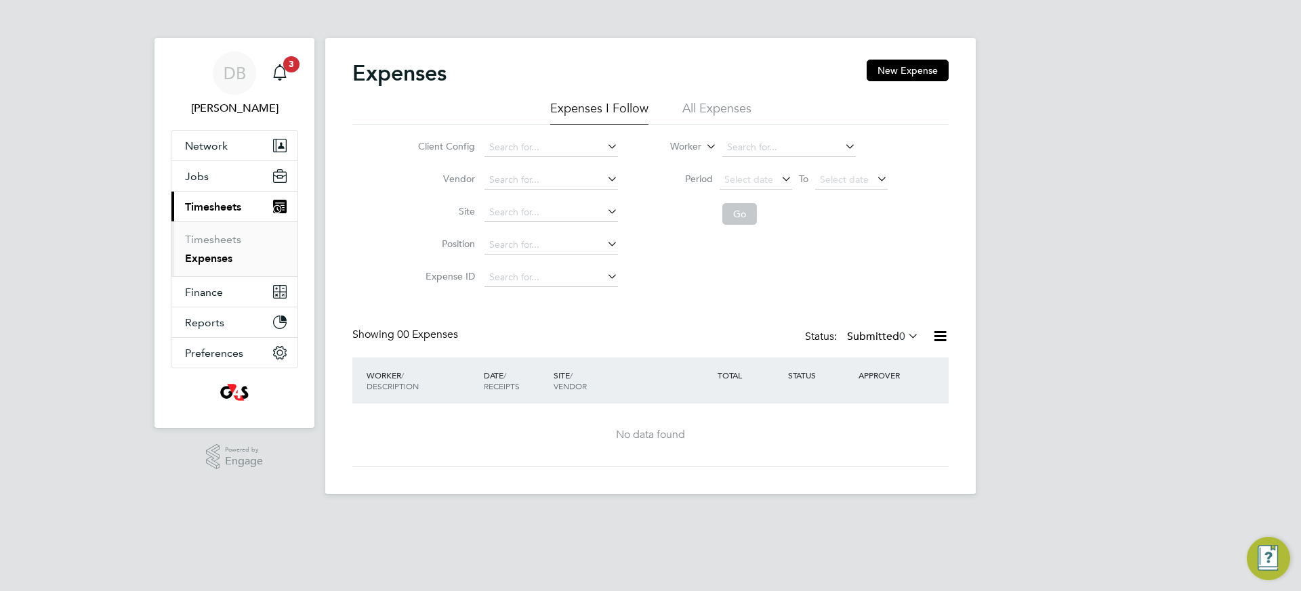
click at [724, 110] on li "All Expenses" at bounding box center [716, 112] width 69 height 24
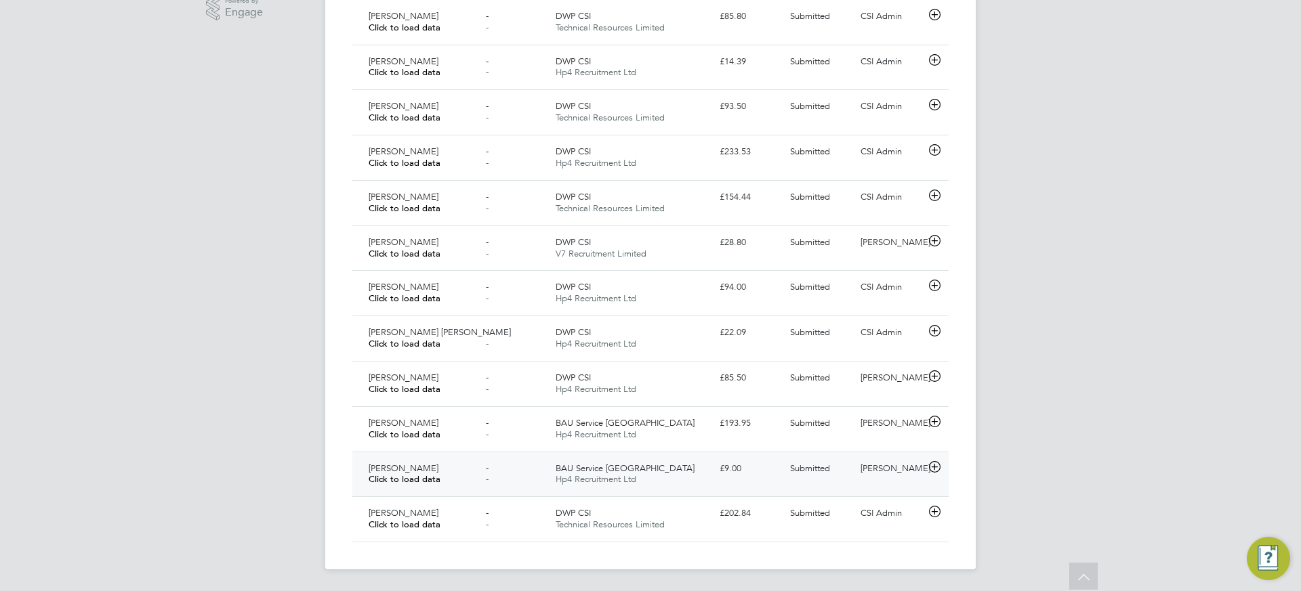
click at [630, 469] on span "BAU Service [GEOGRAPHIC_DATA]" at bounding box center [624, 469] width 139 height 12
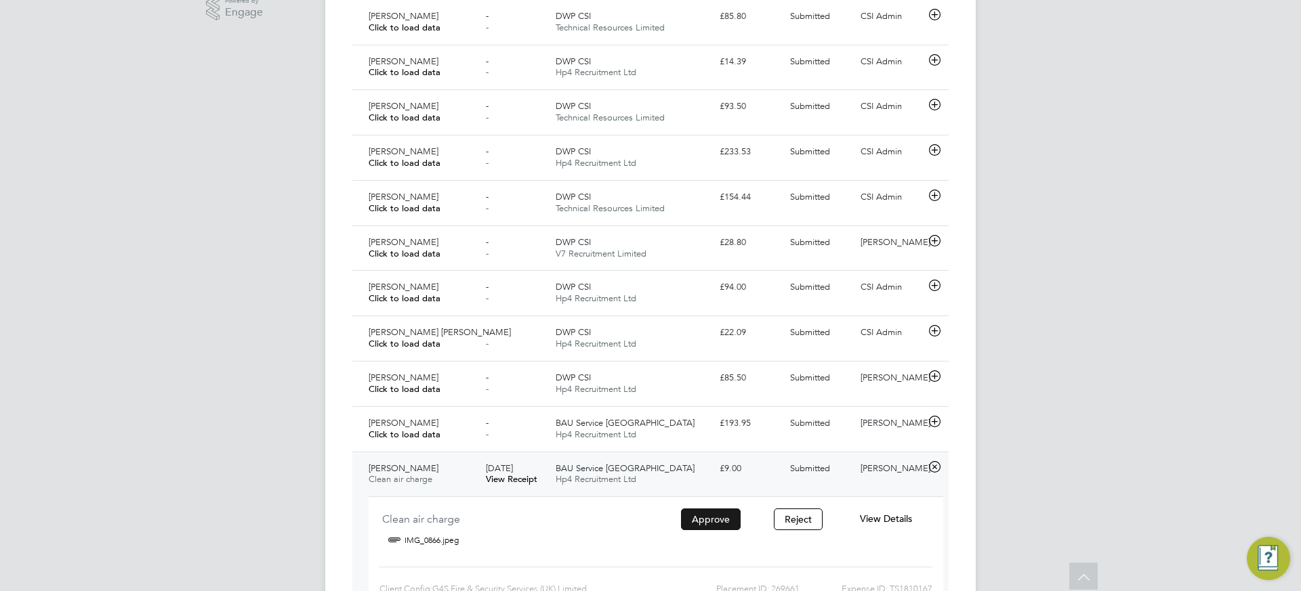
click at [731, 515] on button "Approve" at bounding box center [711, 520] width 60 height 22
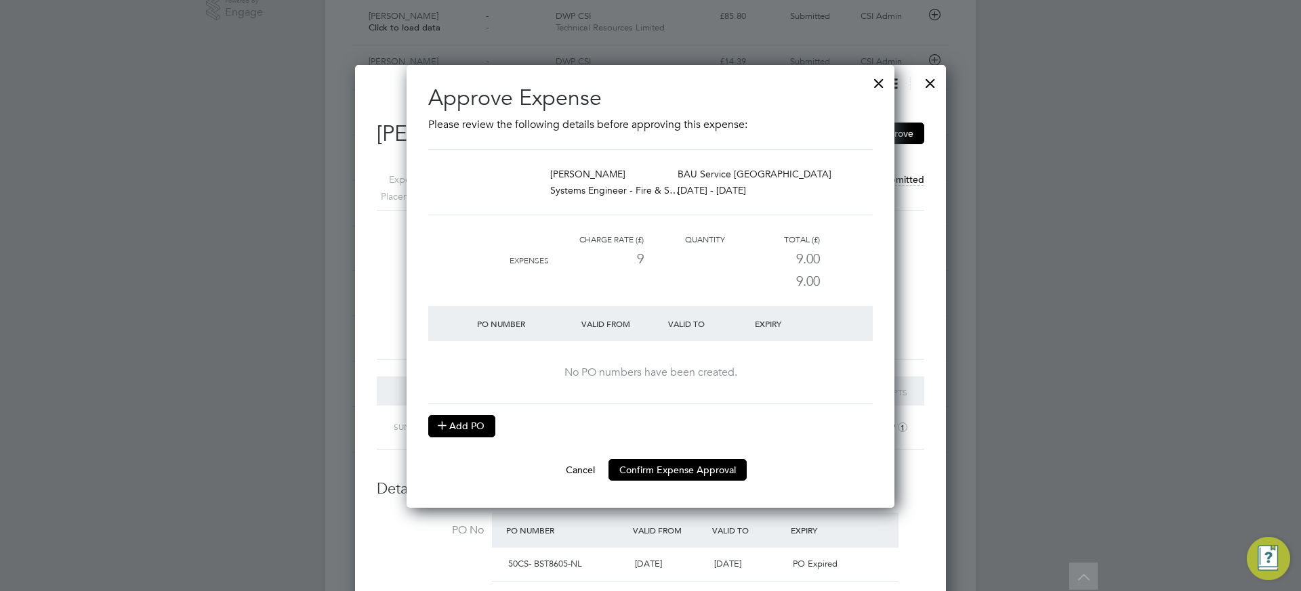
click at [455, 421] on button "Add PO" at bounding box center [461, 426] width 67 height 22
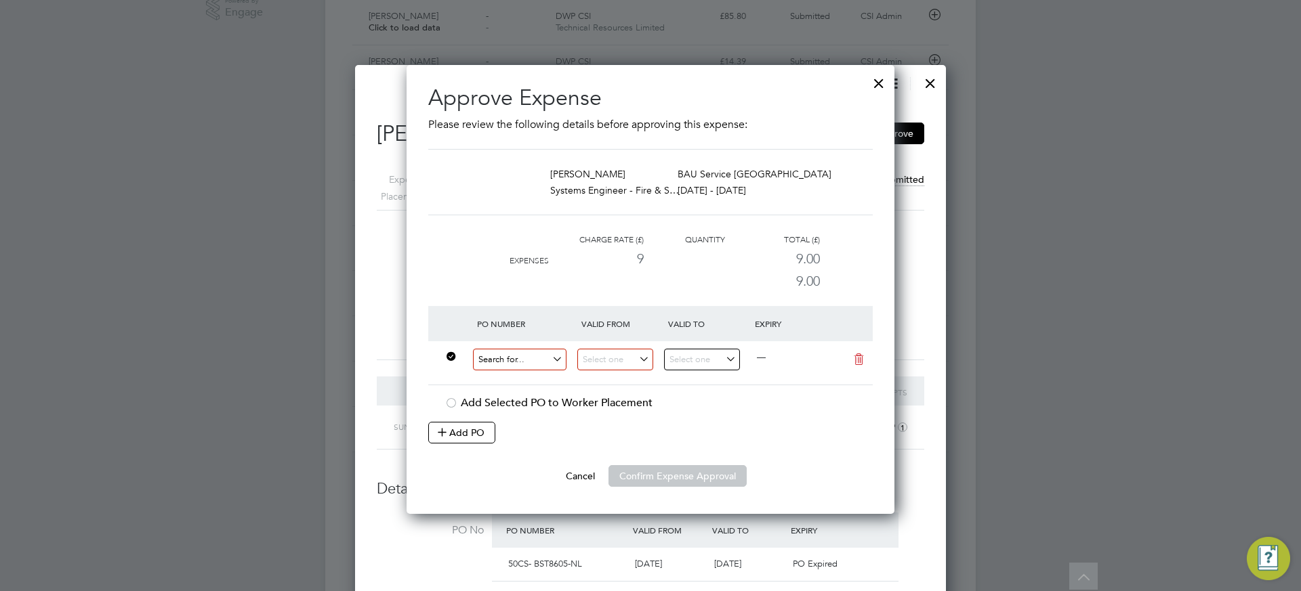
click at [530, 358] on input at bounding box center [519, 360] width 93 height 22
type input "50CS-BST8811-NL"
click at [624, 366] on input at bounding box center [615, 360] width 76 height 22
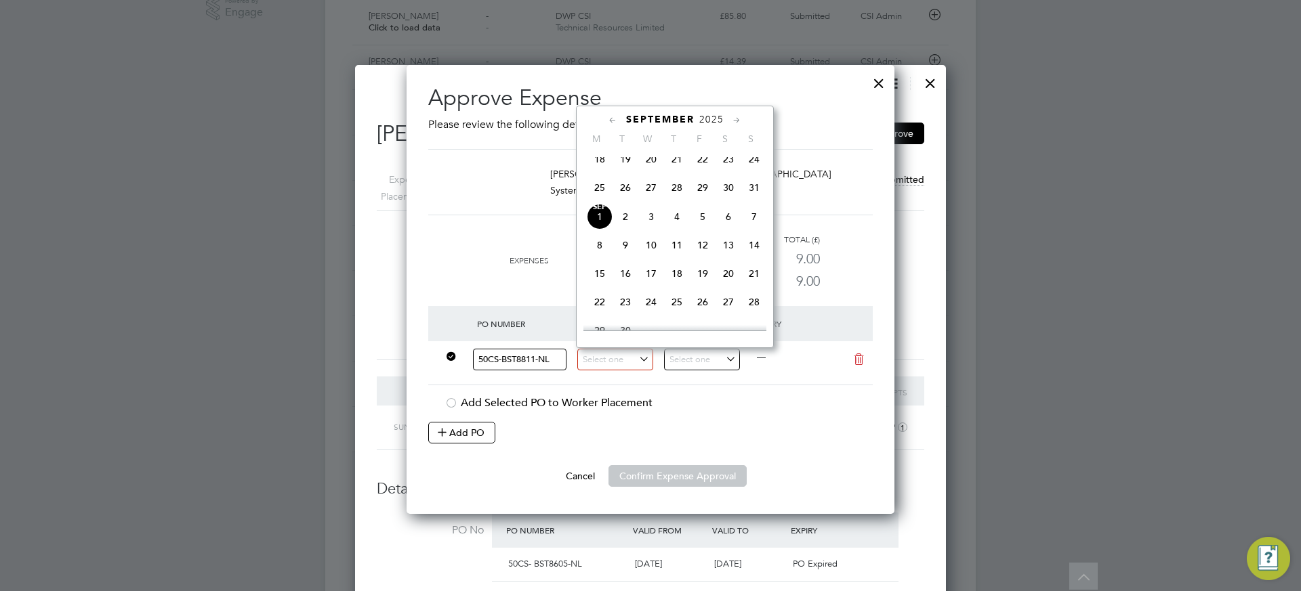
click at [808, 132] on p "Please review the following details before approving this expense:" at bounding box center [650, 125] width 444 height 16
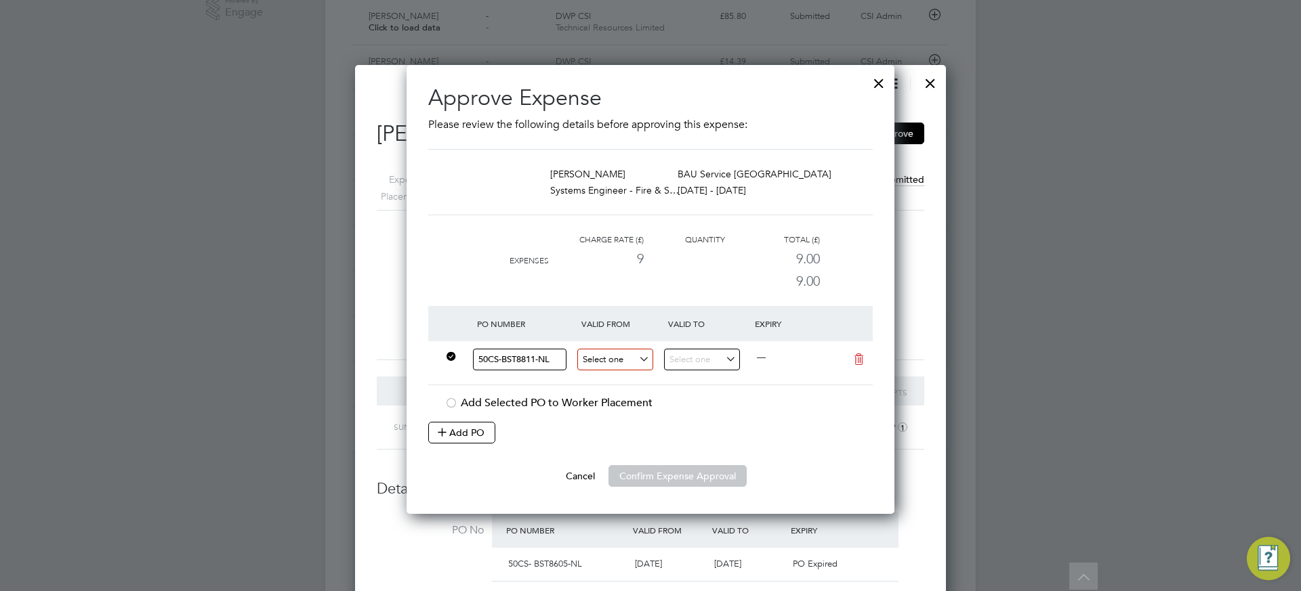
click at [626, 362] on input at bounding box center [615, 360] width 76 height 22
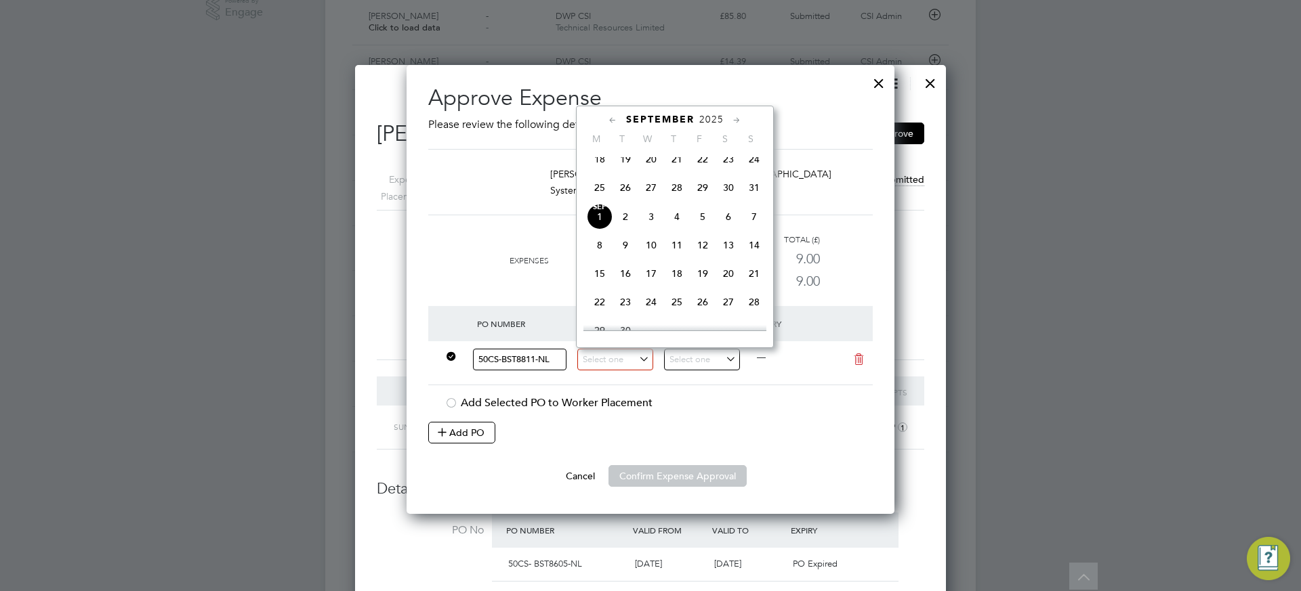
click at [612, 120] on icon at bounding box center [612, 120] width 13 height 15
click at [598, 228] on span "11" at bounding box center [600, 220] width 26 height 26
type input "[DATE]"
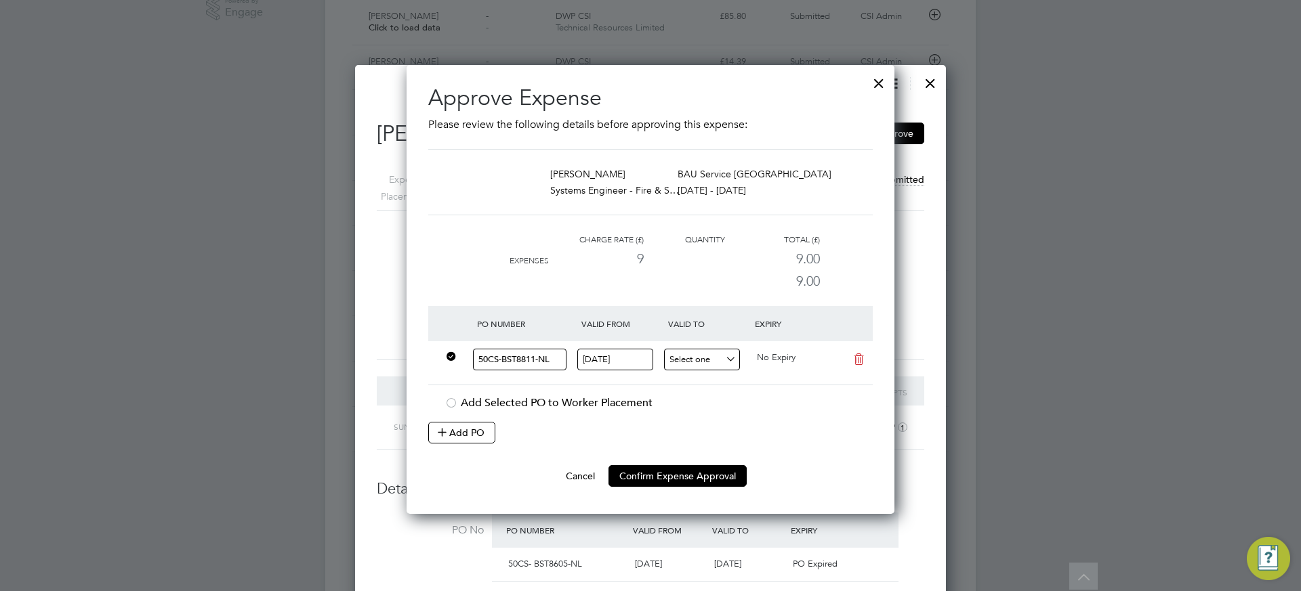
click at [723, 358] on input at bounding box center [702, 360] width 76 height 22
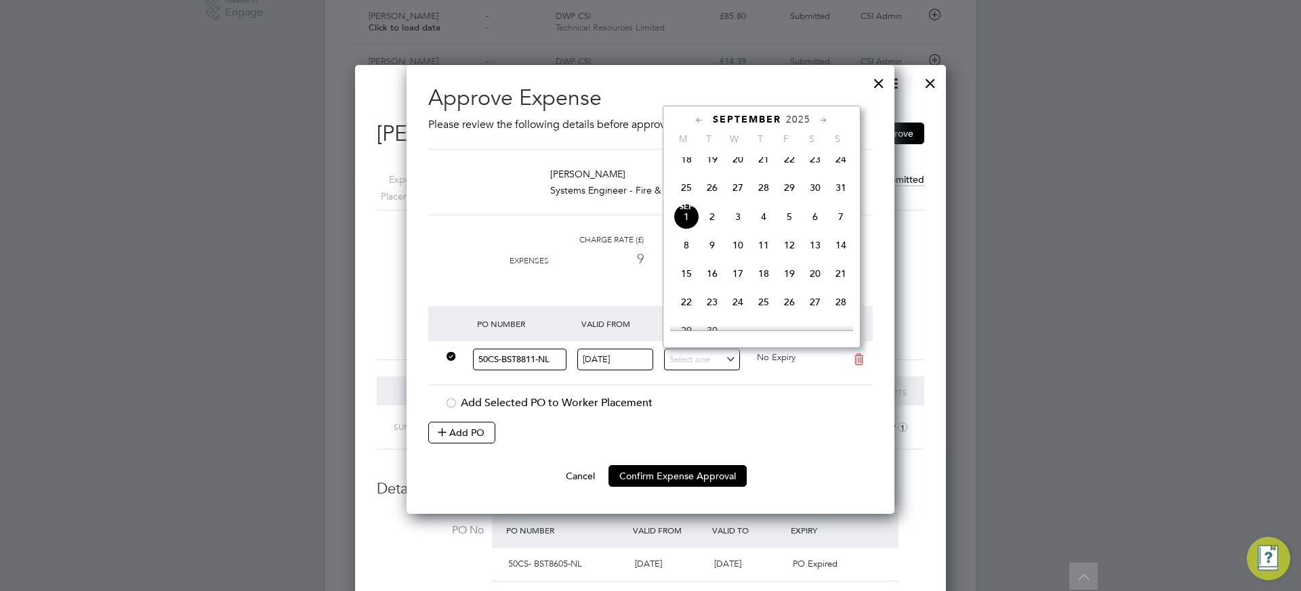
click at [690, 120] on div "[DATE]" at bounding box center [761, 119] width 183 height 13
click at [696, 119] on icon at bounding box center [699, 120] width 13 height 15
click at [841, 226] on span "17" at bounding box center [841, 220] width 26 height 26
type input "[DATE]"
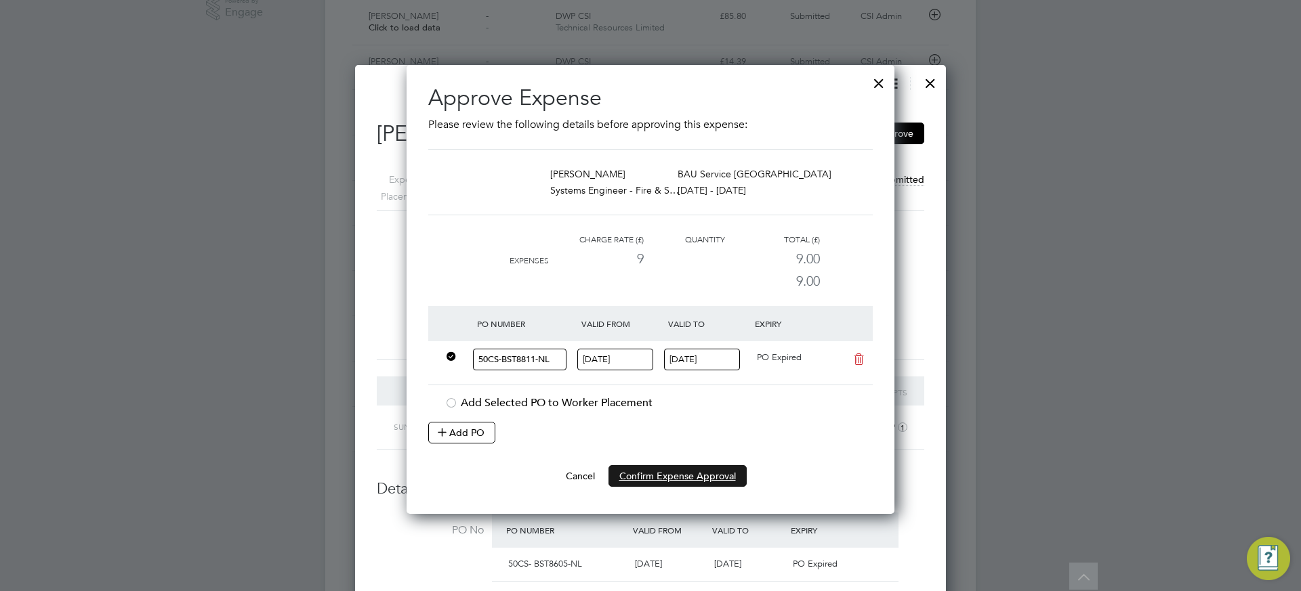
click at [704, 473] on button "Confirm Expense Approval" at bounding box center [677, 476] width 138 height 22
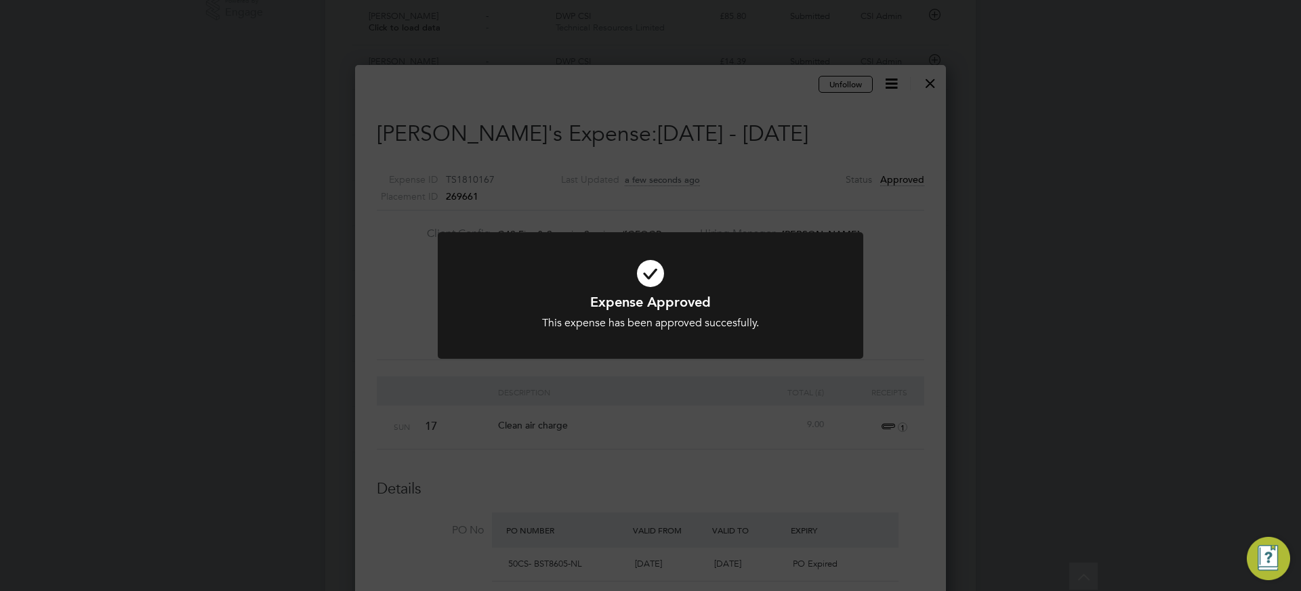
click at [704, 473] on div "Expense Approved This expense has been approved succesfully. Cancel Okay" at bounding box center [650, 295] width 1301 height 591
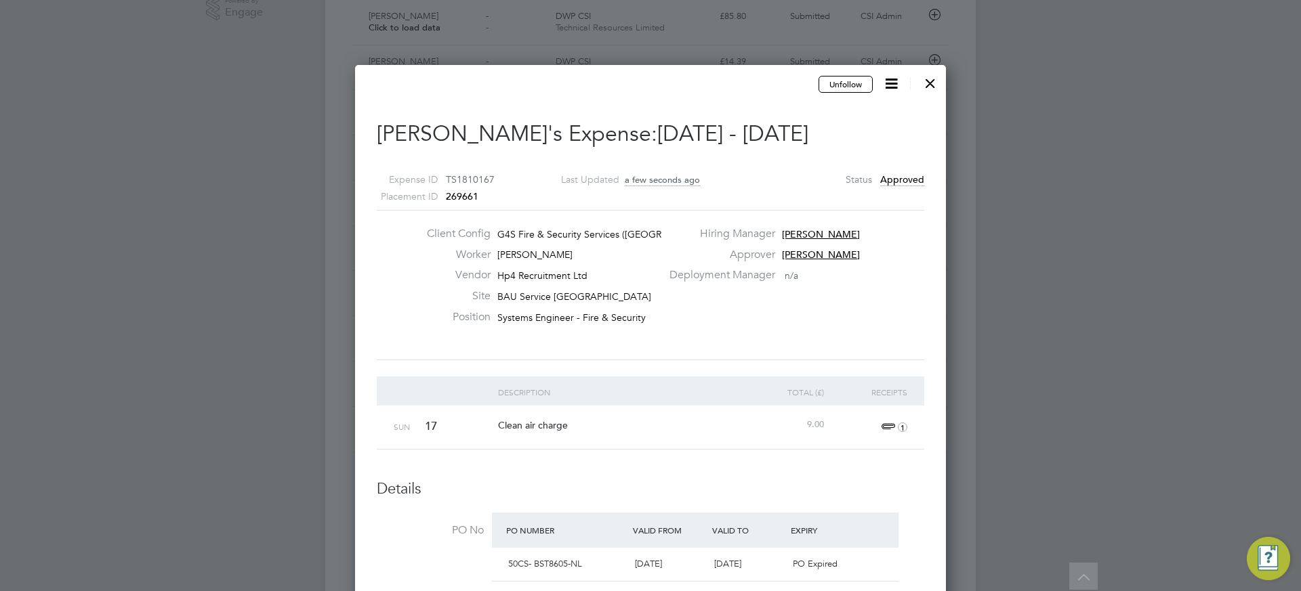
click at [935, 79] on div at bounding box center [930, 80] width 24 height 24
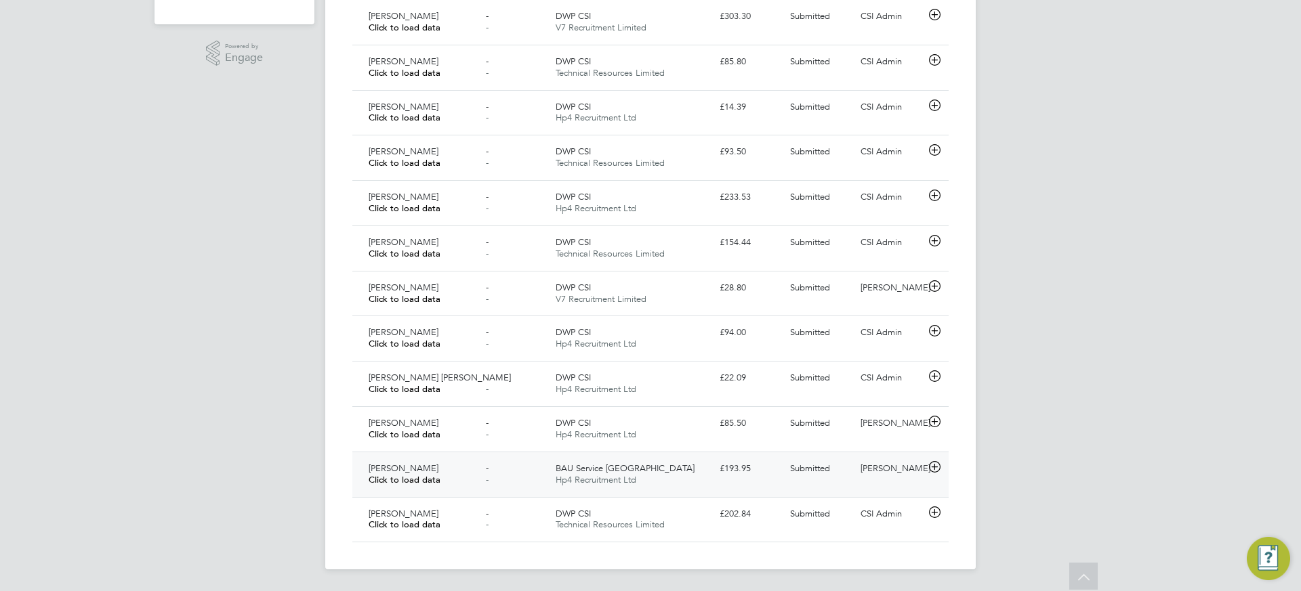
click at [725, 476] on div "£193.95" at bounding box center [749, 469] width 70 height 22
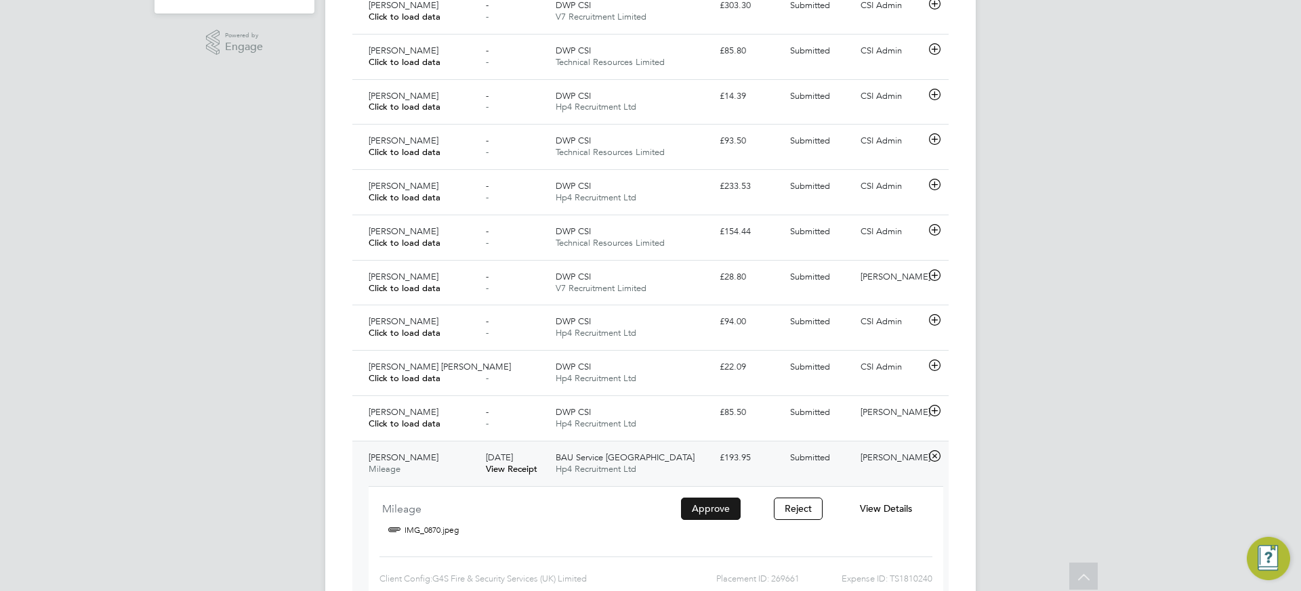
click at [717, 507] on button "Approve" at bounding box center [711, 509] width 60 height 22
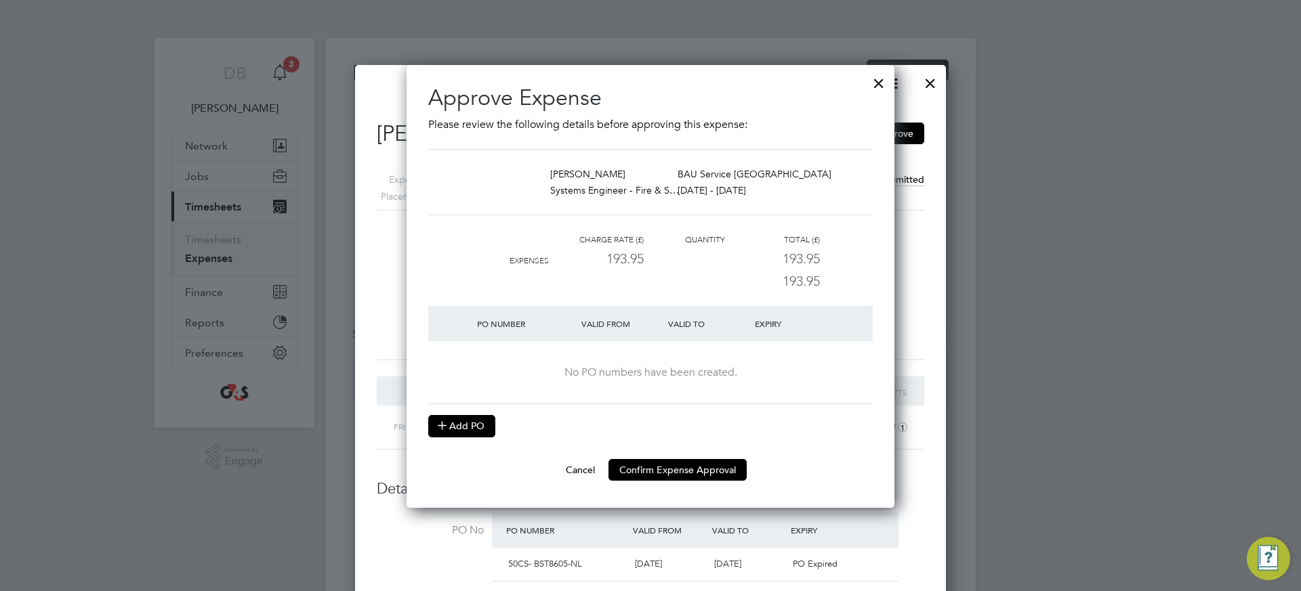
click at [480, 429] on button "Add PO" at bounding box center [461, 426] width 67 height 22
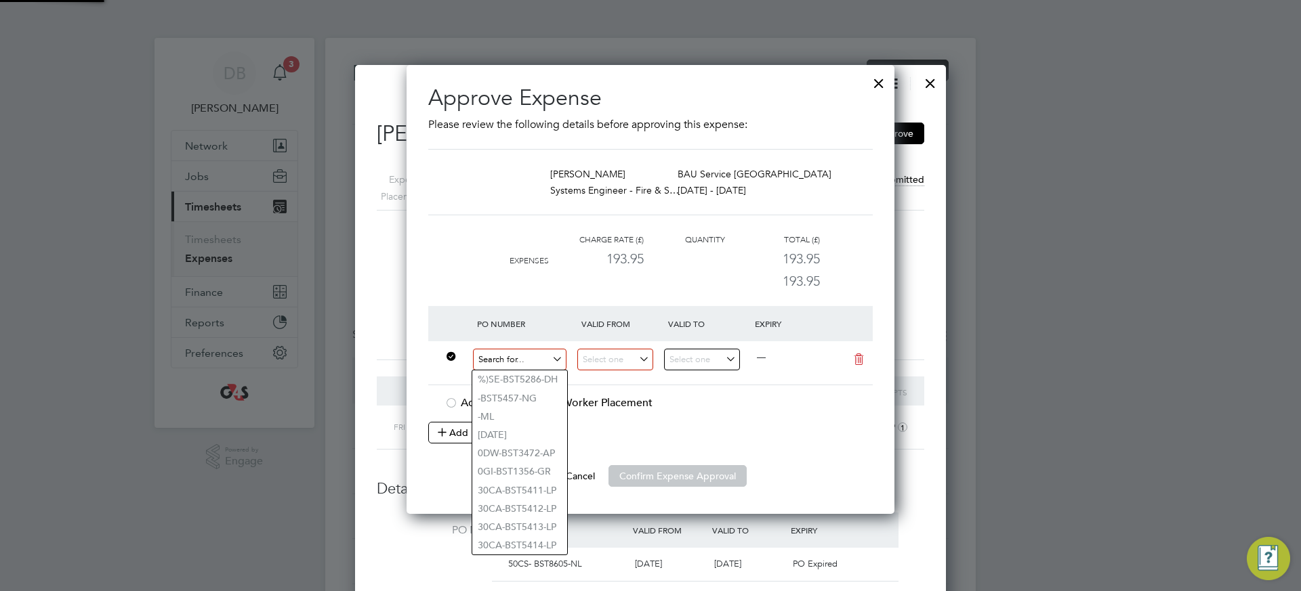
click at [525, 359] on input at bounding box center [519, 360] width 93 height 22
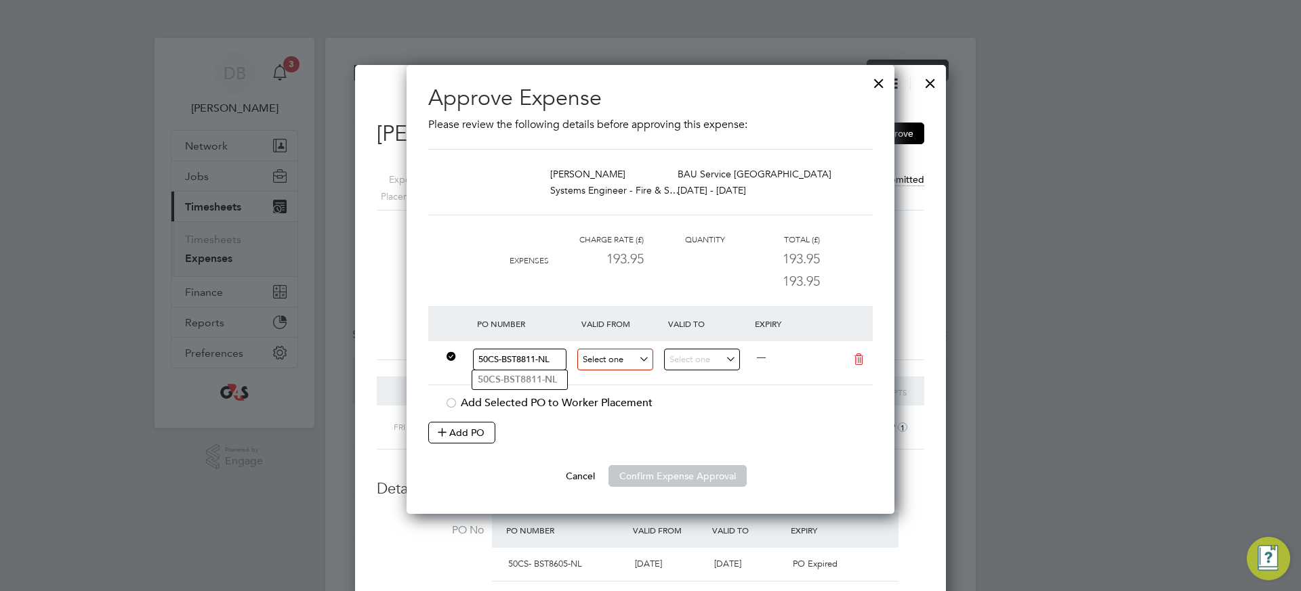
type input "50CS-BST8811-NL"
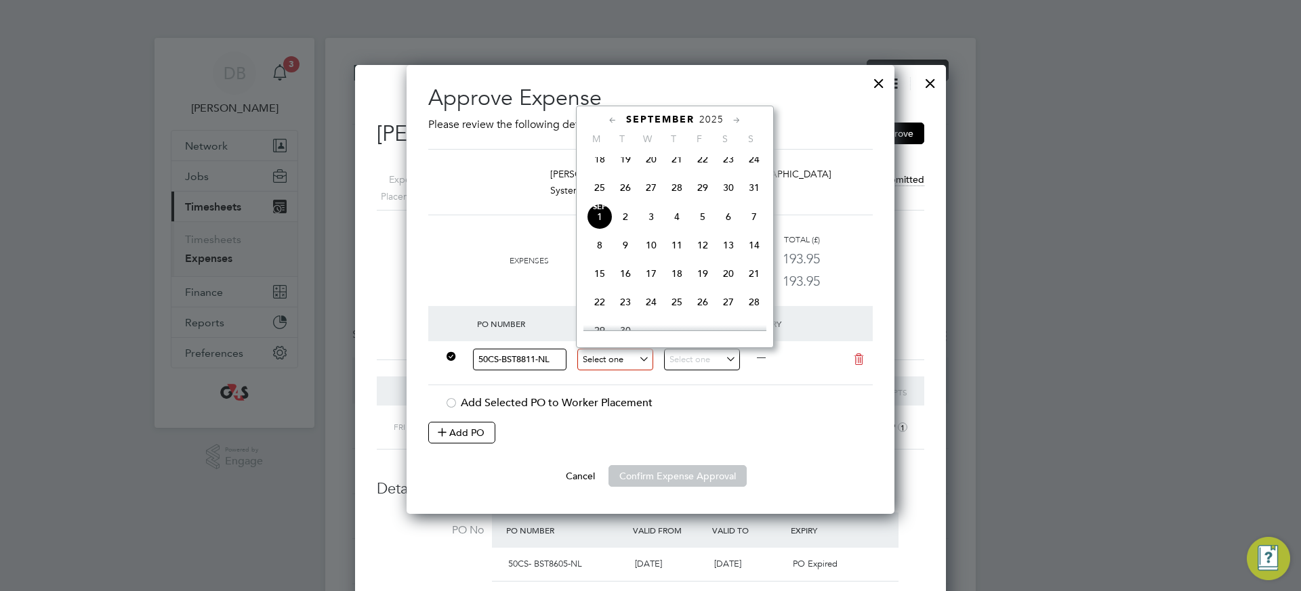
click at [647, 362] on input at bounding box center [615, 360] width 76 height 22
click at [612, 118] on icon at bounding box center [612, 120] width 13 height 15
click at [599, 285] on span "25" at bounding box center [600, 276] width 26 height 26
type input "[DATE]"
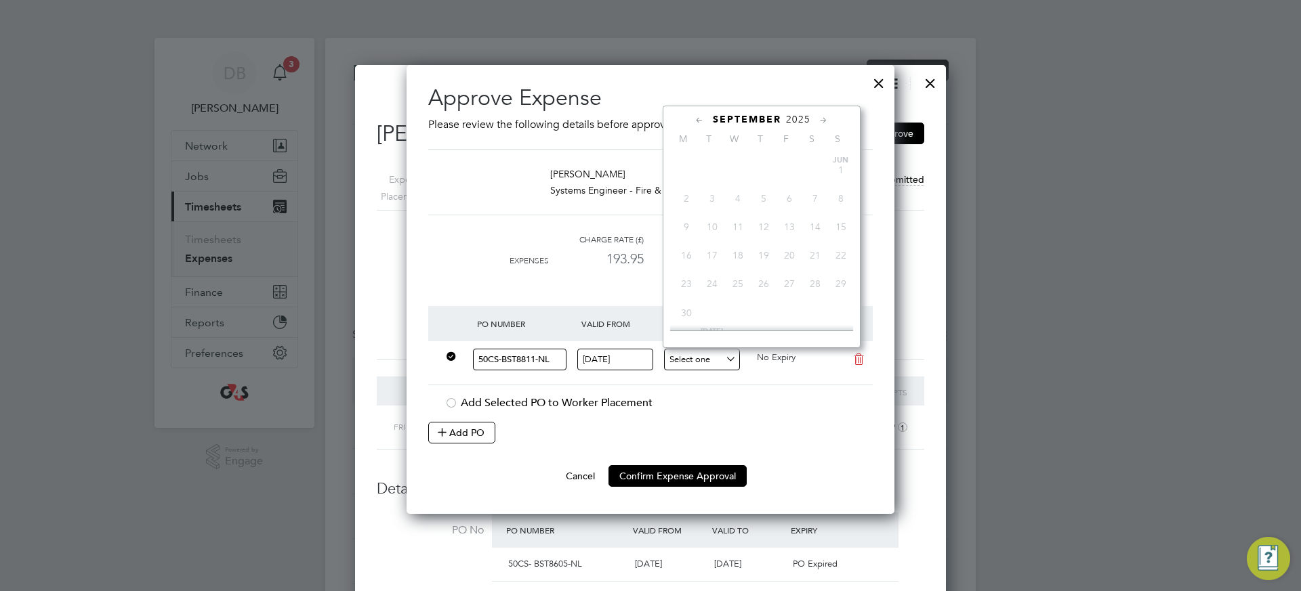
click at [714, 356] on input at bounding box center [702, 360] width 76 height 22
click at [693, 119] on icon at bounding box center [699, 120] width 13 height 15
click at [841, 287] on span "31" at bounding box center [841, 276] width 26 height 26
type input "[DATE]"
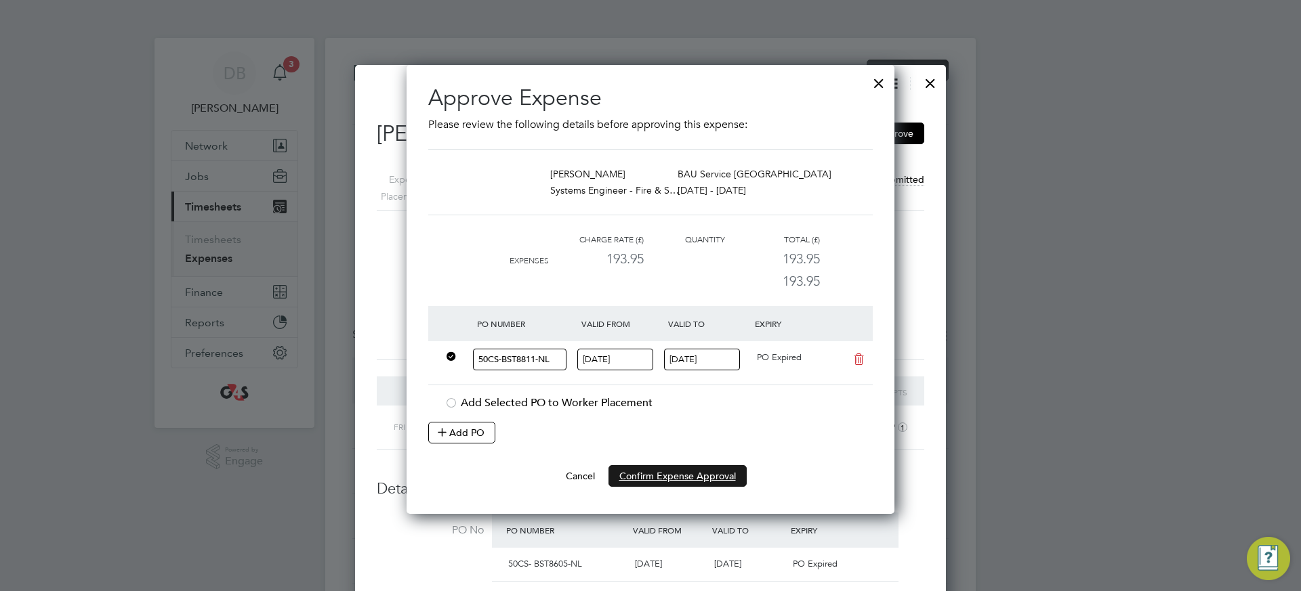
click at [700, 475] on button "Confirm Expense Approval" at bounding box center [677, 476] width 138 height 22
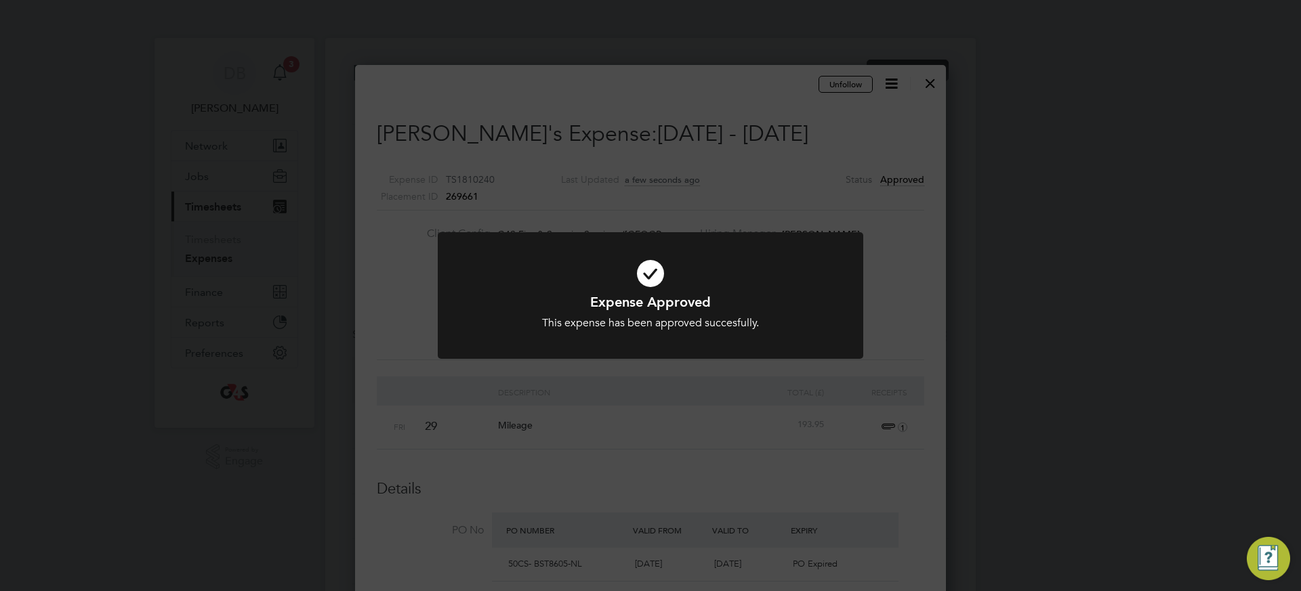
click at [648, 272] on icon at bounding box center [650, 273] width 352 height 53
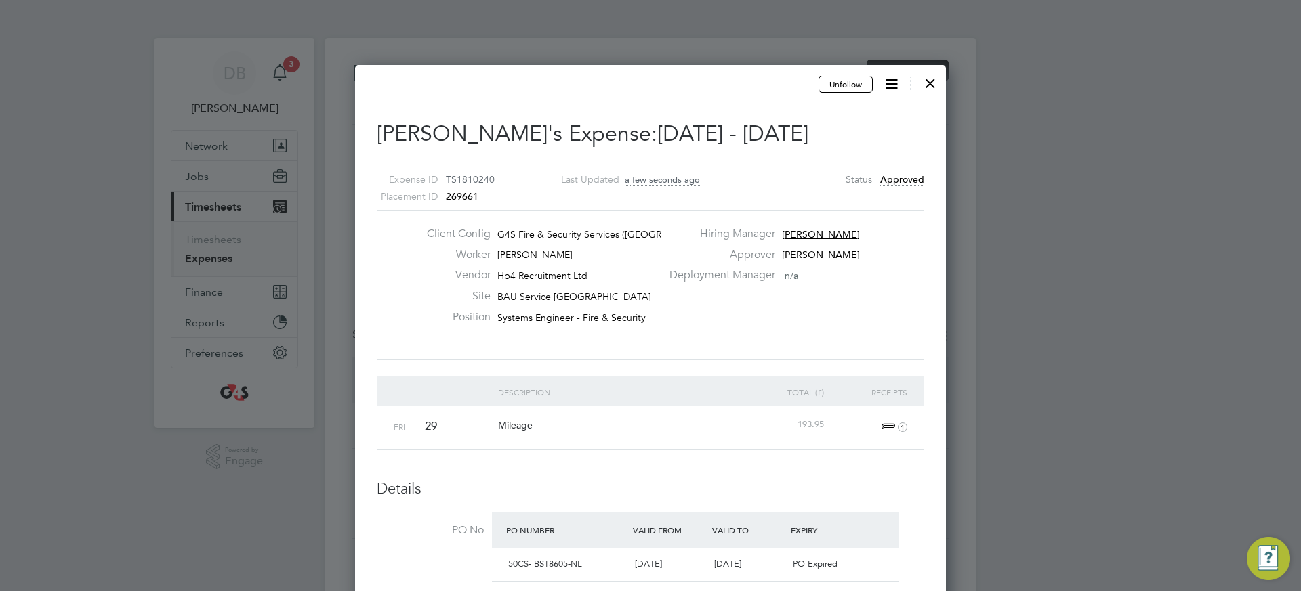
click at [933, 81] on div at bounding box center [930, 80] width 24 height 24
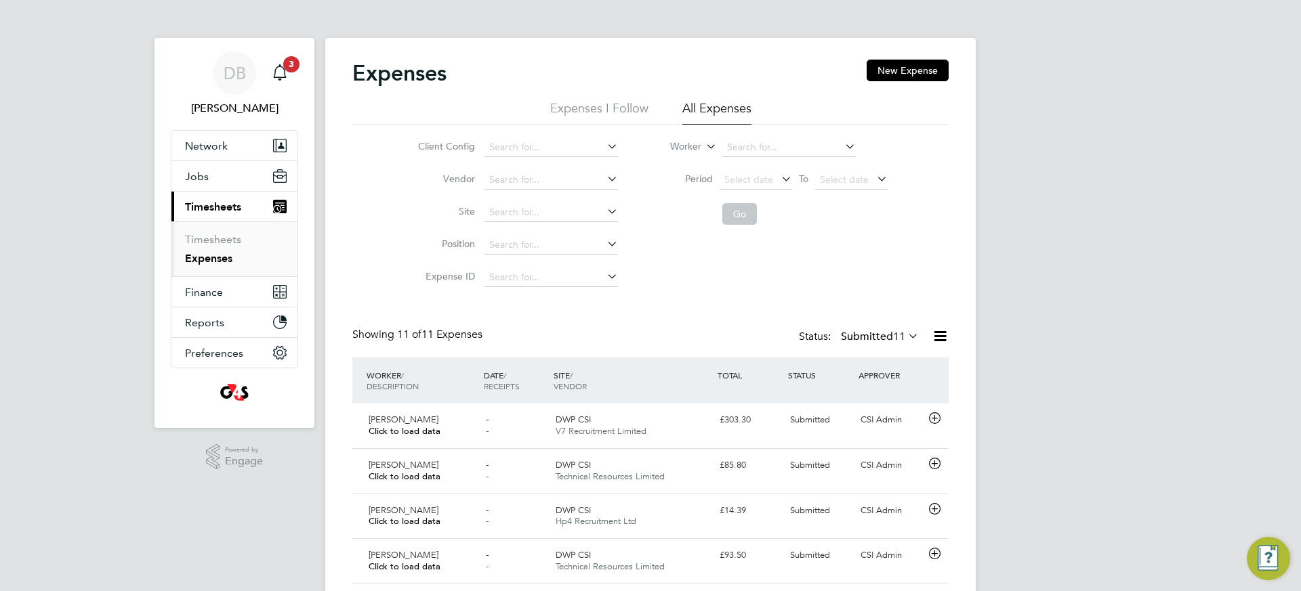
click at [213, 260] on link "Expenses" at bounding box center [208, 258] width 47 height 13
